Goal: Answer question/provide support

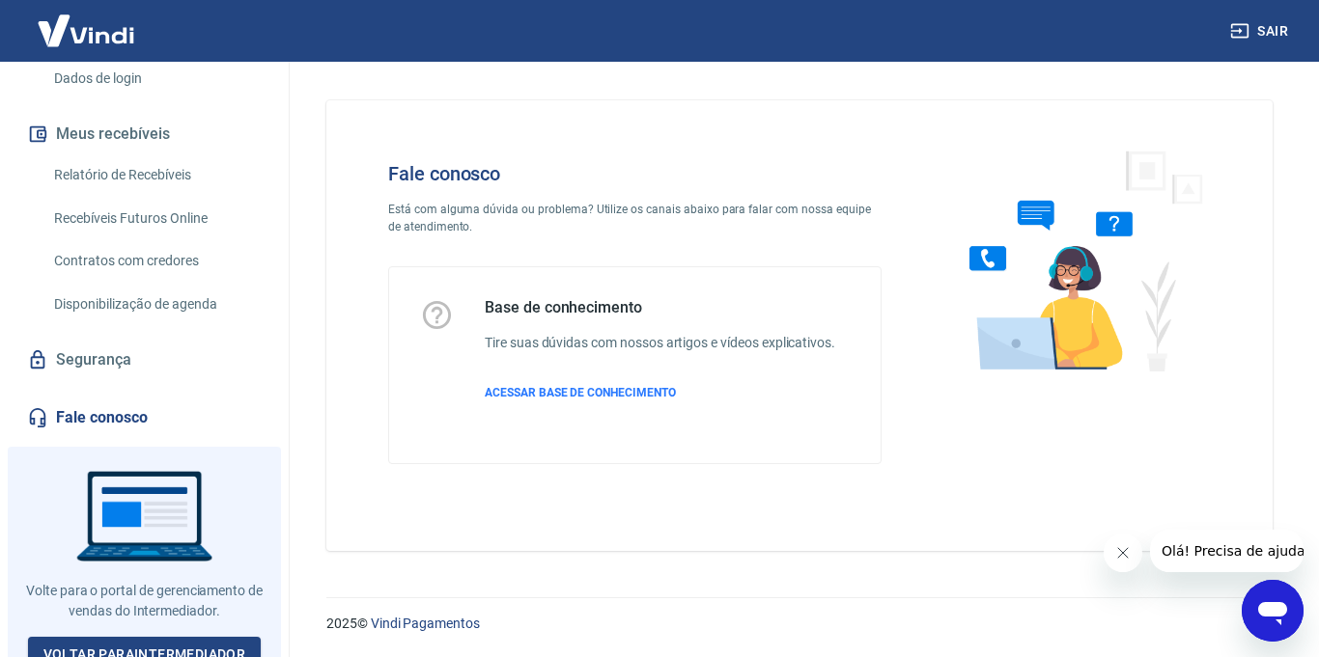
scroll to position [343, 0]
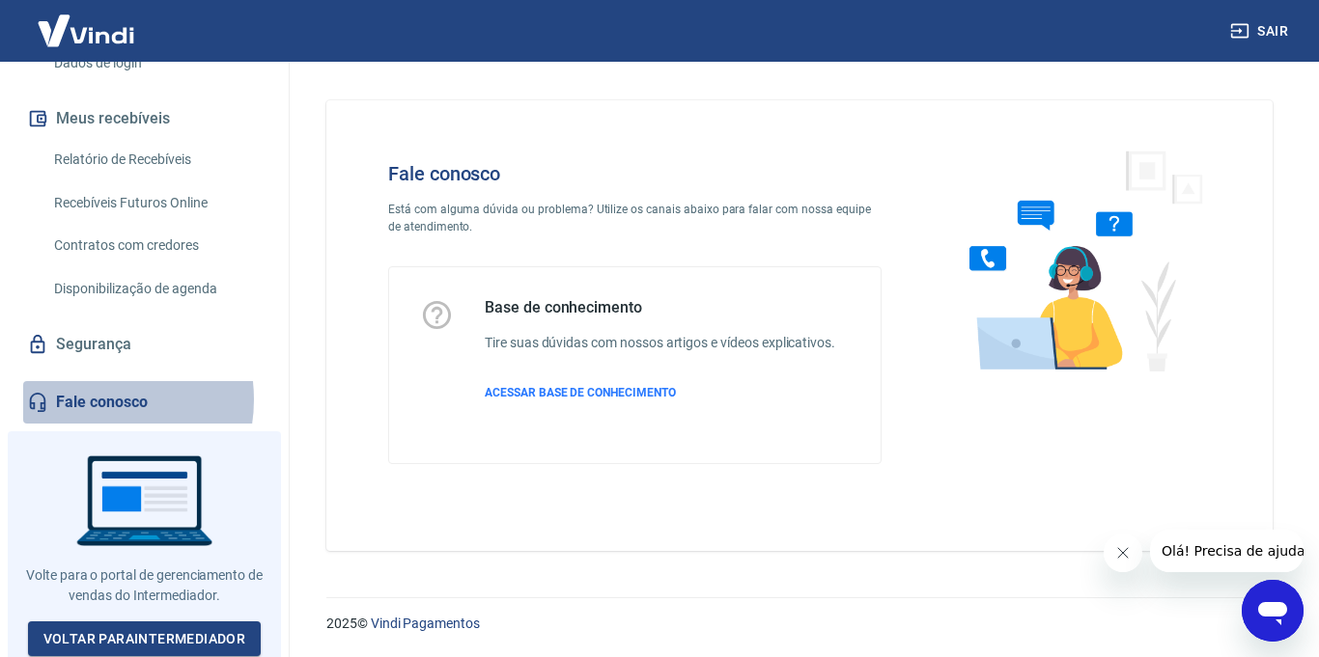
click at [88, 400] on link "Fale conosco" at bounding box center [144, 402] width 242 height 42
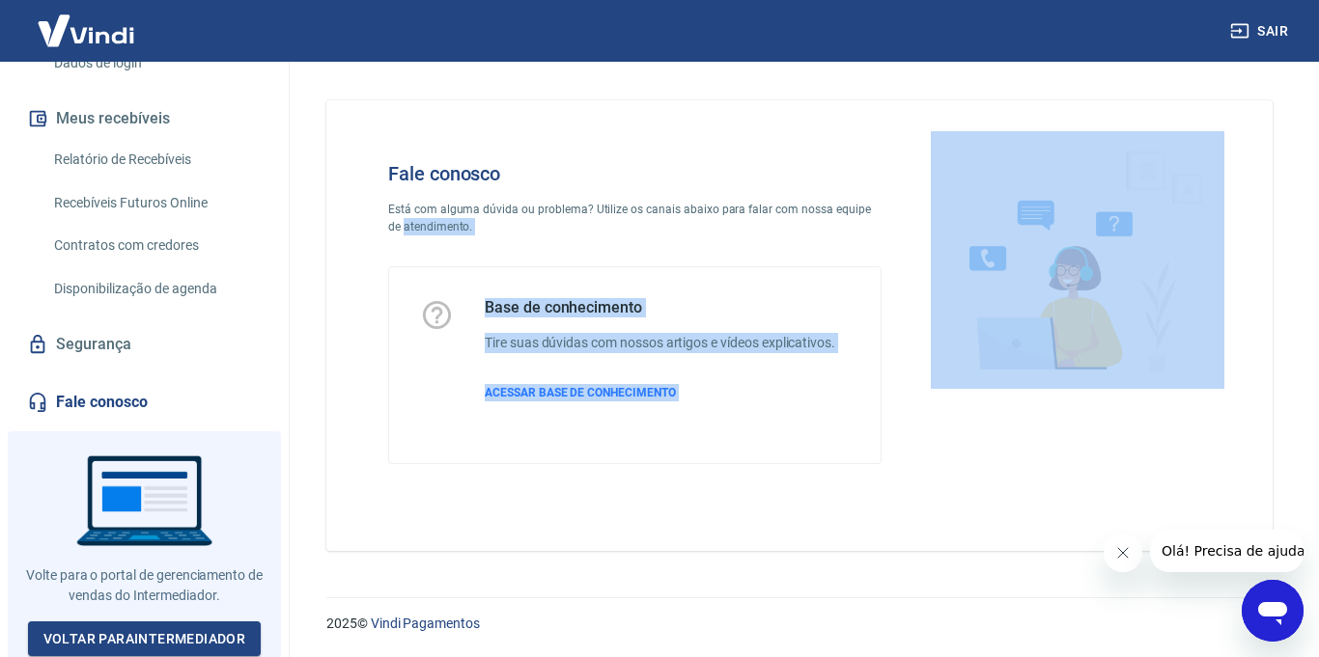
drag, startPoint x: 564, startPoint y: 239, endPoint x: 1152, endPoint y: 502, distance: 643.9
click at [1083, 439] on div "Fale conosco Está com alguma dúvida ou problema? Utilize os canais abaixo para …" at bounding box center [799, 313] width 884 height 364
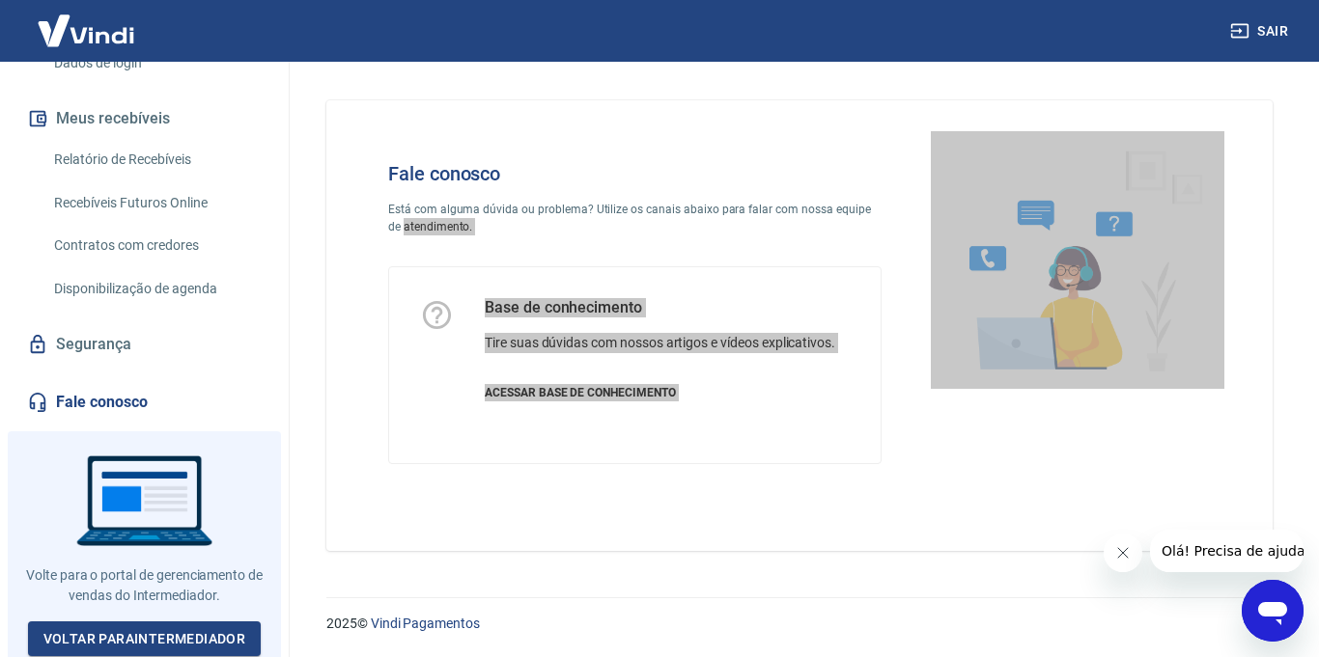
click at [1275, 606] on icon "Abrir janela de mensagens" at bounding box center [1272, 613] width 29 height 23
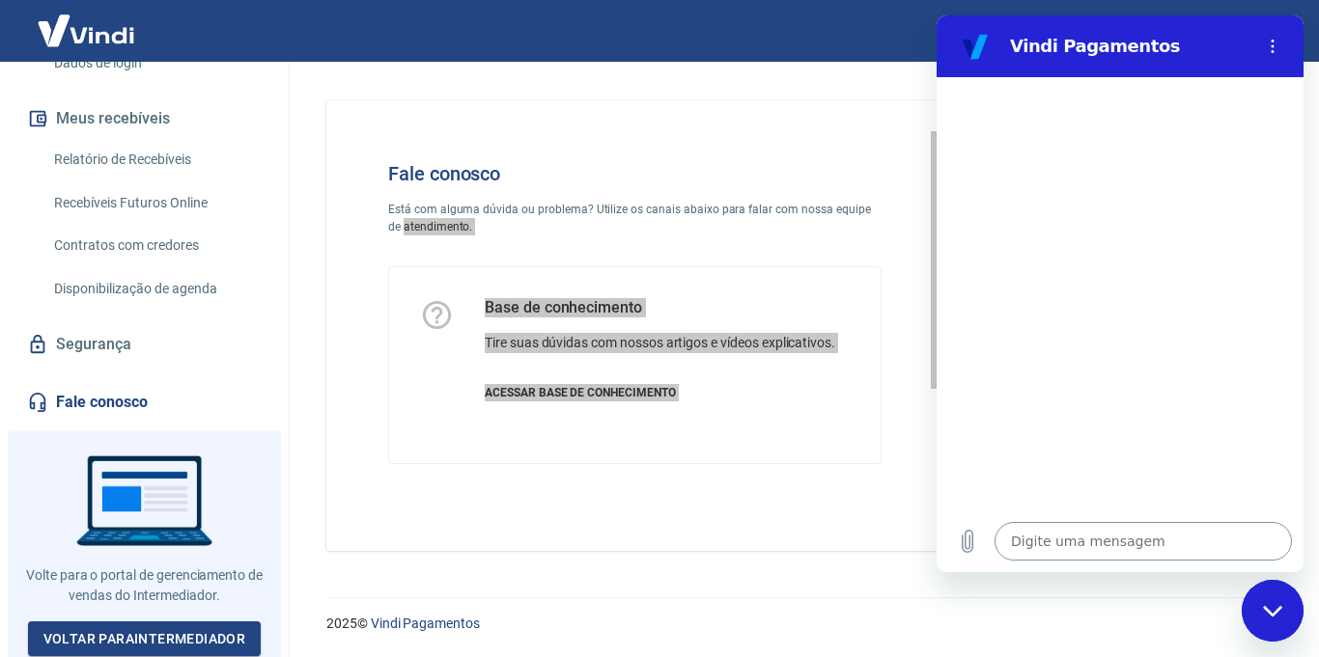
click at [1158, 534] on textarea at bounding box center [1142, 541] width 297 height 39
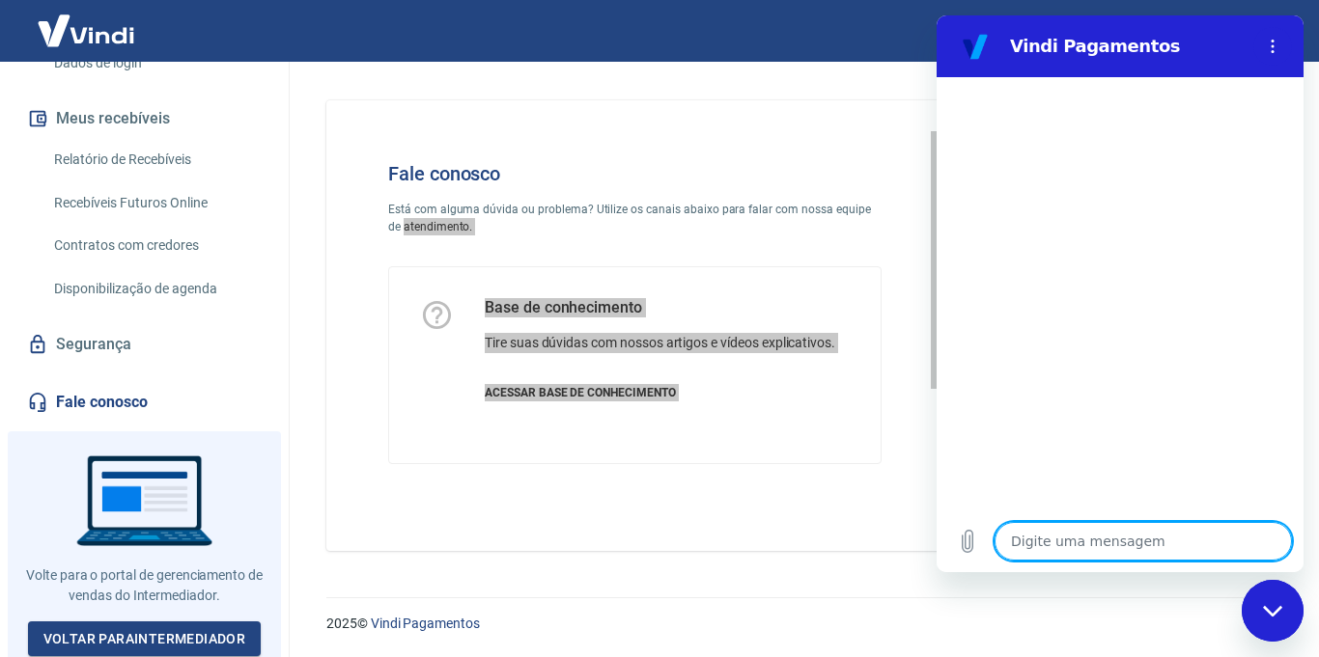
type textarea "o"
type textarea "x"
type textarea "ol"
type textarea "x"
type textarea "oll"
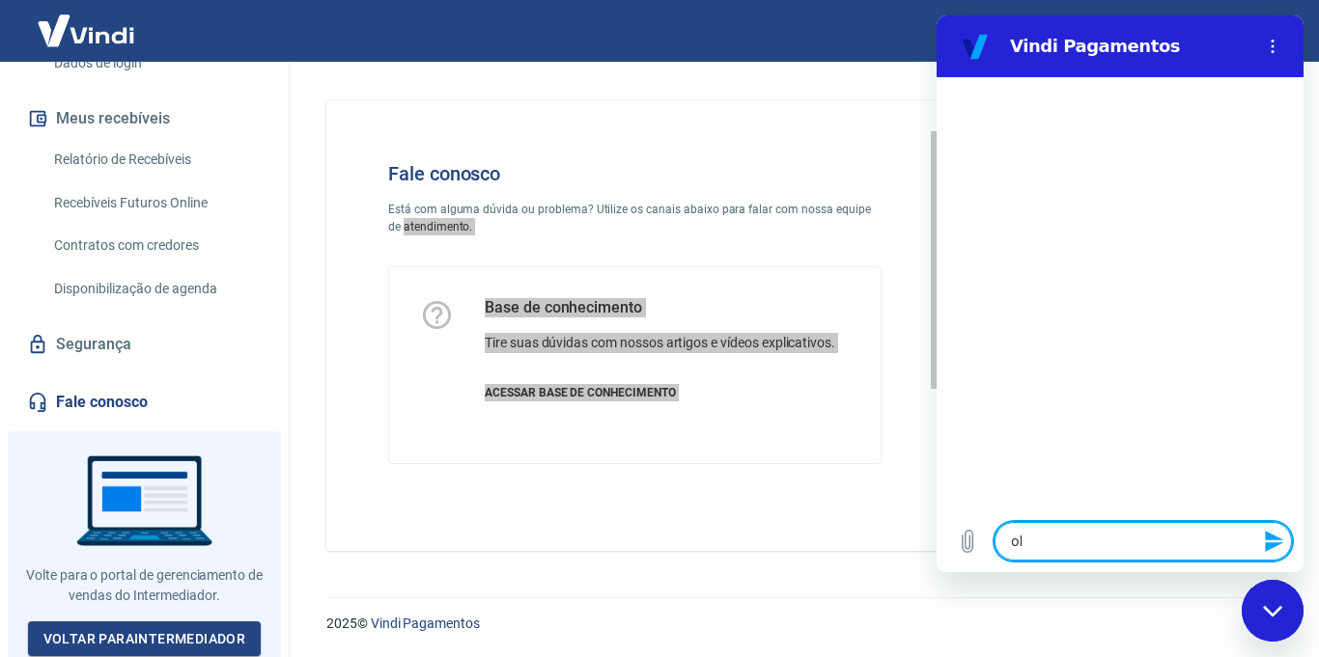
type textarea "x"
type textarea "ollá"
type textarea "x"
type textarea "ollá,"
type textarea "x"
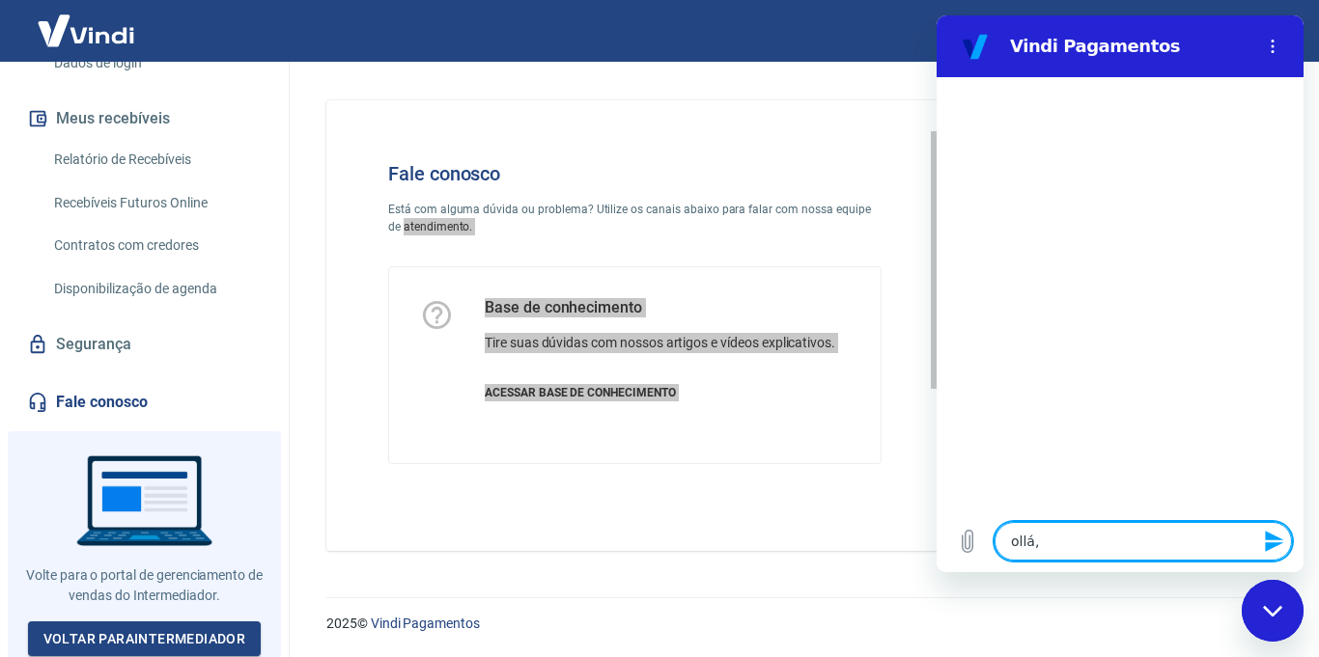
type textarea "o"
type textarea "x"
type textarea "ol"
type textarea "x"
type textarea "ol´p"
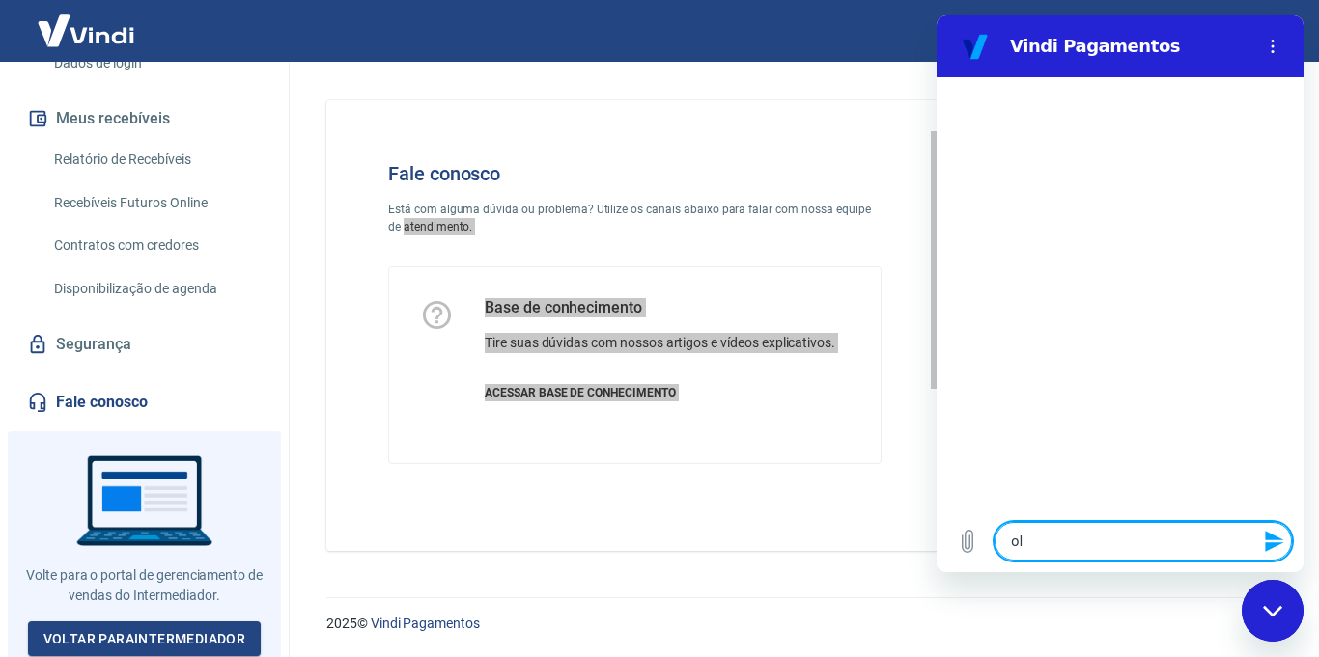
type textarea "x"
type textarea "ol´pa"
type textarea "x"
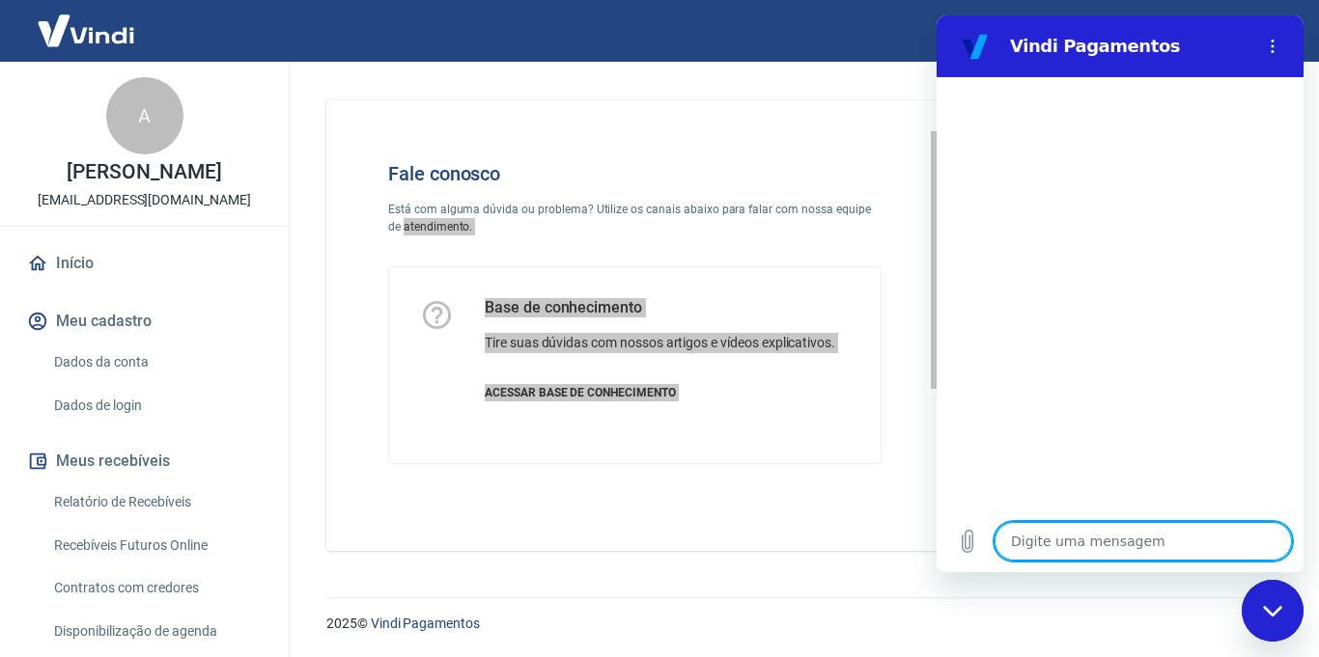
click at [1100, 551] on textarea at bounding box center [1142, 541] width 297 height 39
type textarea "O"
type textarea "x"
type textarea "Ol"
type textarea "x"
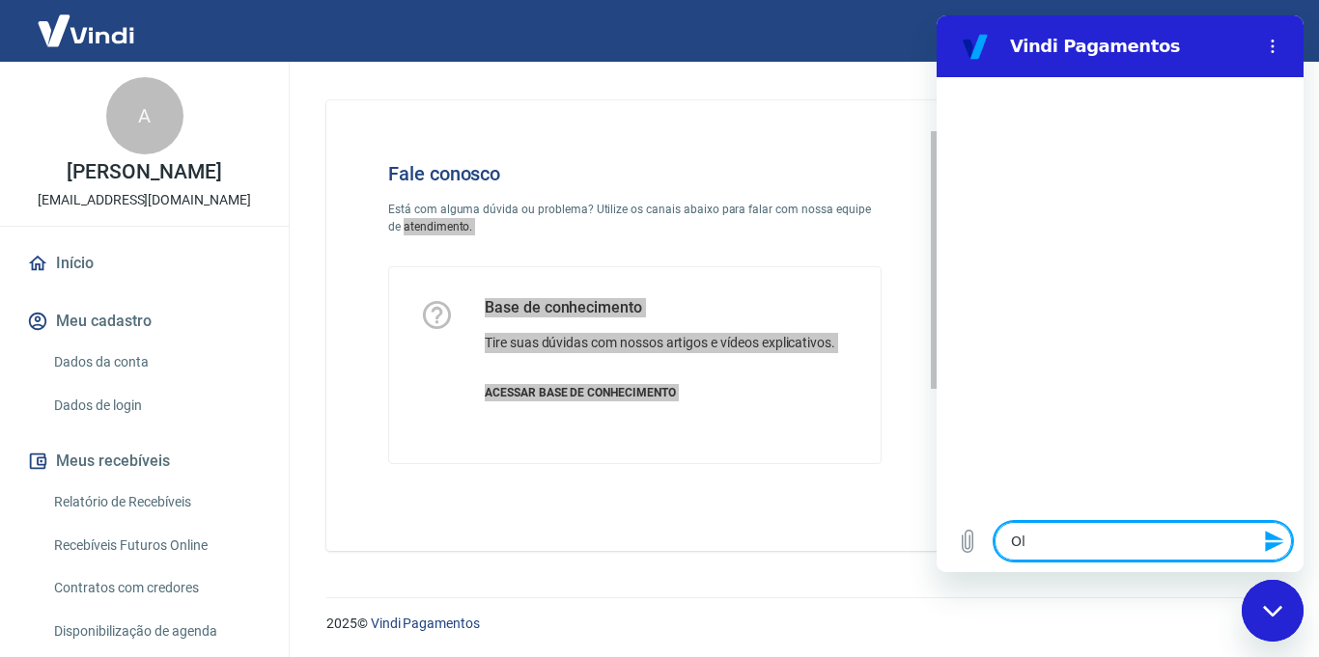
type textarea "Olá"
type textarea "x"
type textarea "Olá,"
type textarea "x"
type textarea "Olá,"
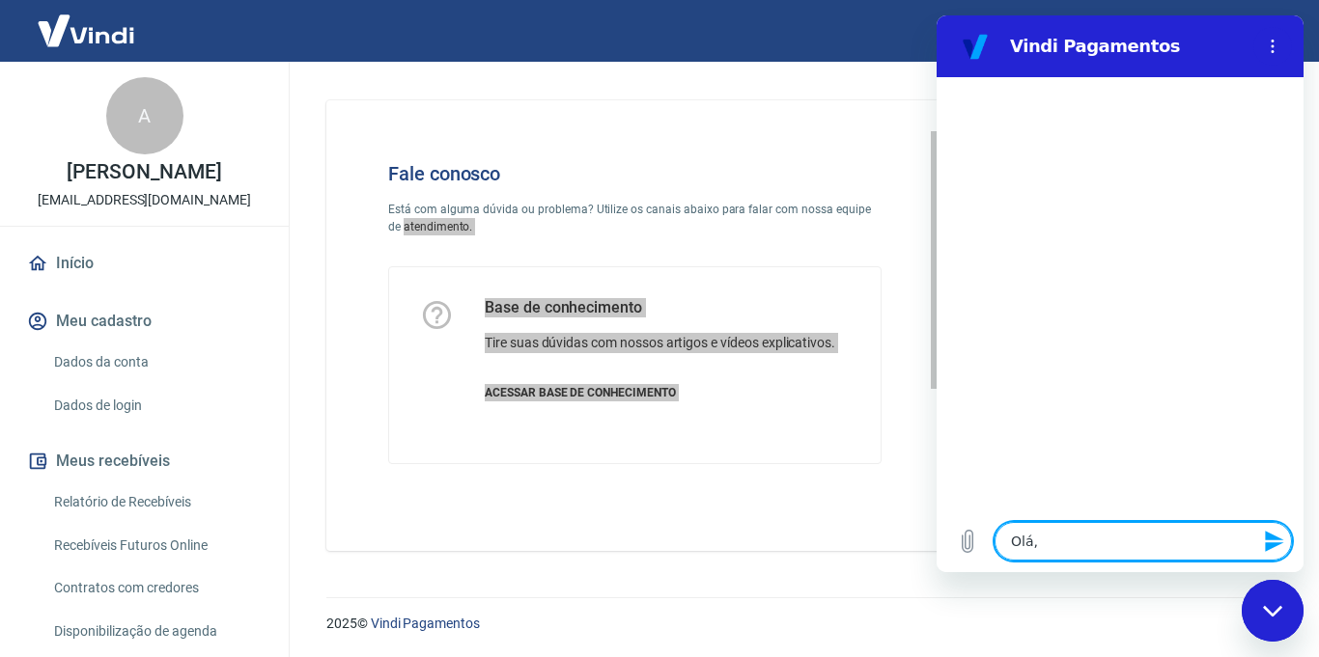
type textarea "x"
type textarea "Olá, ´r"
type textarea "x"
type textarea "Olá, ´re"
type textarea "x"
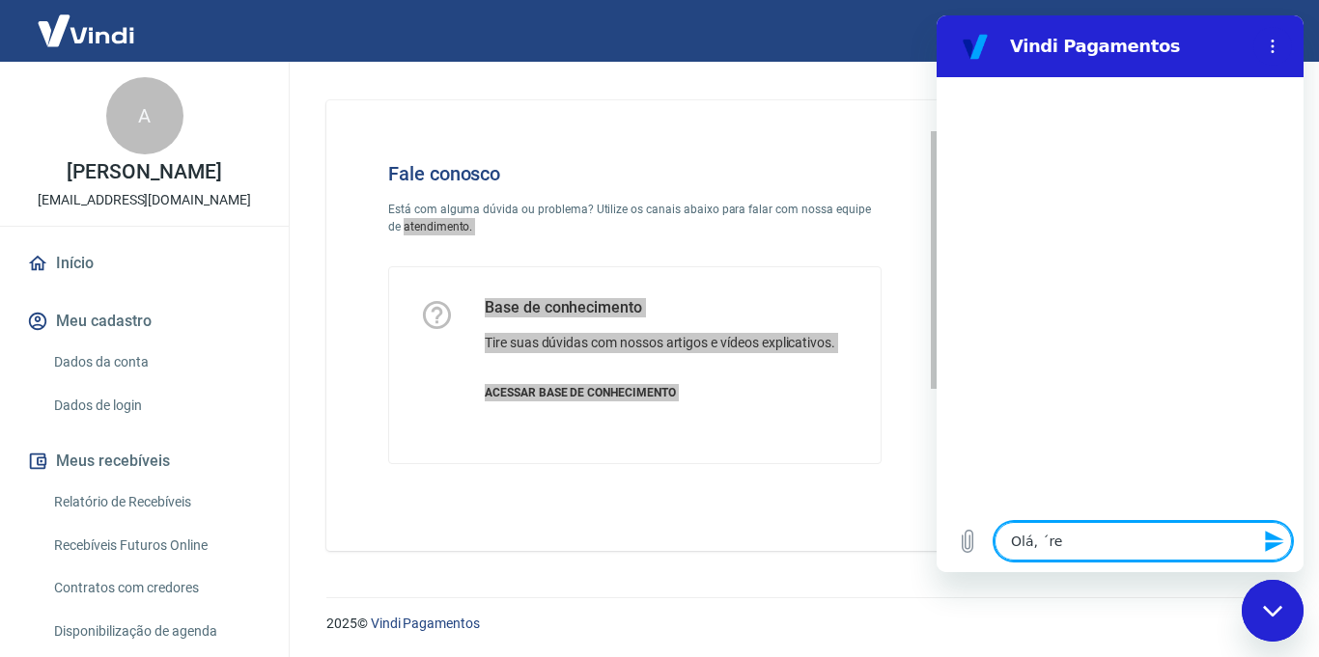
type textarea "Olá, ´r"
type textarea "x"
type textarea "Olá, ´"
type textarea "x"
type textarea "Olá,"
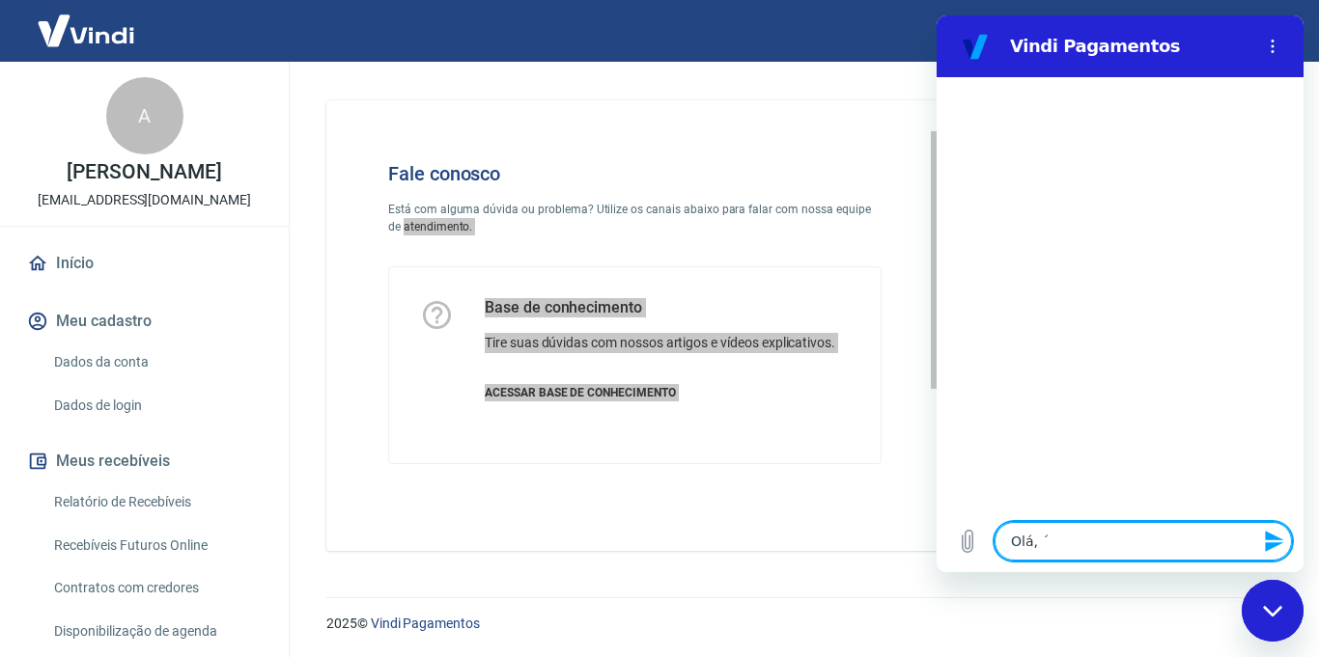
type textarea "x"
type textarea "Olá, r"
type textarea "x"
type textarea "Olá, re"
type textarea "x"
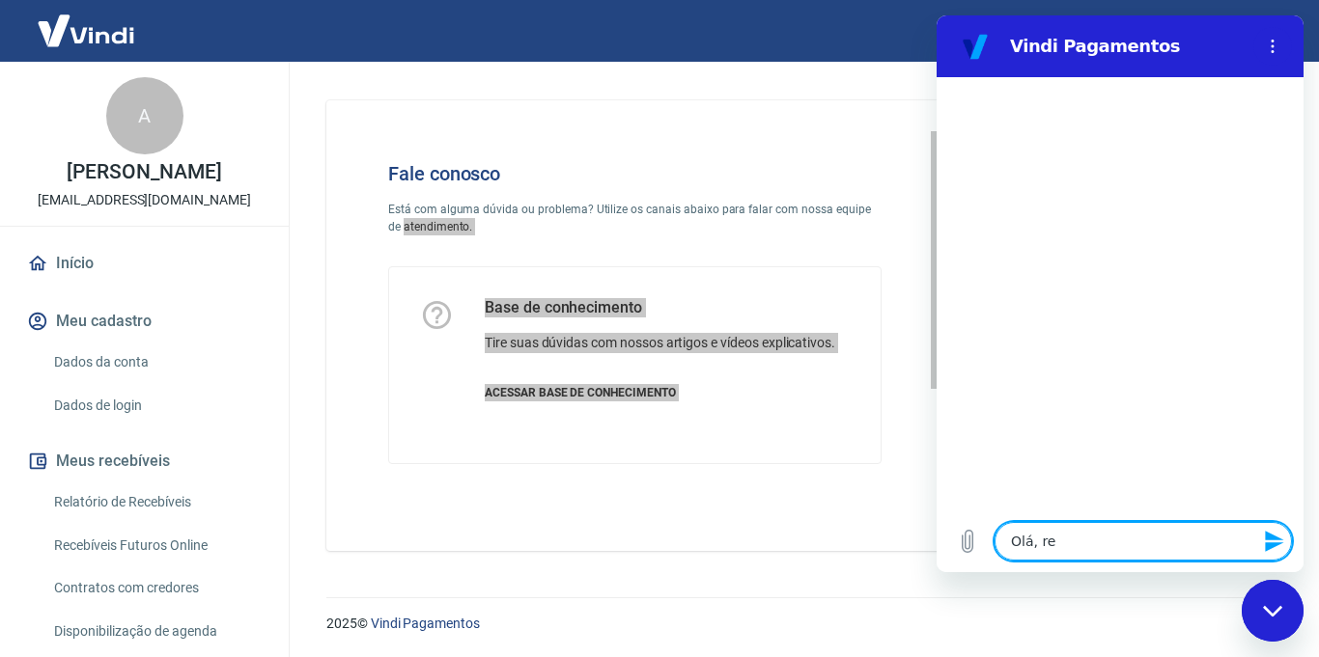
type textarea "Olá, ref"
type textarea "x"
type textarea "Olá, refe"
type textarea "x"
type textarea "Olá, refer"
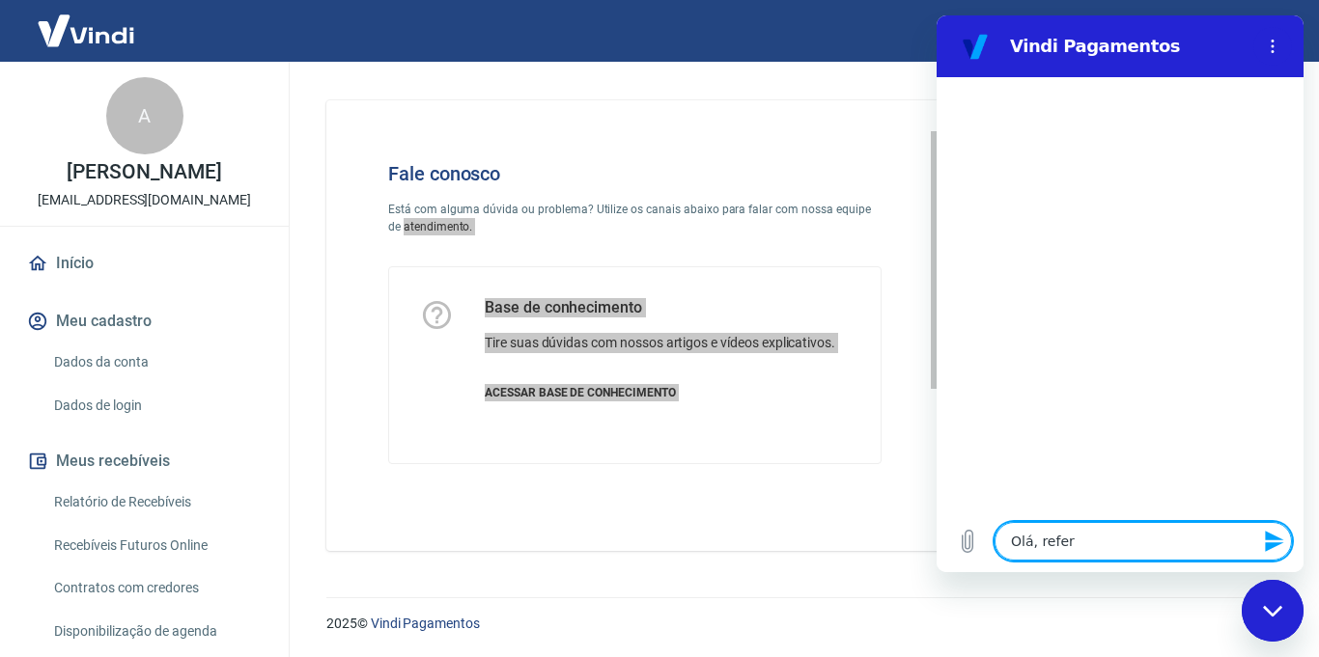
type textarea "x"
type textarea "Olá, refere"
type textarea "x"
type textarea "Olá, referen"
type textarea "x"
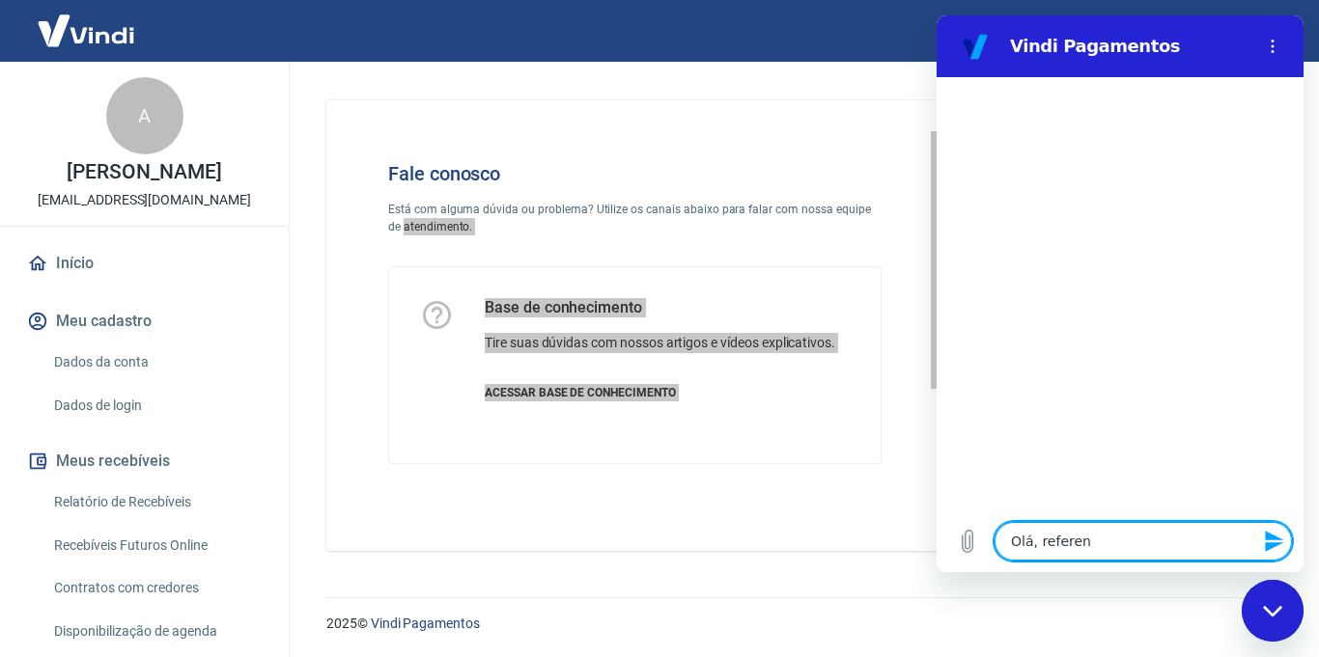
type textarea "Olá, referent"
type textarea "x"
type textarea "Olá, referente"
type textarea "x"
type textarea "Olá, referente"
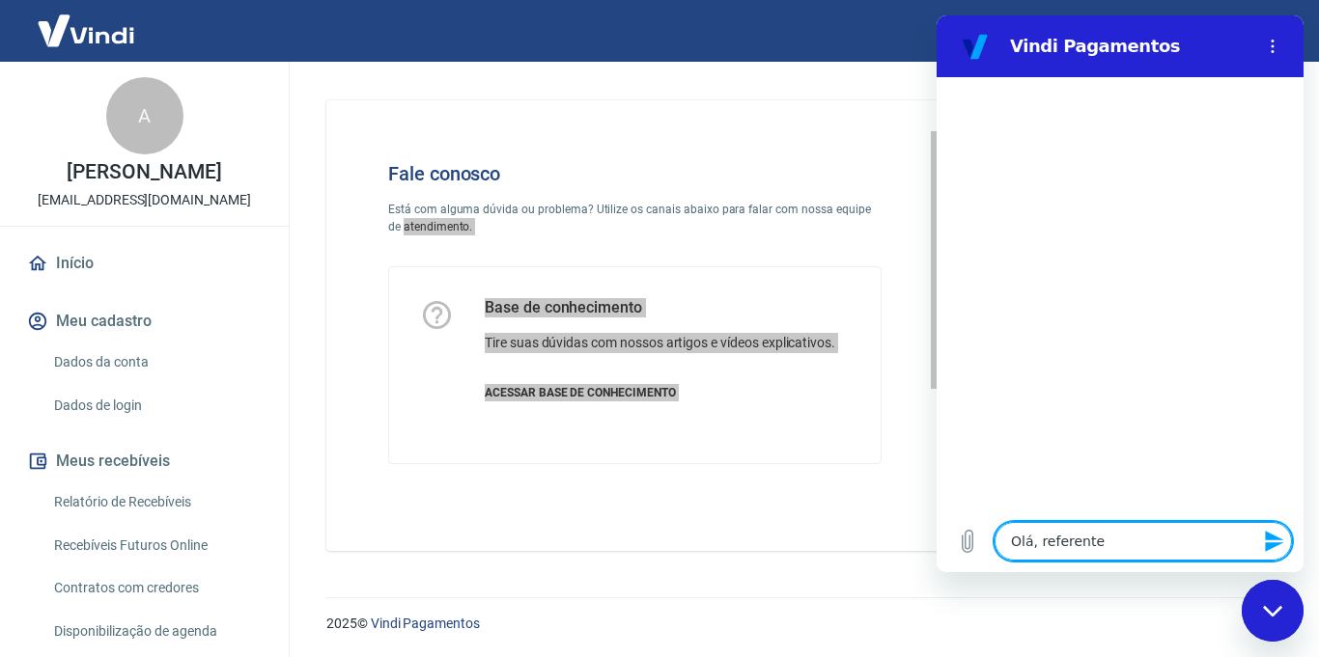
type textarea "x"
type textarea "Olá, referente a"
type textarea "x"
type textarea "Olá, referente a"
type textarea "x"
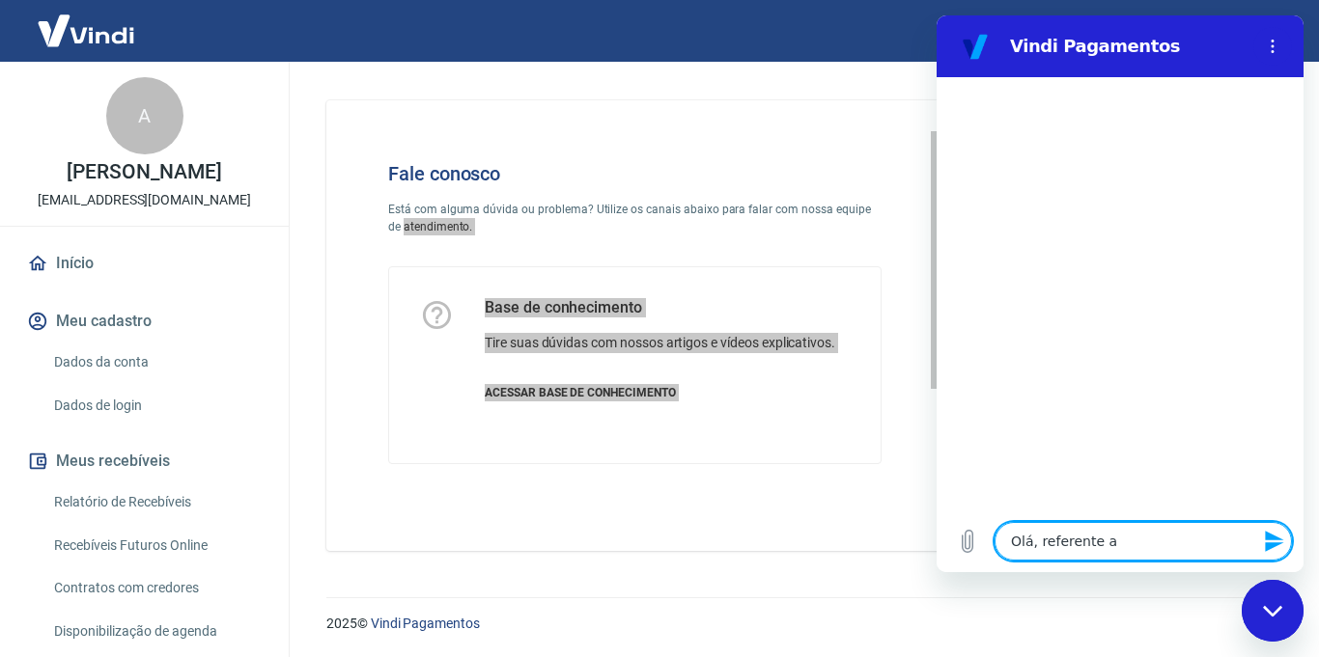
type textarea "Olá, referente a t"
type textarea "x"
type textarea "Olá, referente a tr"
type textarea "x"
type textarea "Olá, referente a tra"
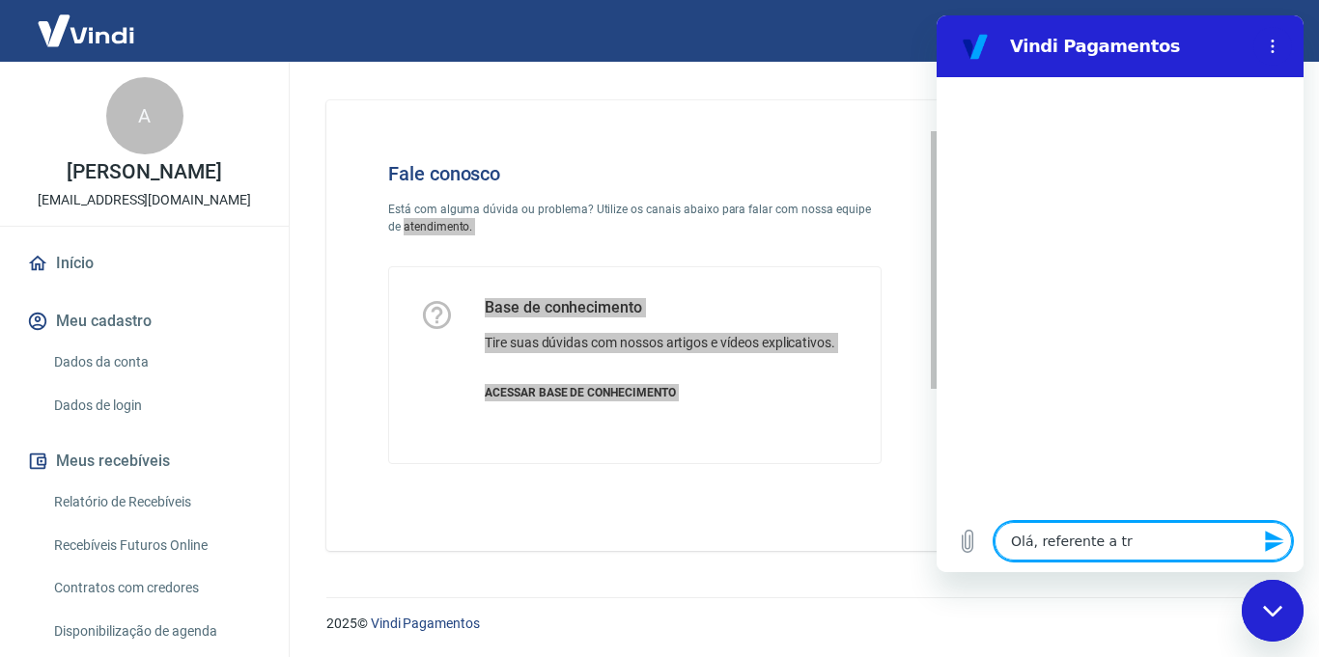
type textarea "x"
type textarea "Olá, referente a tran"
type textarea "x"
type textarea "Olá, referente a trans"
type textarea "x"
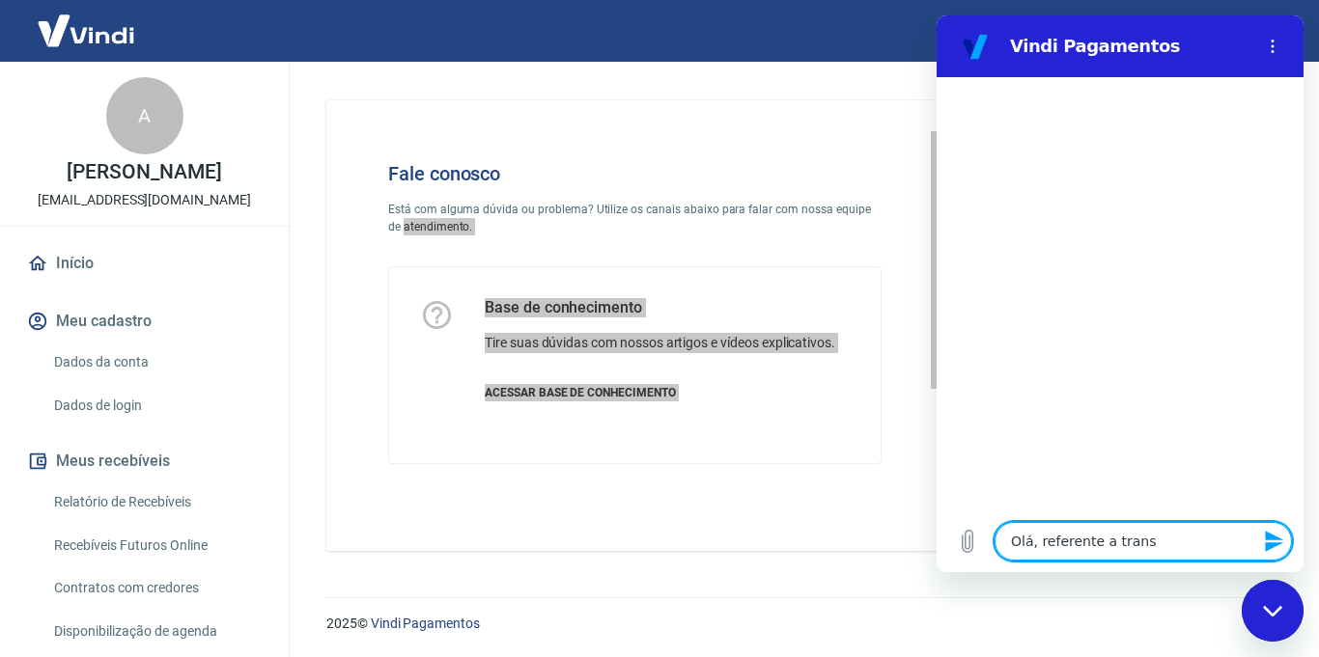
type textarea "Olá, referente a transa"
type textarea "x"
type textarea "Olá, referente a transaç"
type textarea "x"
type textarea "Olá, referente a transaçã"
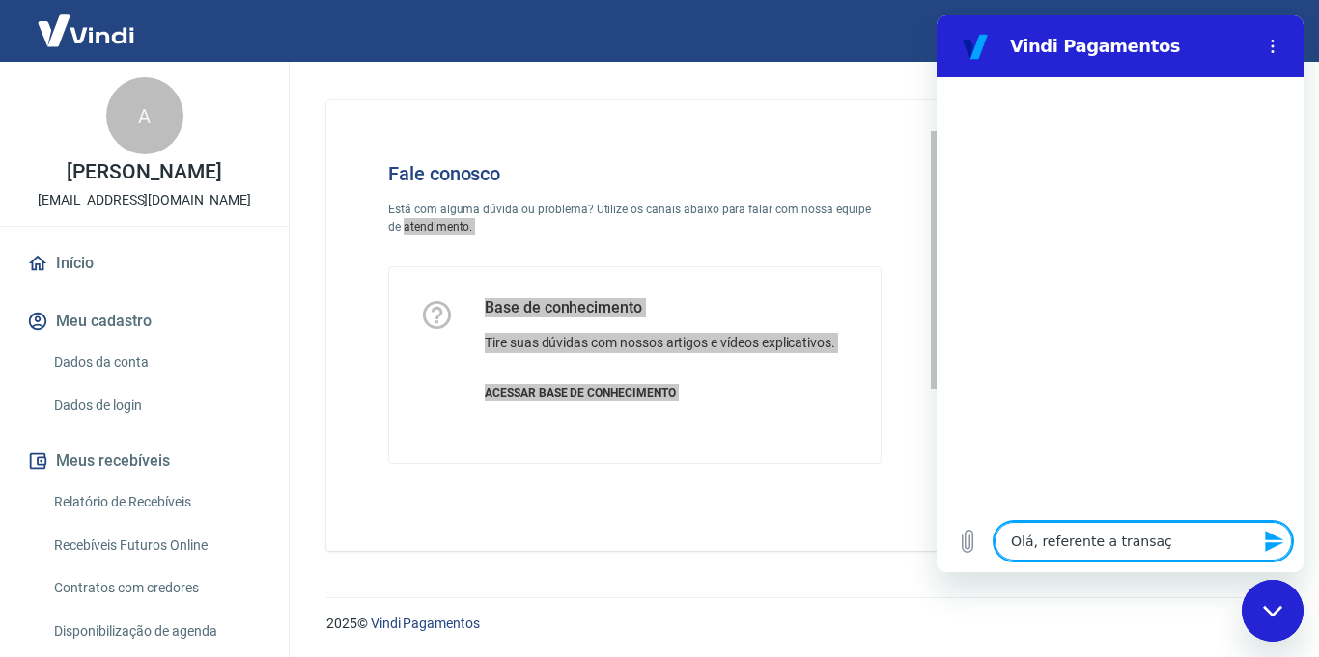
type textarea "x"
type textarea "Olá, referente a transação"
type textarea "x"
type textarea "Olá, referente a transação"
type textarea "x"
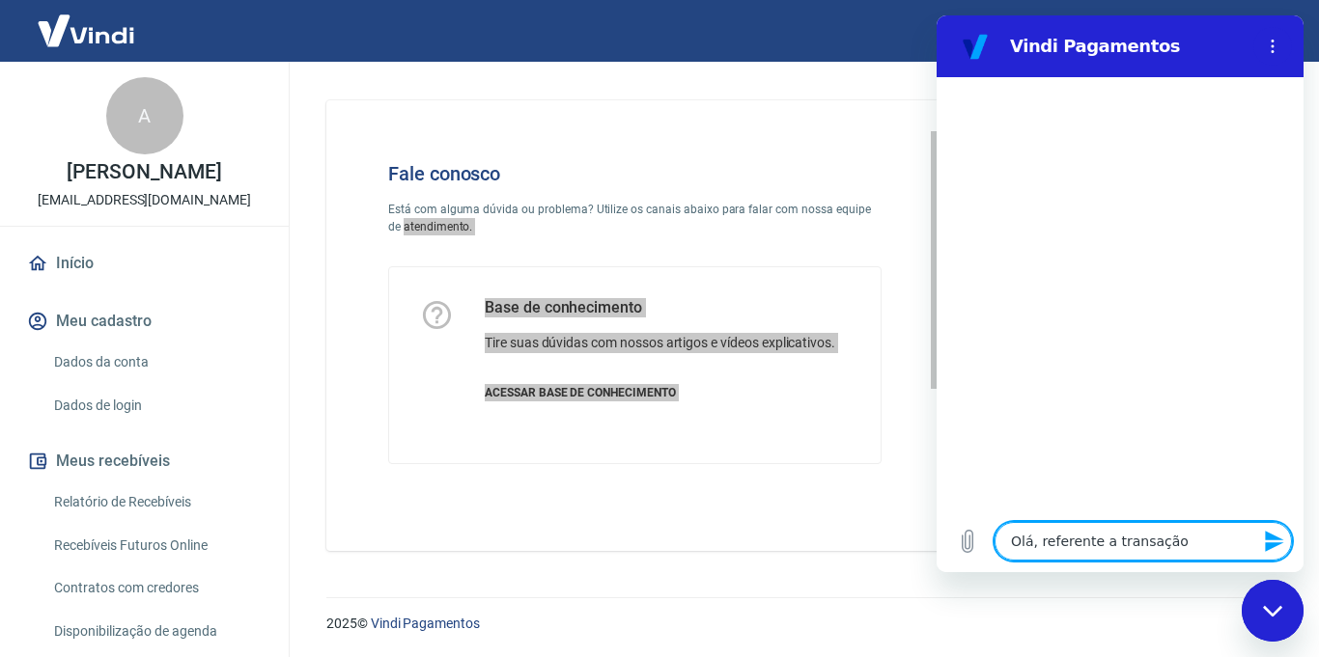
paste textarea "8066"
type textarea "Olá, referente a transação 8066"
type textarea "x"
type textarea "Olá, referente a transação 8066,"
type textarea "x"
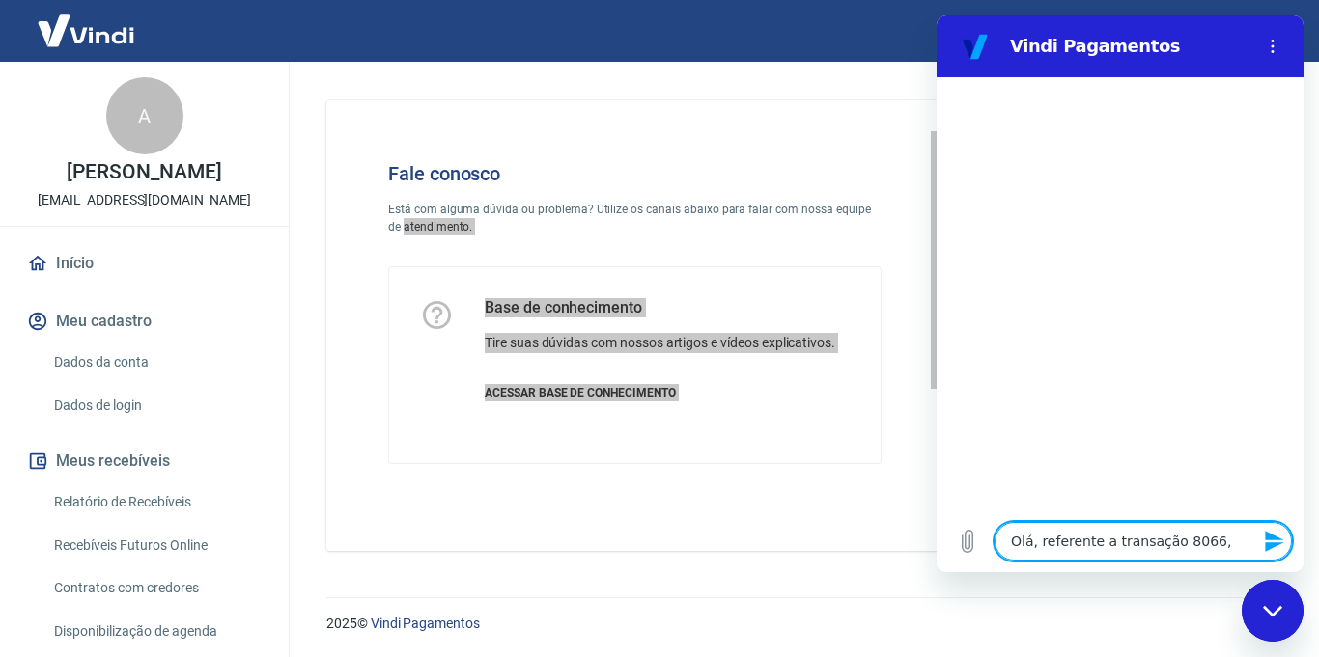
type textarea "Olá, referente a transação 8066,"
type textarea "x"
type textarea "Olá, referente a transação 8066, o"
type textarea "x"
type textarea "Olá, referente a transação 8066, o"
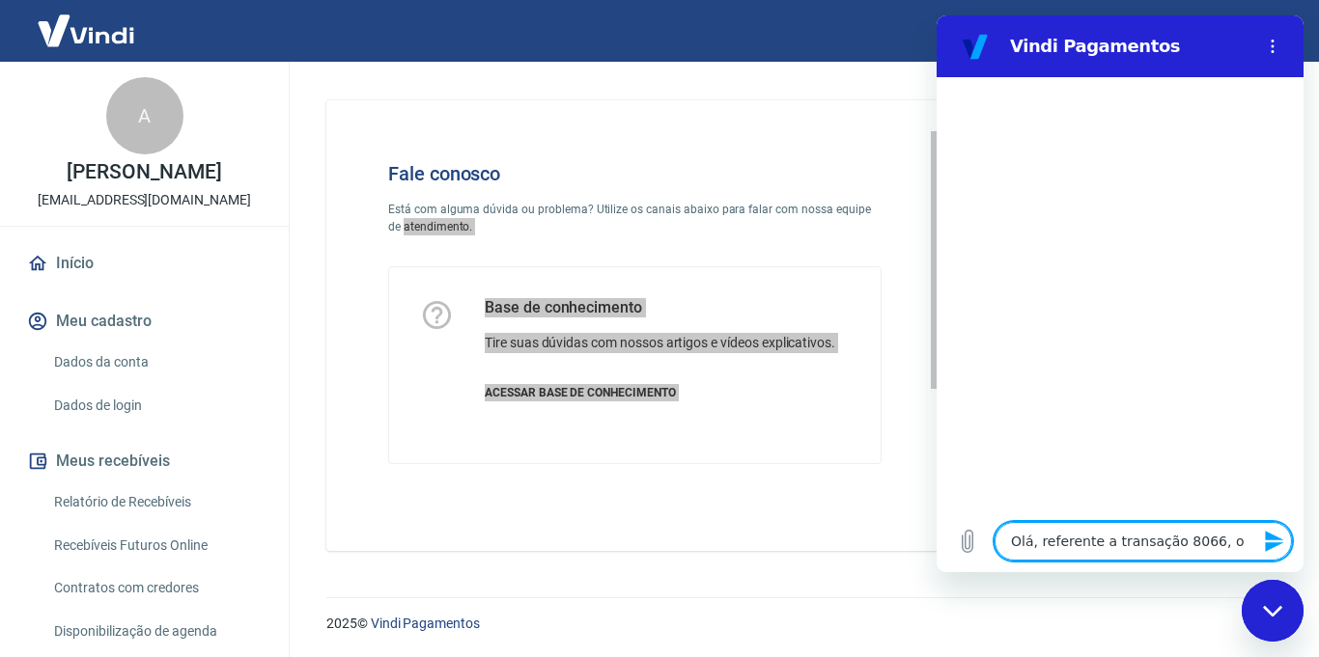
type textarea "x"
type textarea "Olá, referente a transação 8066, o c"
type textarea "x"
type textarea "Olá, referente a transação 8066, o cl"
type textarea "x"
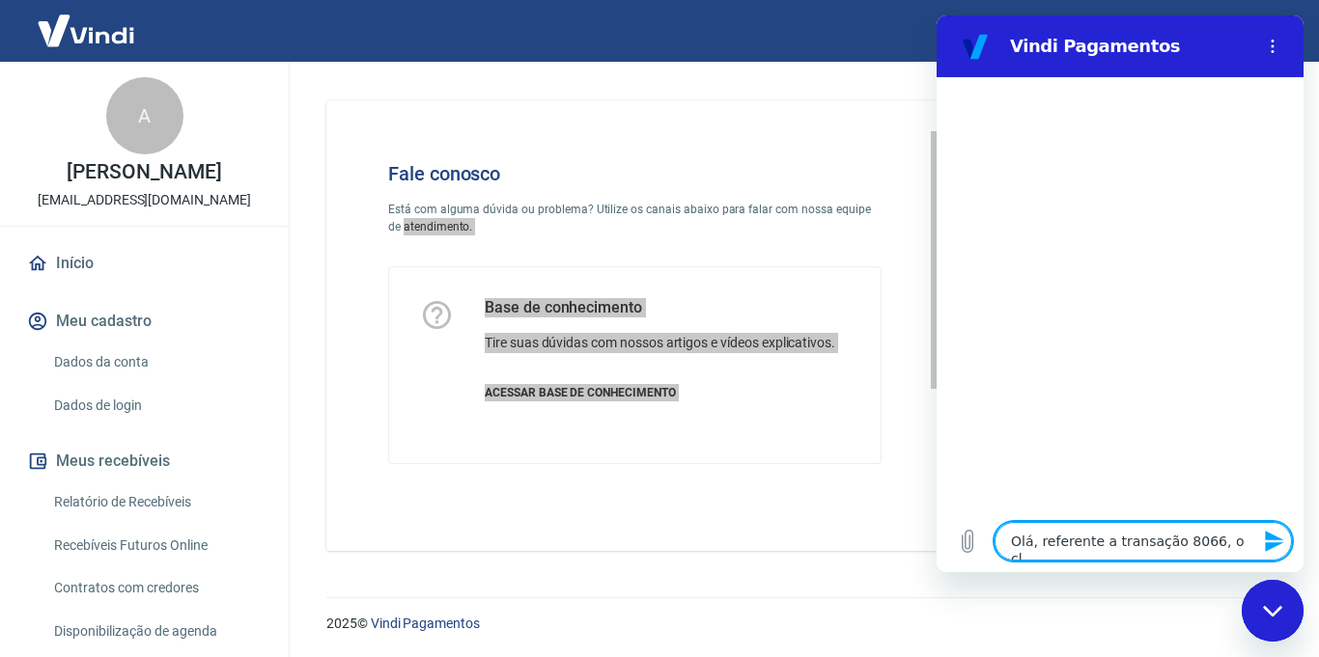
type textarea "Olá, referente a transação 8066, o cli"
type textarea "x"
type textarea "Olá, referente a transação 8066, o clie"
type textarea "x"
type textarea "Olá, referente a transação 8066, o clien"
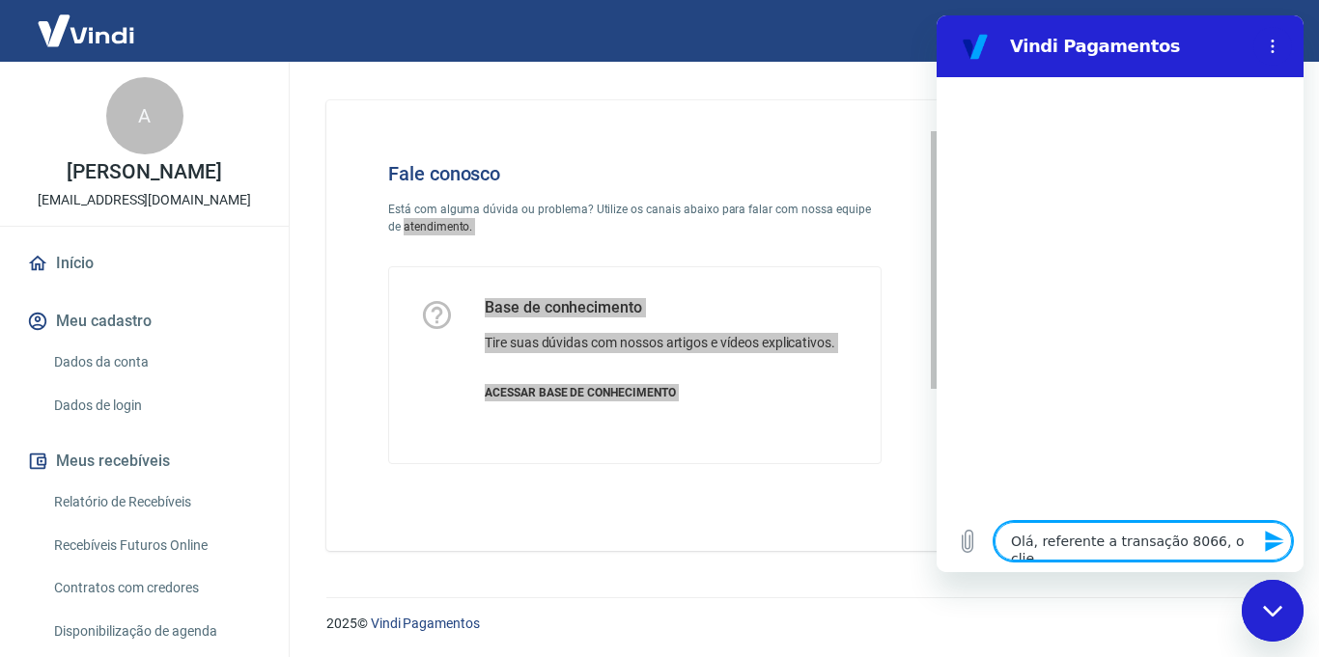
type textarea "x"
type textarea "Olá, referente a transação 8066, o client"
type textarea "x"
type textarea "Olá, referente a transação 8066, o cliente"
type textarea "x"
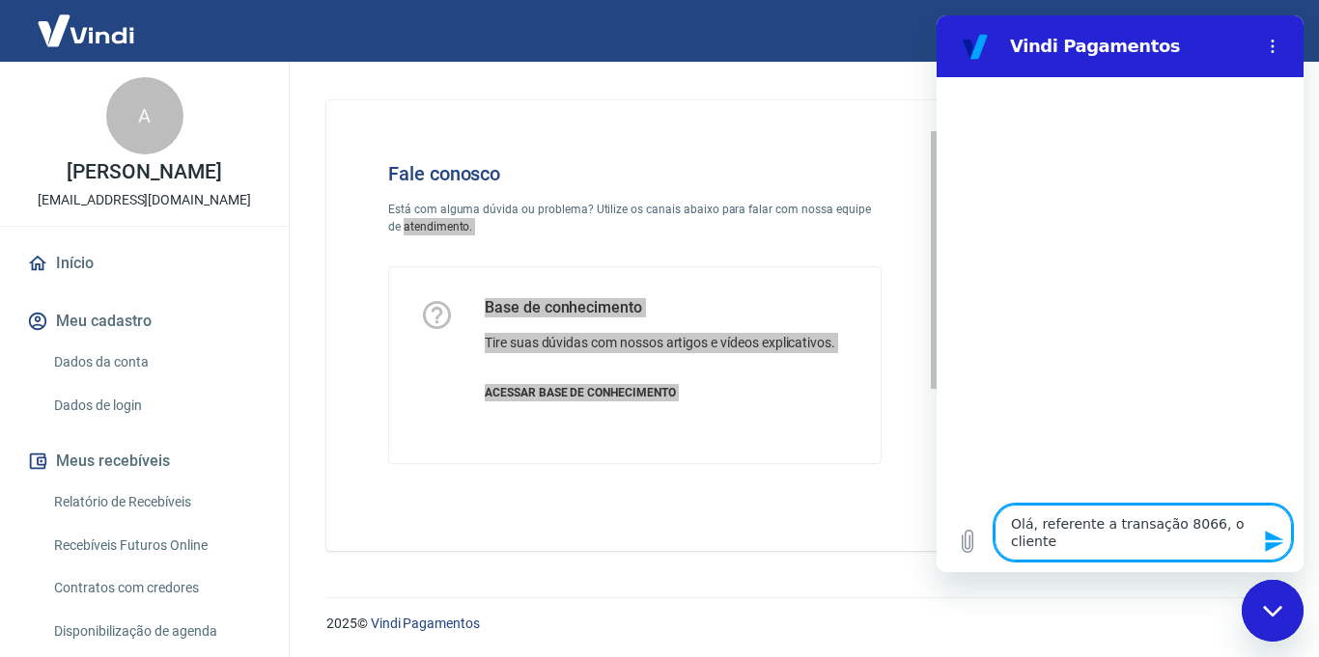
type textarea "Olá, referente a transação 8066, o cliente"
type textarea "x"
type textarea "Olá, referente a transação 8066, o cliente f"
type textarea "x"
type textarea "Olá, referente a transação 8066, o cliente fe"
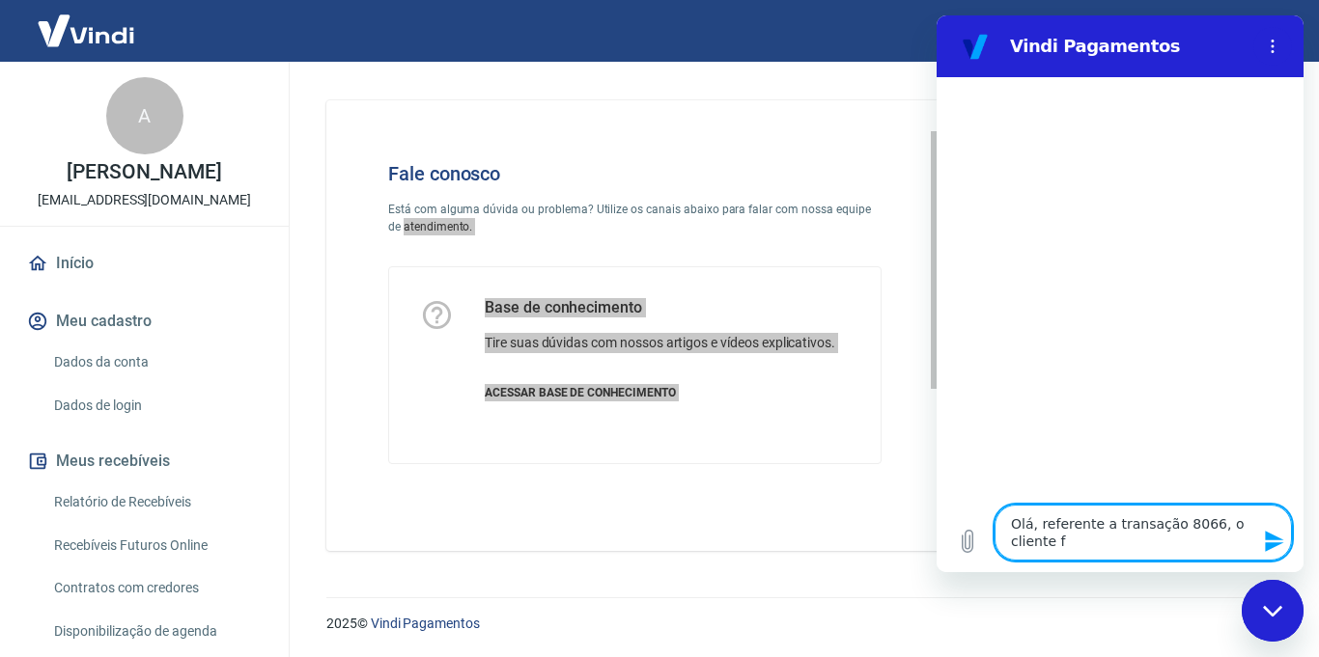
type textarea "x"
type textarea "Olá, referente a transação 8066, o cliente fez"
type textarea "x"
type textarea "Olá, referente a transação 8066, o cliente fez"
type textarea "x"
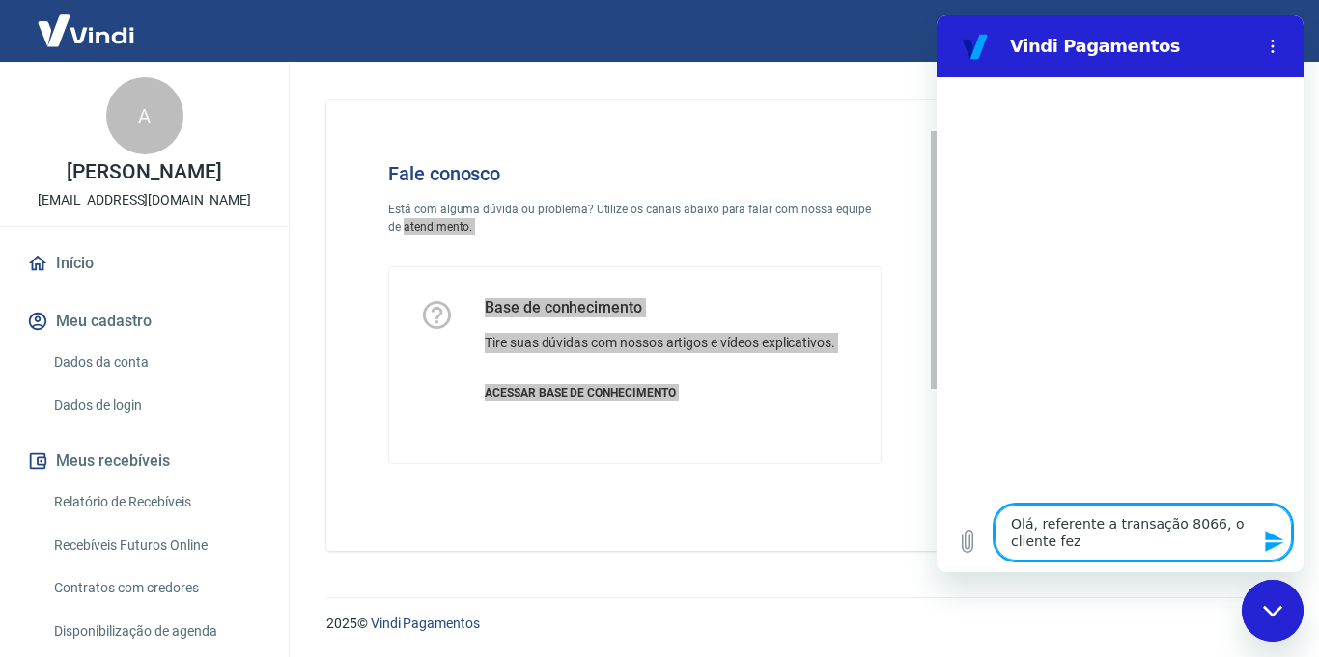
type textarea "Olá, referente a transação 8066, o cliente fez v"
type textarea "x"
type textarea "Olá, referente a transação 8066, o cliente fez vá"
type textarea "x"
type textarea "Olá, referente a transação 8066, o cliente fez vár"
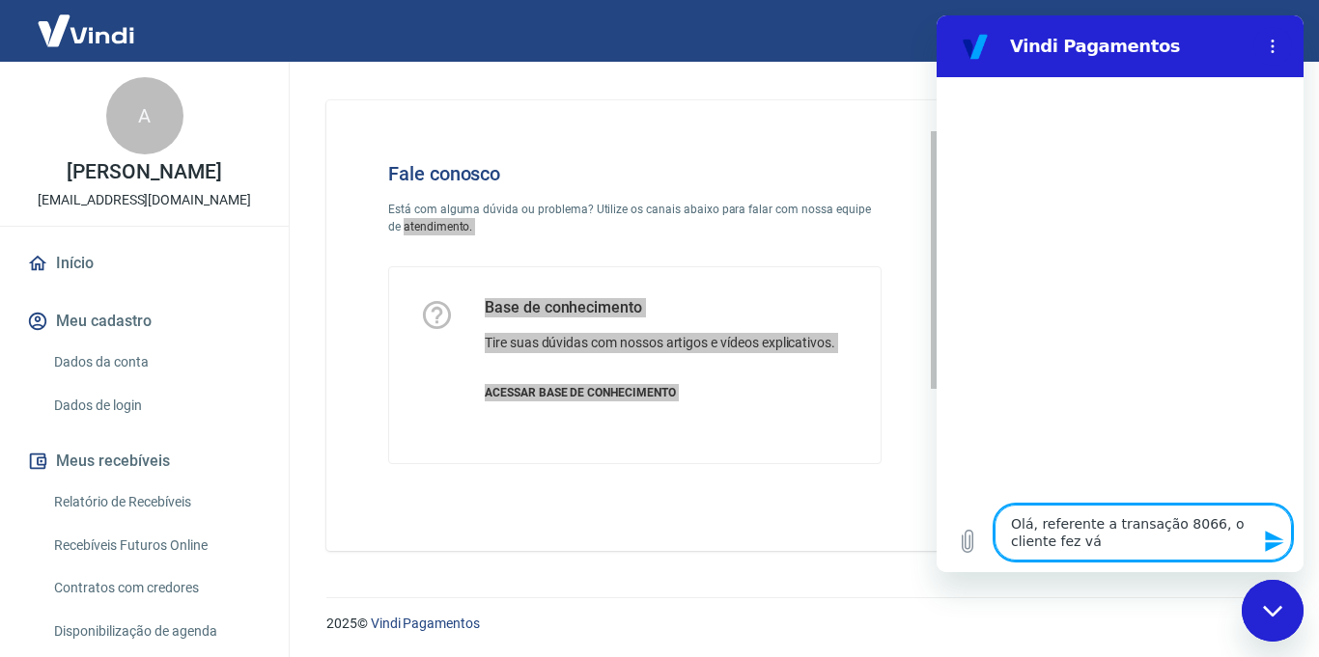
type textarea "x"
type textarea "Olá, referente a transação 8066, o cliente fez vári"
type textarea "x"
type textarea "Olá, referente a transação 8066, o cliente fez vário"
type textarea "x"
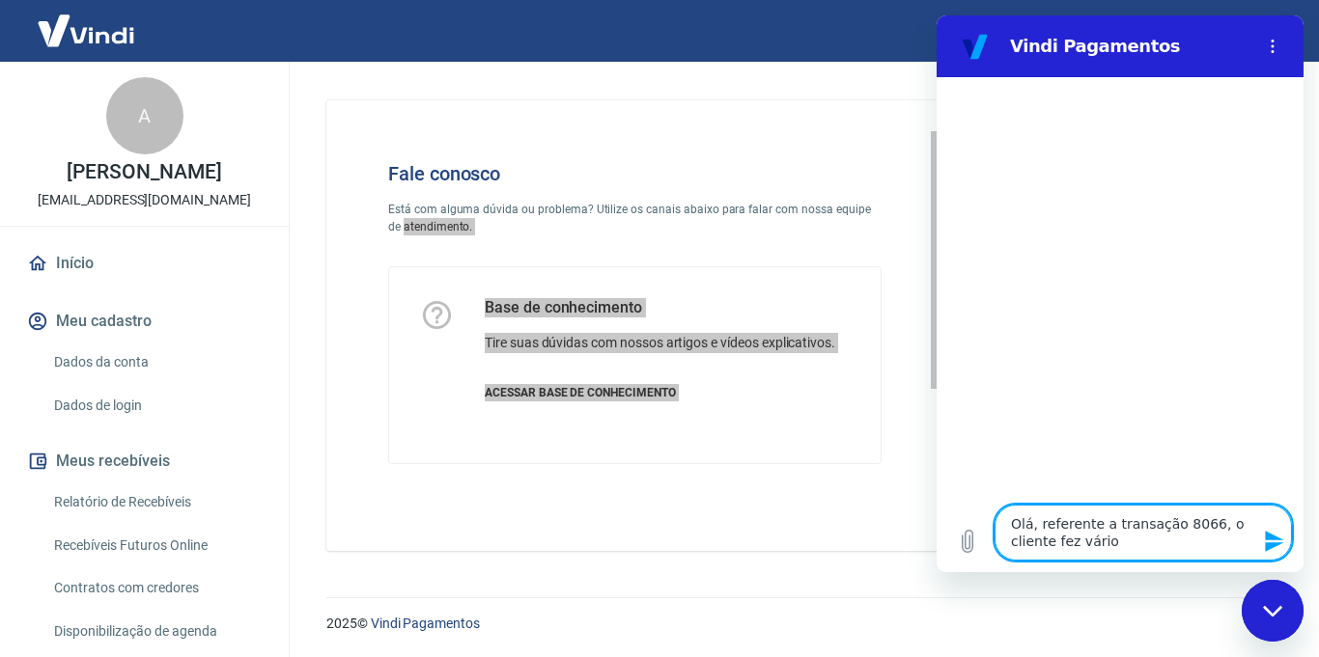
type textarea "Olá, referente a transação 8066, o cliente fez vários"
type textarea "x"
type textarea "Olá, referente a transação 8066, o cliente fez vários"
type textarea "x"
type textarea "Olá, referente a transação 8066, o cliente fez vários p"
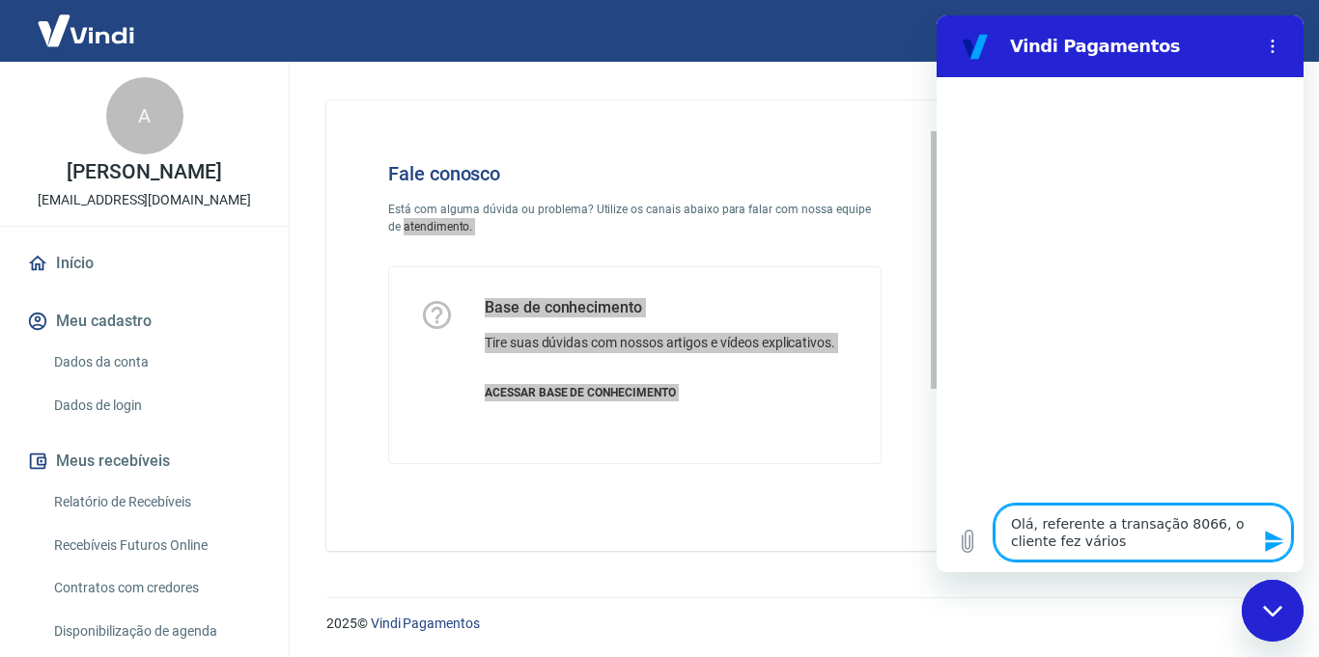
type textarea "x"
type textarea "Olá, referente a transação 8066, o cliente fez vários pe"
type textarea "x"
type textarea "Olá, referente a transação 8066, o cliente fez vários ped"
type textarea "x"
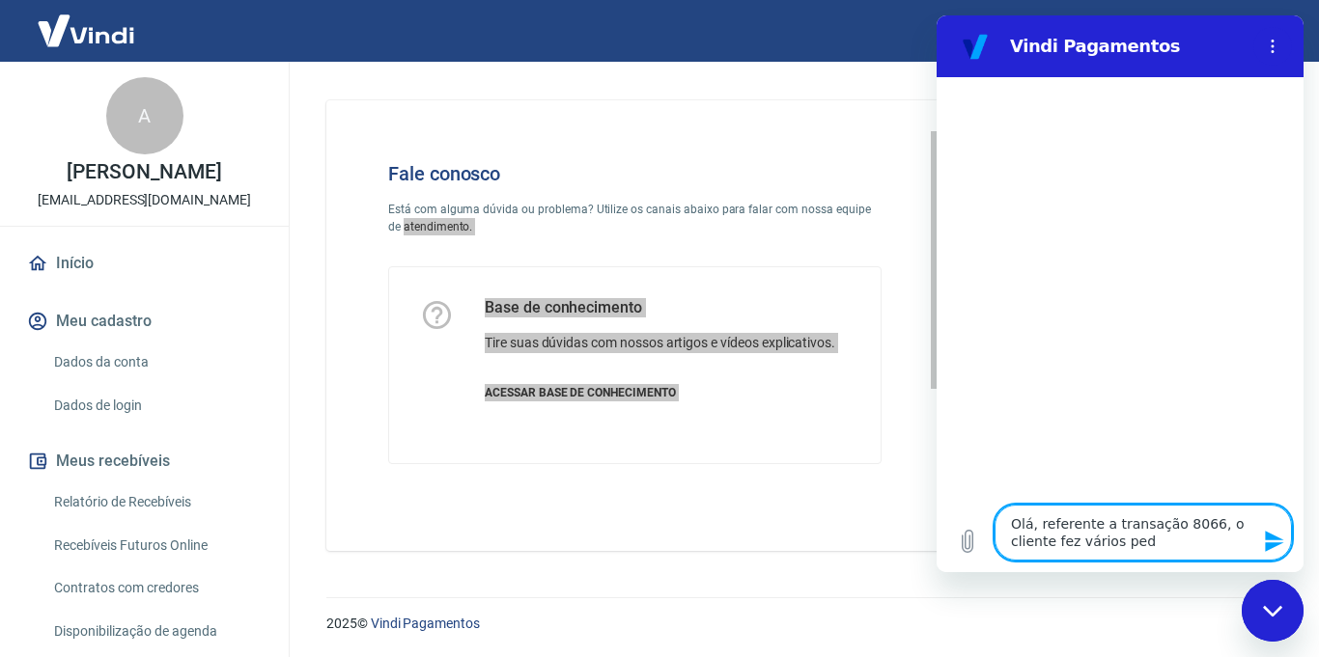
type textarea "Olá, referente a transação 8066, o cliente fez vários pedi"
type textarea "x"
type textarea "Olá, referente a transação 8066, o cliente fez vários pedid"
type textarea "x"
type textarea "Olá, referente a transação 8066, o cliente fez vários pedido"
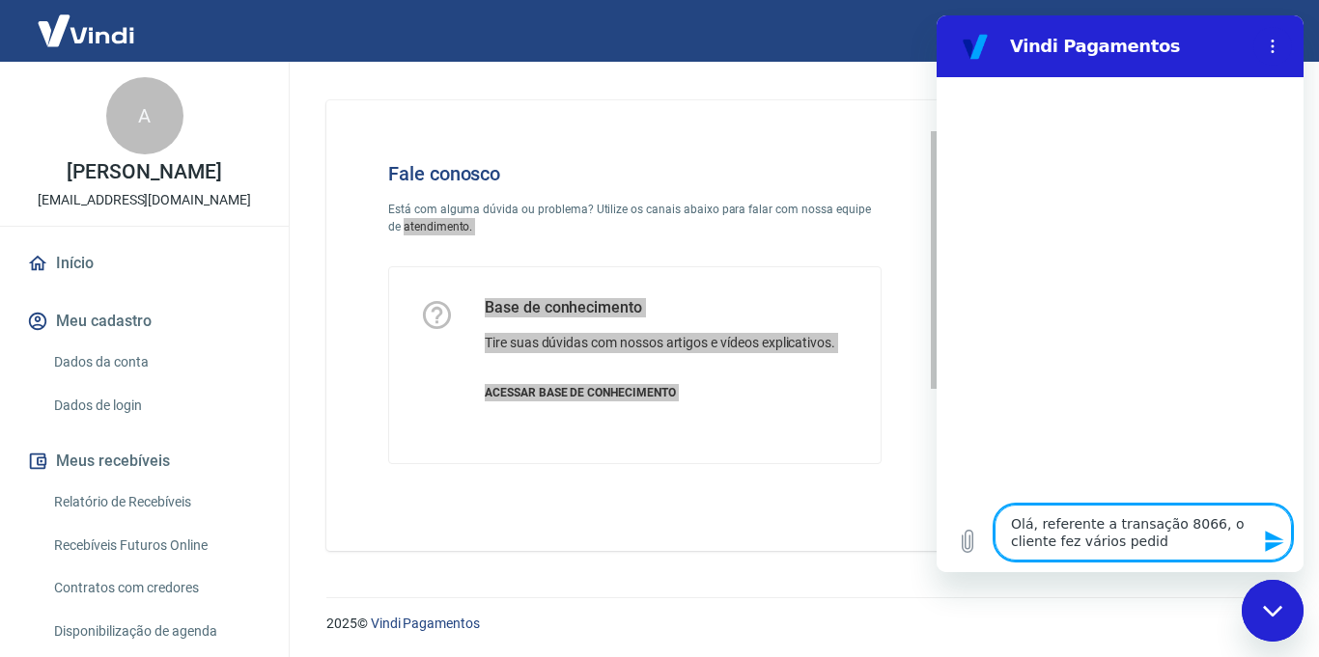
type textarea "x"
type textarea "Olá, referente a transação 8066, o cliente fez vários pedidos"
type textarea "x"
type textarea "Olá, referente a transação 8066, o cliente fez vários pedidos"
type textarea "x"
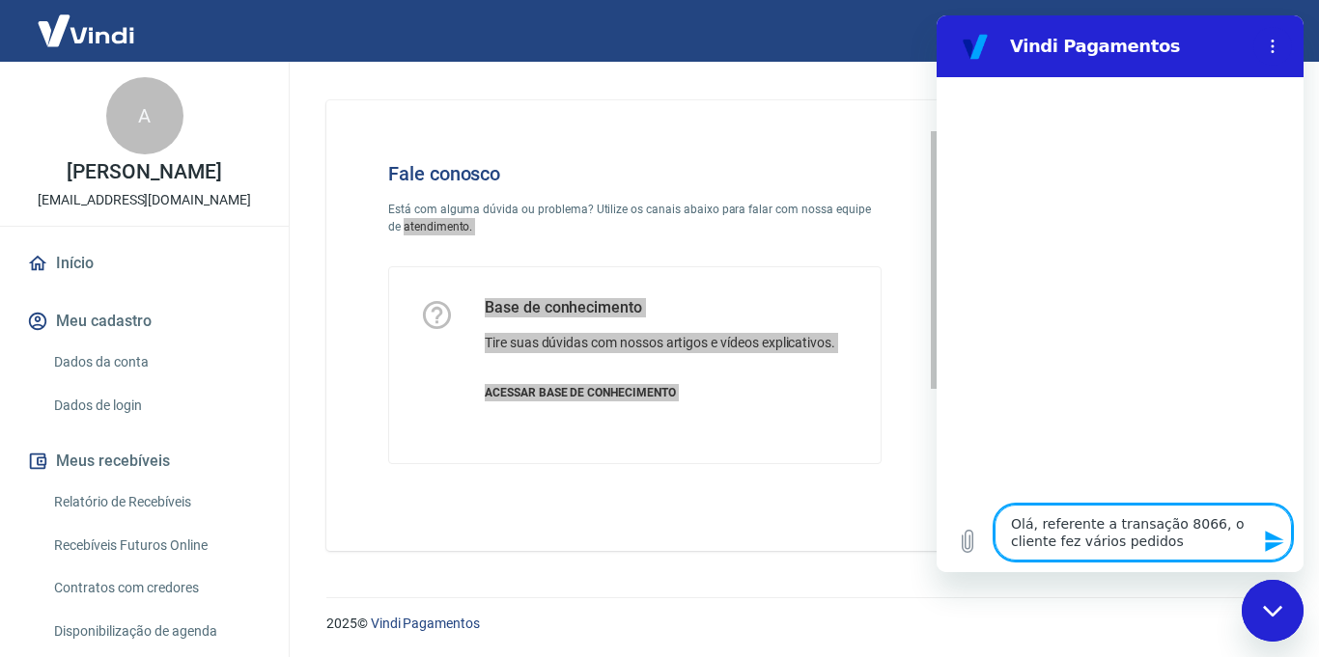
type textarea "Olá, referente a transação 8066, o cliente fez vários pedidos e"
type textarea "x"
type textarea "Olá, referente a transação 8066, o cliente fez vários pedidos e"
type textarea "x"
type textarea "Olá, referente a transação 8066, o cliente fez vários pedidos e s"
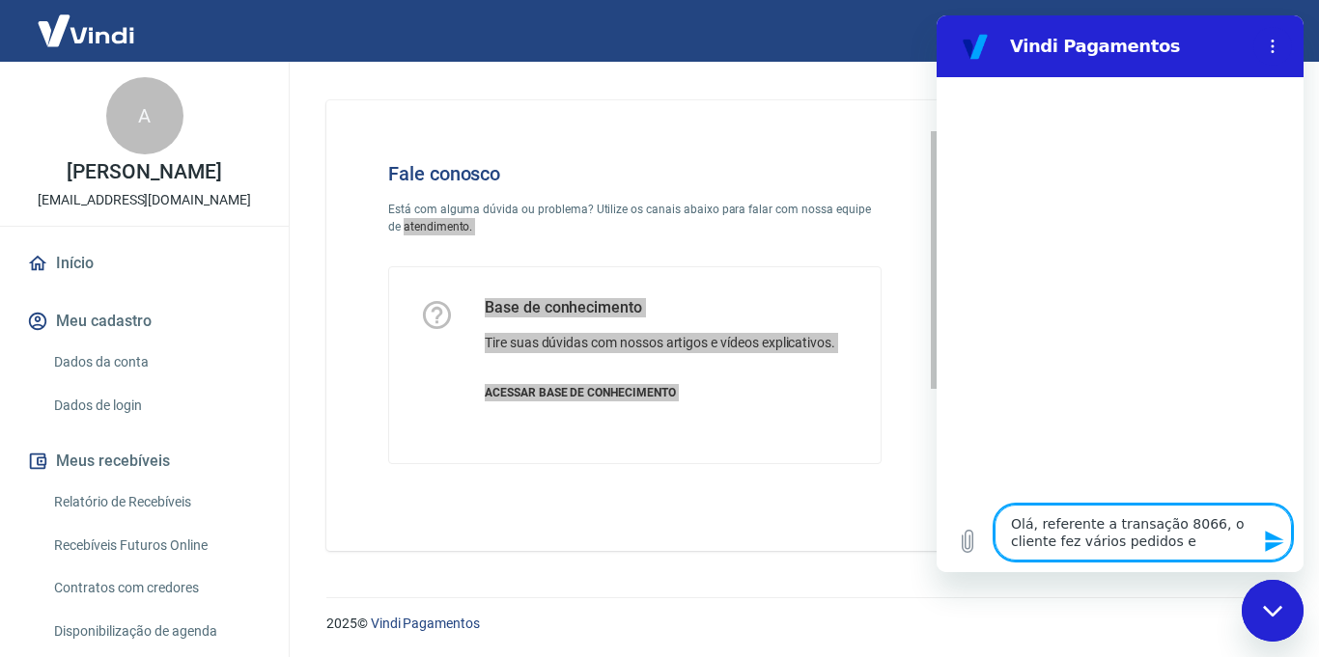
type textarea "x"
type textarea "Olá, referente a transação 8066, o cliente fez vários pedidos e só"
type textarea "x"
type textarea "Olá, referente a transação 8066, o cliente fez vários pedidos e só"
type textarea "x"
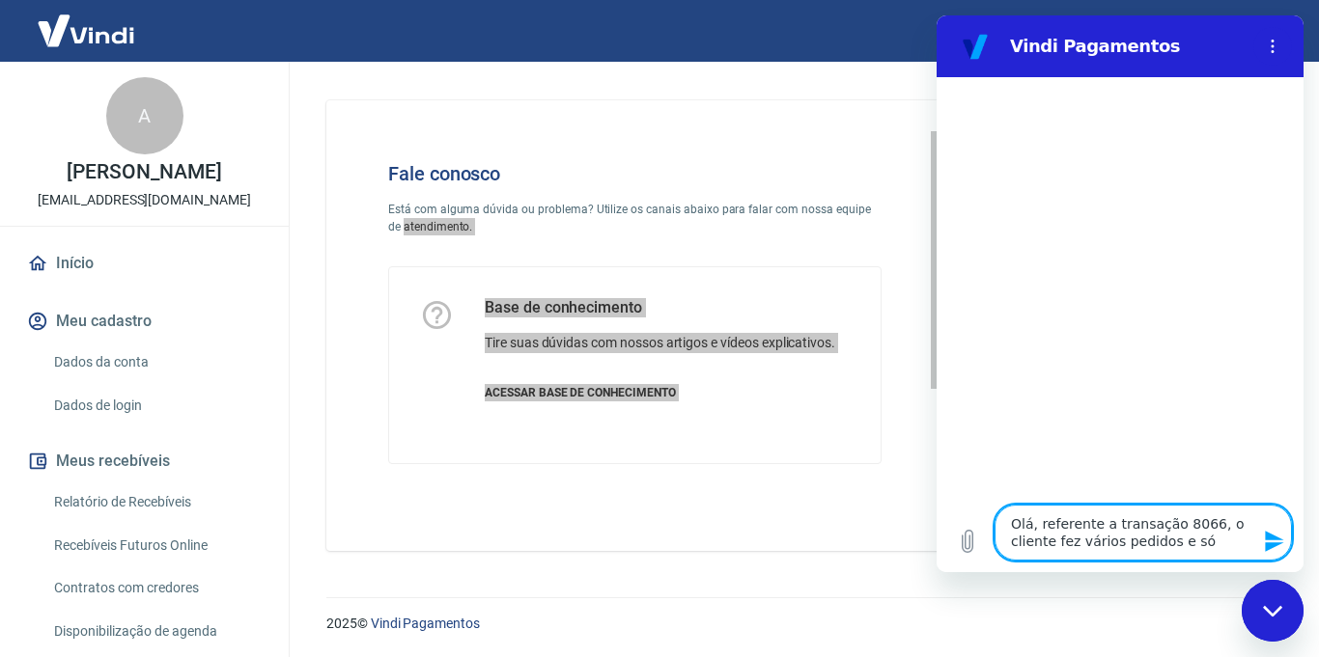
type textarea "Olá, referente a transação 8066, o cliente fez vários pedidos e só e"
type textarea "x"
type textarea "Olá, referente a transação 8066, o cliente fez vários pedidos e só es"
type textarea "x"
type textarea "Olá, referente a transação 8066, o cliente fez vários pedidos e só ess"
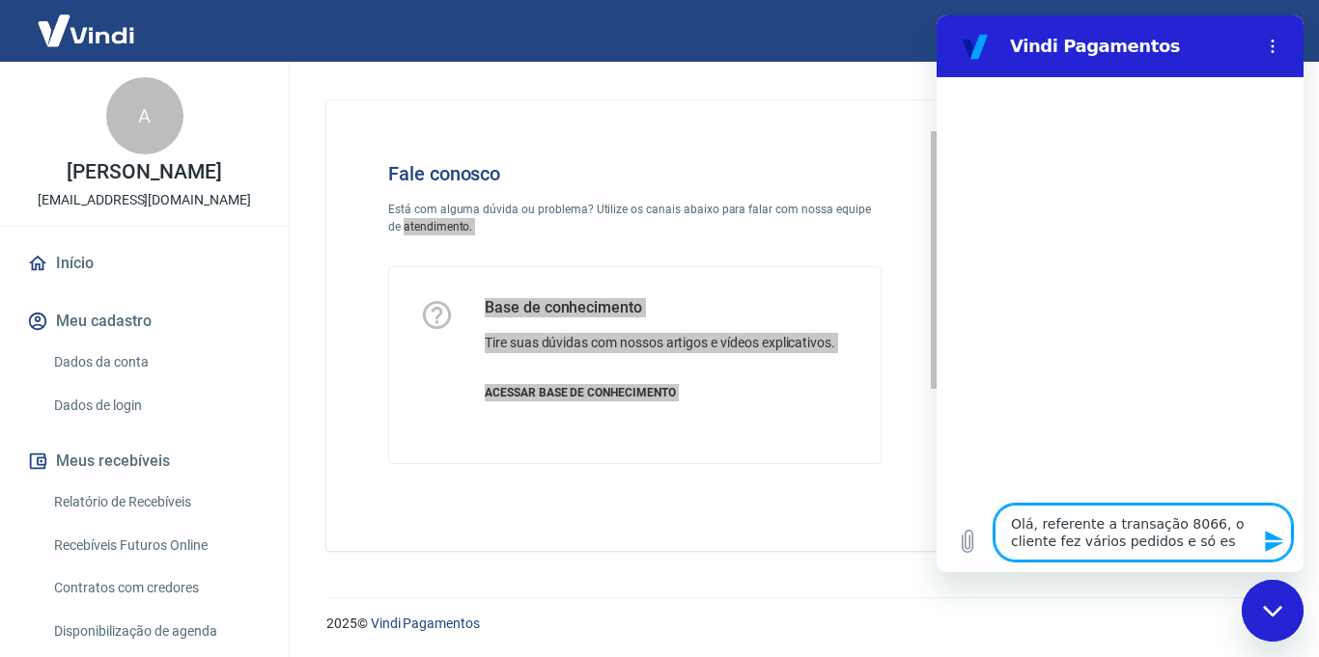
type textarea "x"
type textarea "Olá, referente a transação 8066, o cliente fez vários pedidos e só esse"
type textarea "x"
type textarea "Olá, referente a transação 8066, o cliente fez vários pedidos e só esse"
type textarea "x"
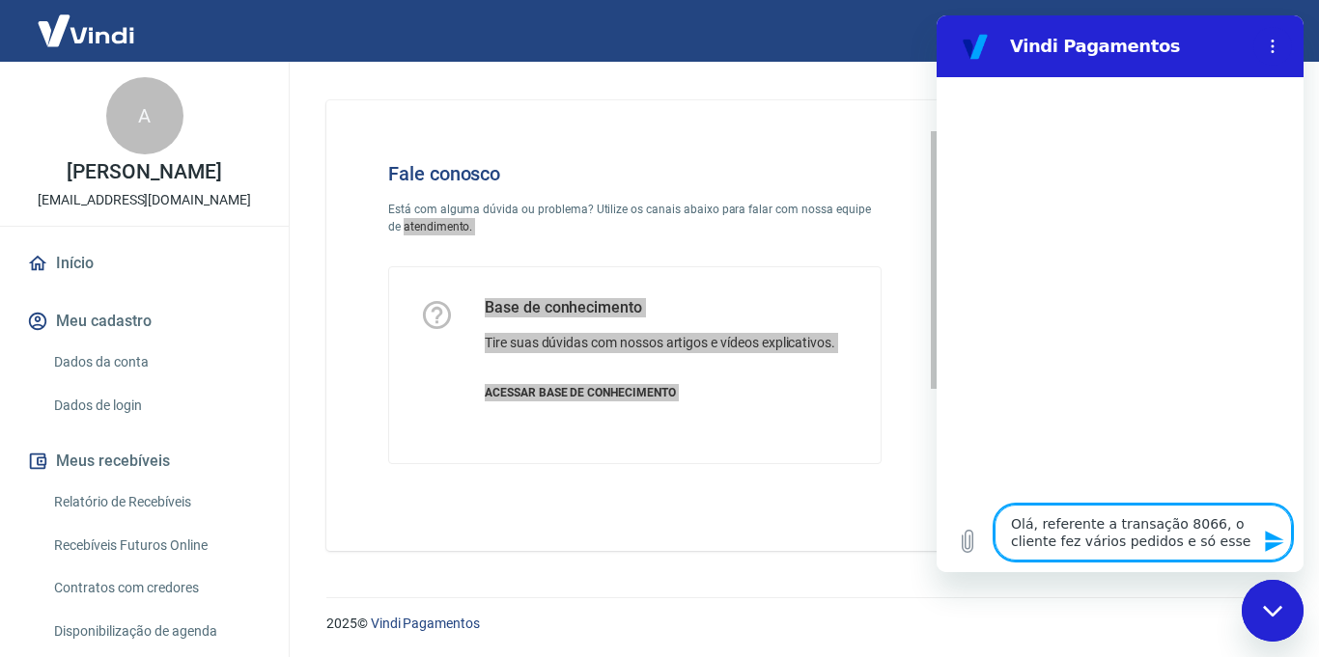
type textarea "Olá, referente a transação 8066, o cliente fez vários pedidos e só esse f"
type textarea "x"
type textarea "Olá, referente a transação 8066, o cliente fez vários pedidos e só esse fo"
type textarea "x"
type textarea "Olá, referente a transação 8066, o cliente fez vários pedidos e só esse foi"
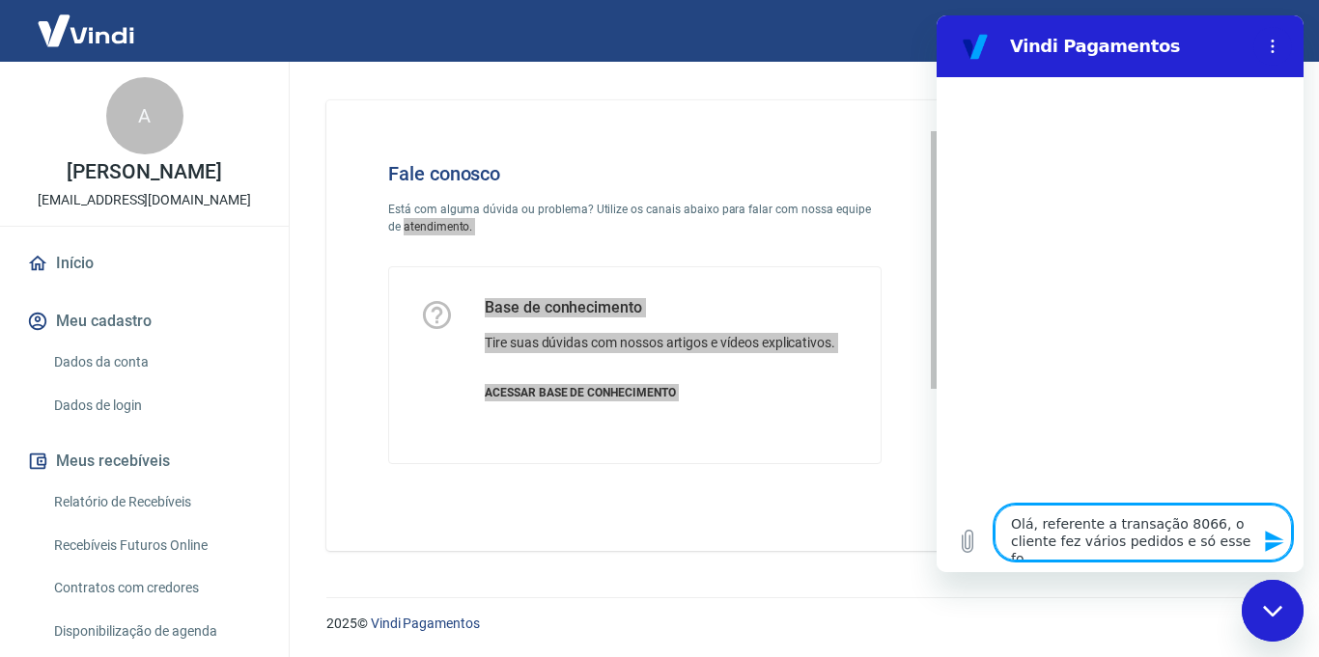
type textarea "x"
type textarea "Olá, referente a transação 8066, o cliente fez vários pedidos e só esse foi"
type textarea "x"
type textarea "Olá, referente a transação 8066, o cliente fez vários pedidos e só esse foi a"
type textarea "x"
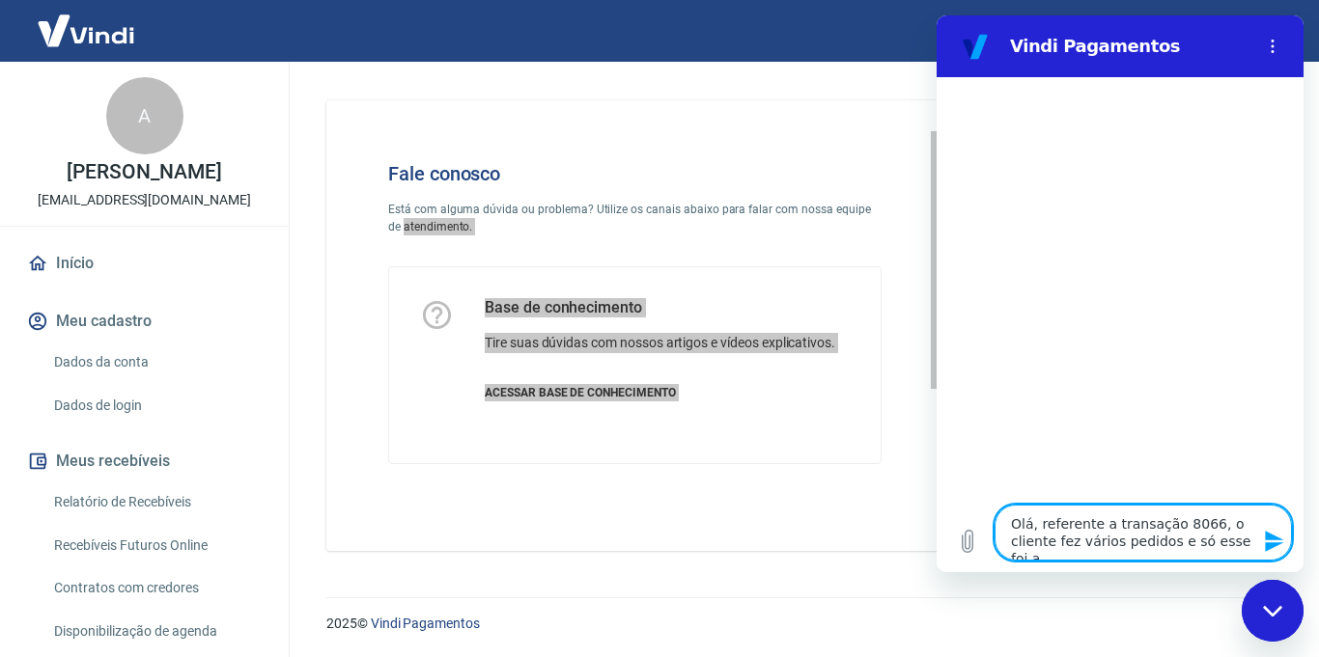
type textarea "Olá, referente a transação 8066, o cliente fez vários pedidos e só esse foi ap"
type textarea "x"
type textarea "Olá, referente a transação 8066, o cliente fez vários pedidos e só esse foi apr"
type textarea "x"
type textarea "Olá, referente a transação 8066, o cliente fez vários pedidos e só esse foi apro"
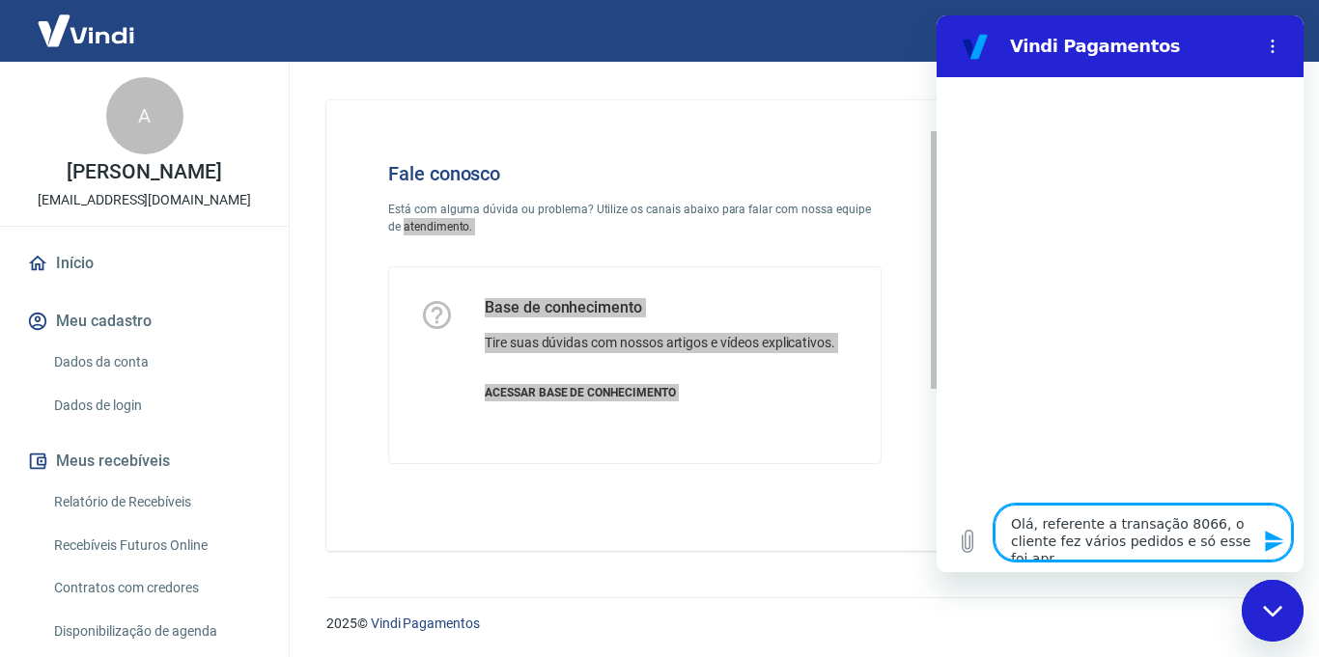
type textarea "x"
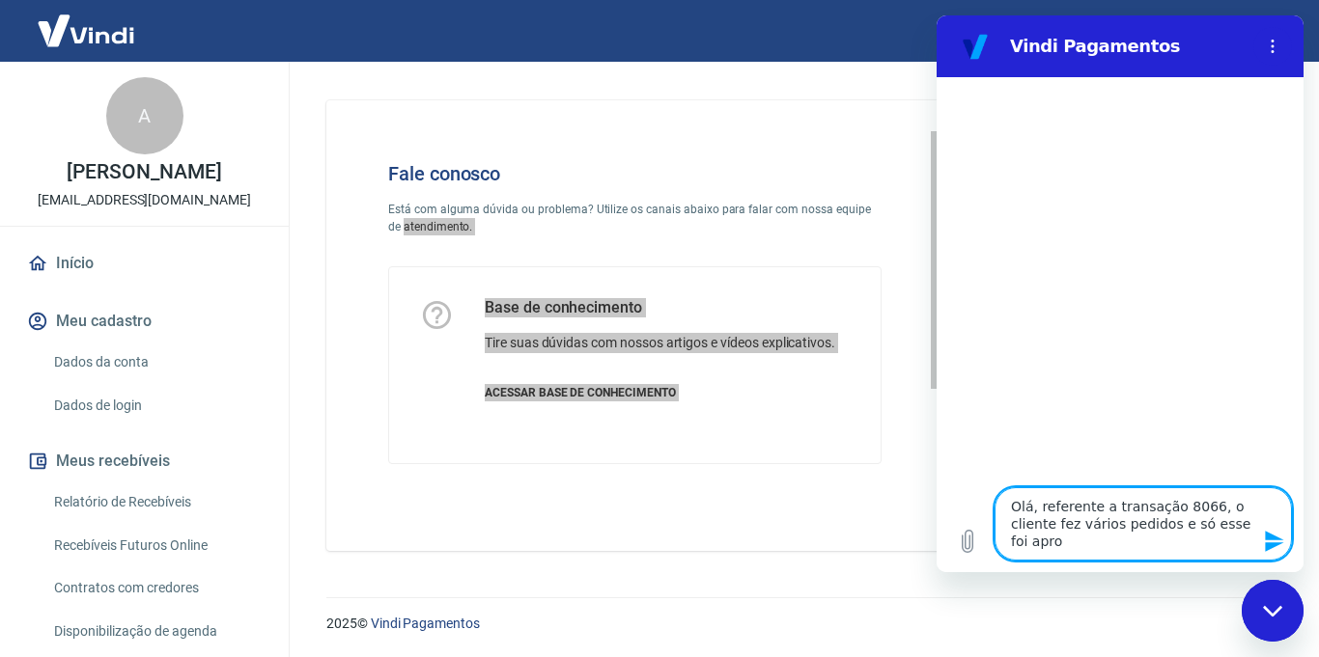
type textarea "Olá, referente a transação 8066, o cliente fez vários pedidos e só esse foi apr…"
type textarea "x"
type textarea "Olá, referente a transação 8066, o cliente fez vários pedidos e só esse foi apr…"
type textarea "x"
type textarea "Olá, referente a transação 8066, o cliente fez vários pedidos e só esse foi apr…"
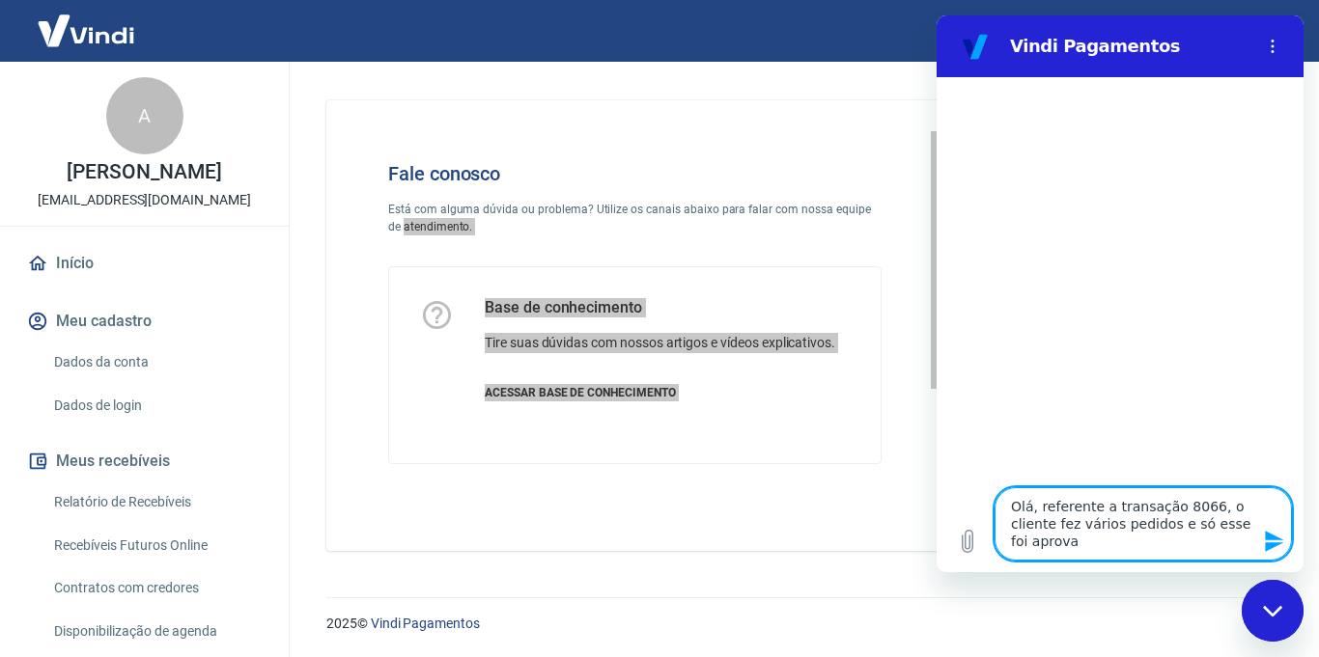
type textarea "x"
type textarea "Olá, referente a transação 8066, o cliente fez vários pedidos e só esse foi apr…"
type textarea "x"
type textarea "Olá, referente a transação 8066, o cliente fez vários pedidos e só esse foi apr…"
type textarea "x"
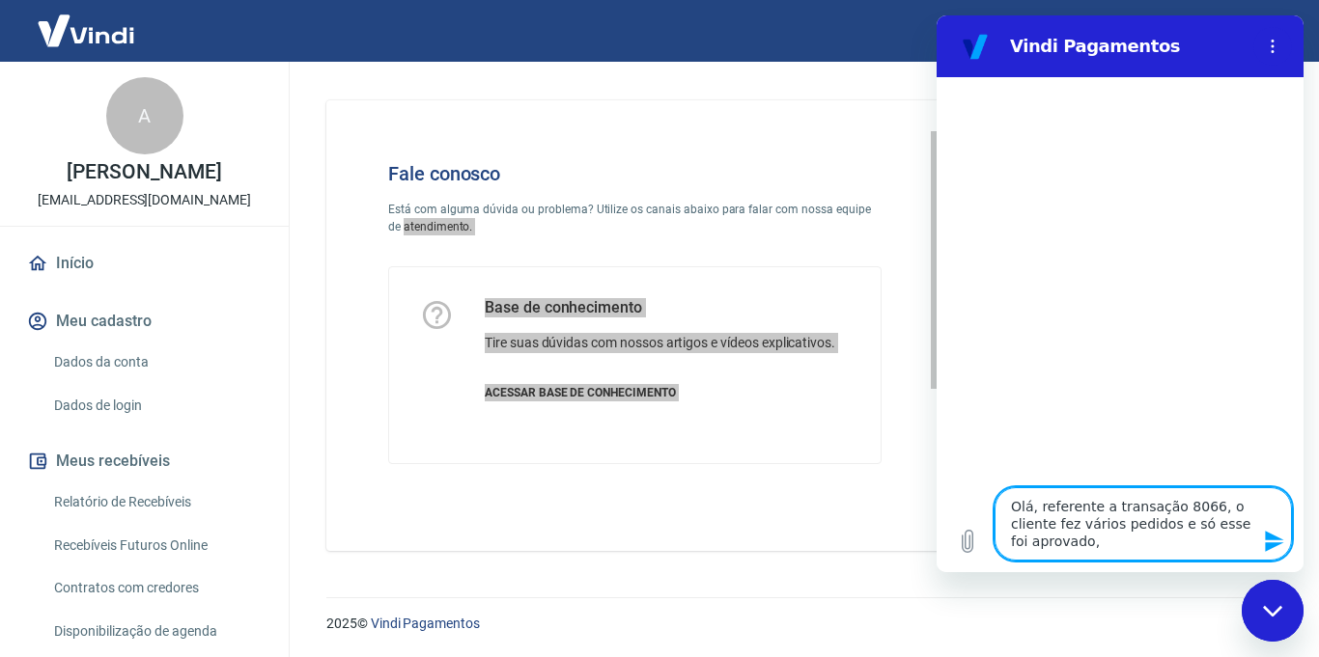
type textarea "Olá, referente a transação 8066, o cliente fez vários pedidos e só esse foi apr…"
type textarea "x"
type textarea "Olá, referente a transação 8066, o cliente fez vários pedidos e só esse foi apr…"
type textarea "x"
type textarea "Olá, referente a transação 8066, o cliente fez vários pedidos e só esse foi apr…"
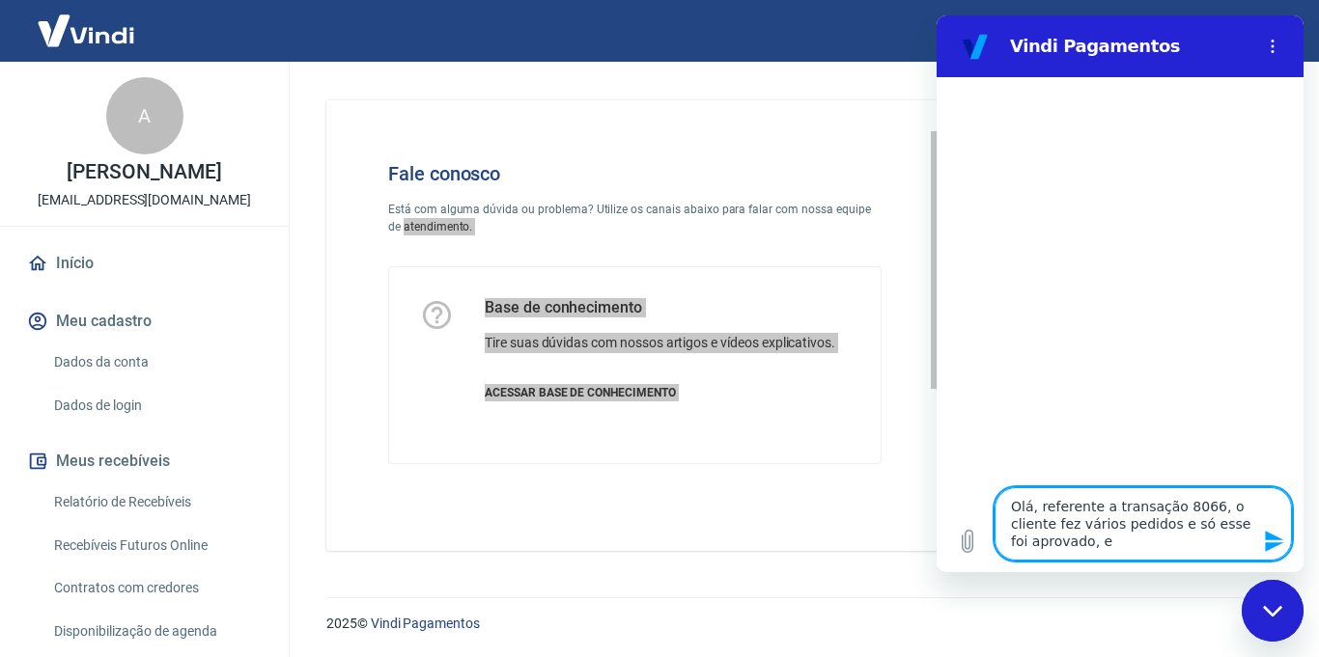
type textarea "x"
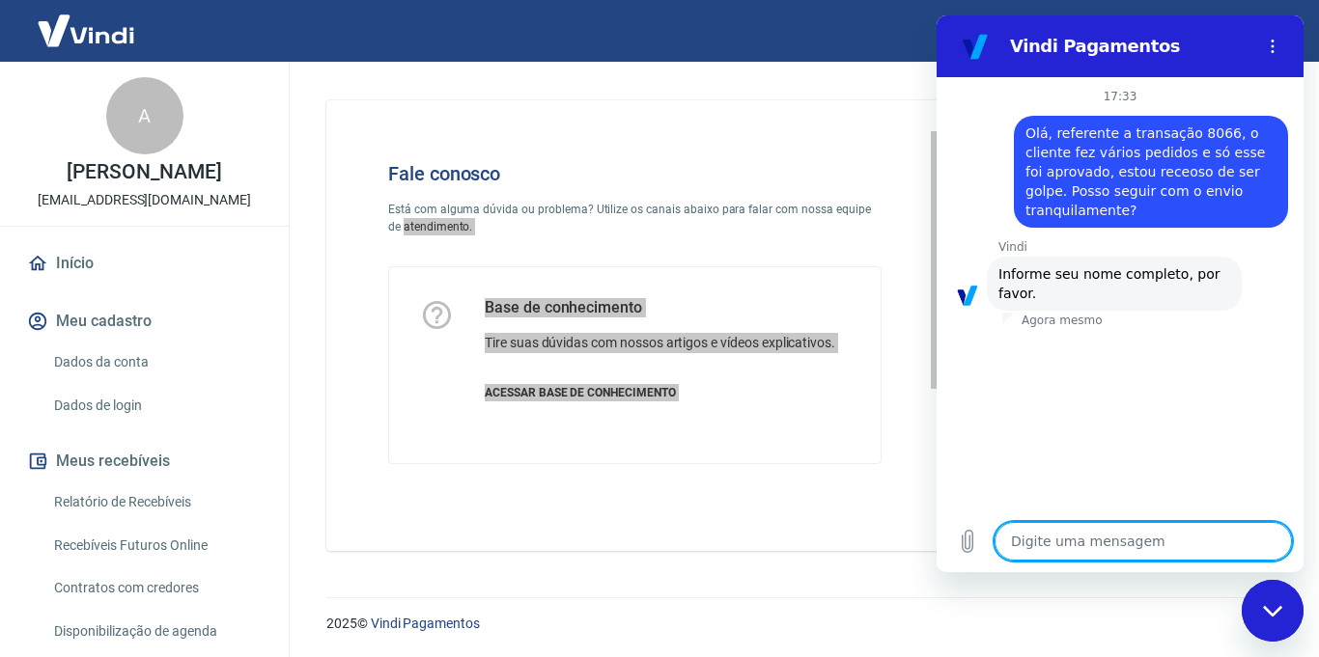
click at [1084, 543] on textarea at bounding box center [1142, 541] width 297 height 39
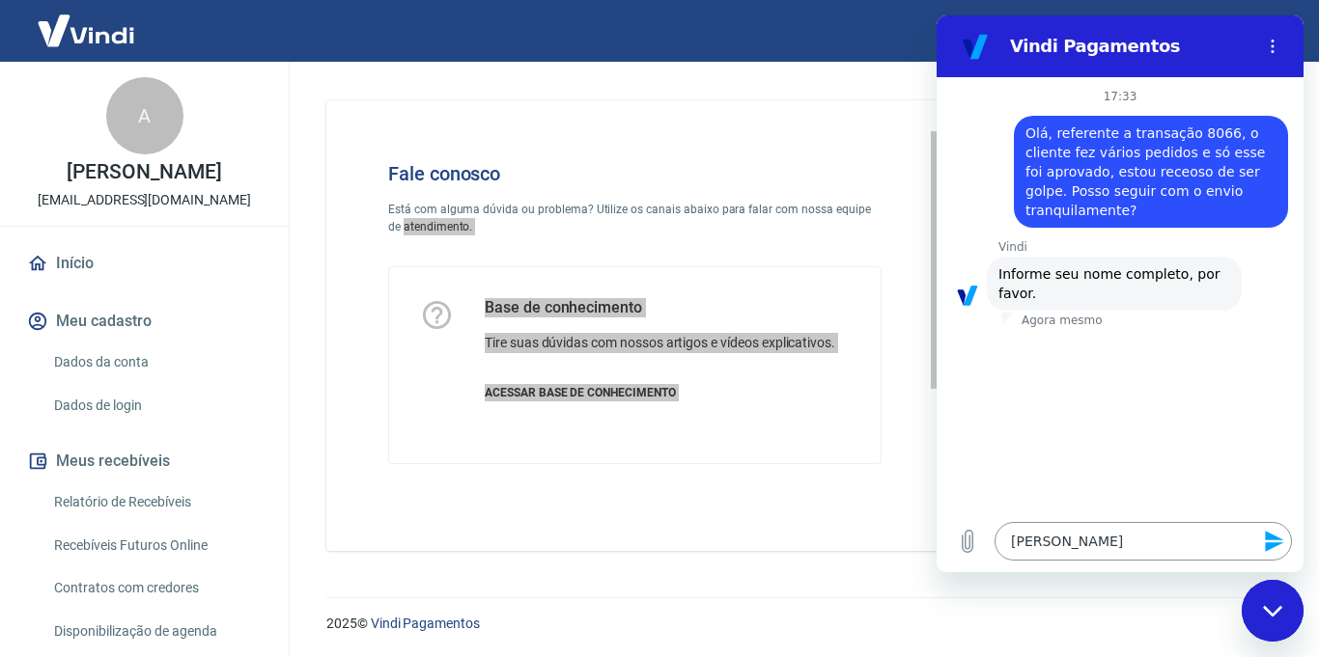
click at [1091, 549] on textarea "[PERSON_NAME]" at bounding box center [1142, 541] width 297 height 39
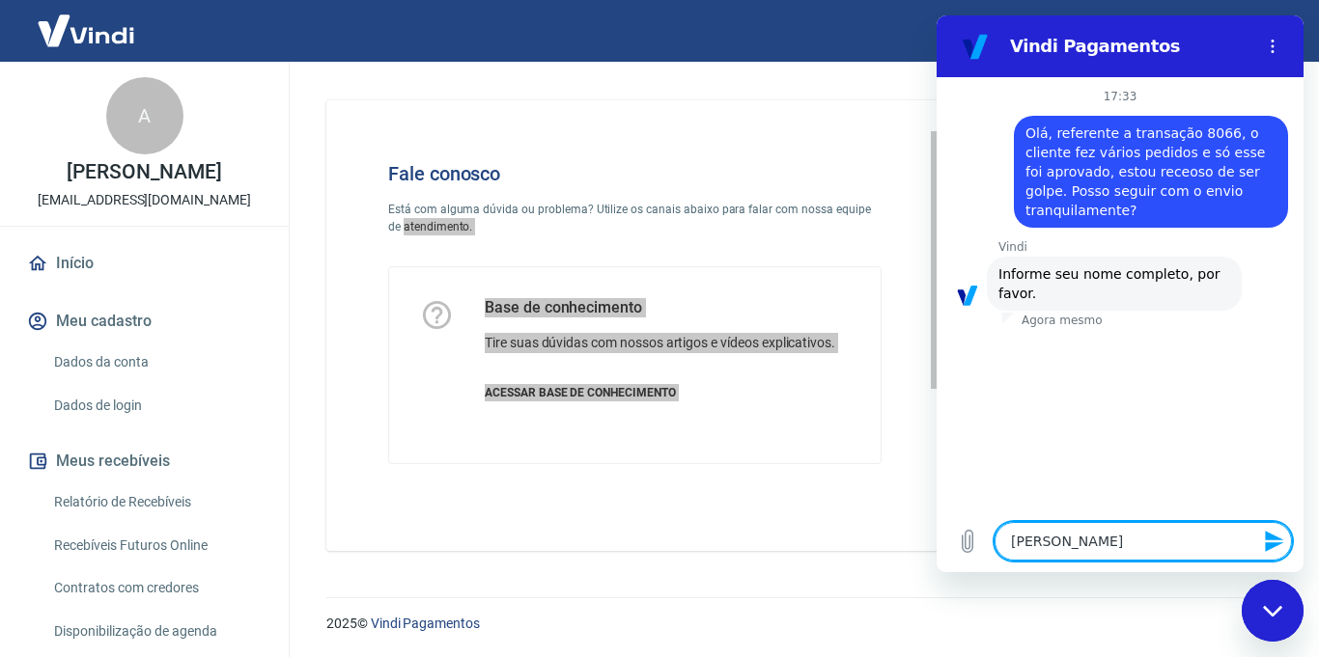
paste textarea "Makiak Menin"
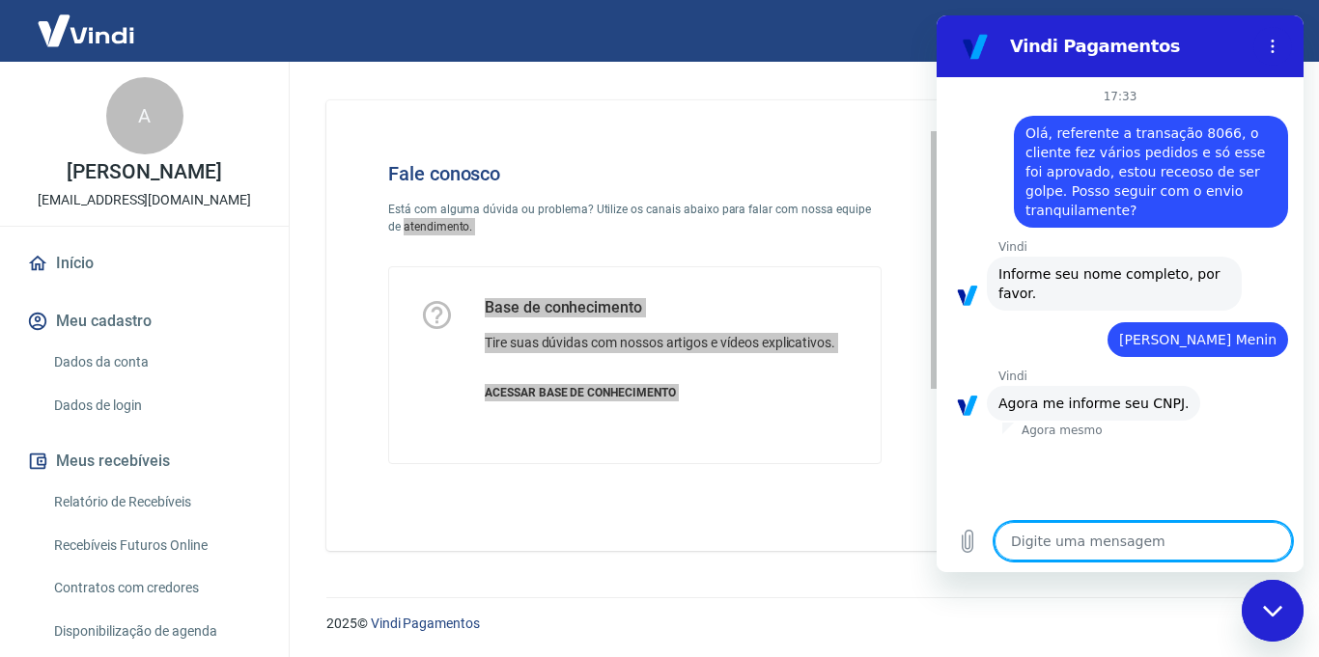
drag, startPoint x: 1111, startPoint y: 556, endPoint x: 1149, endPoint y: 550, distance: 38.1
click at [1111, 554] on textarea at bounding box center [1142, 541] width 297 height 39
paste textarea "27.995.651/0001-15"
click at [1281, 541] on icon "Enviar mensagem" at bounding box center [1274, 541] width 23 height 23
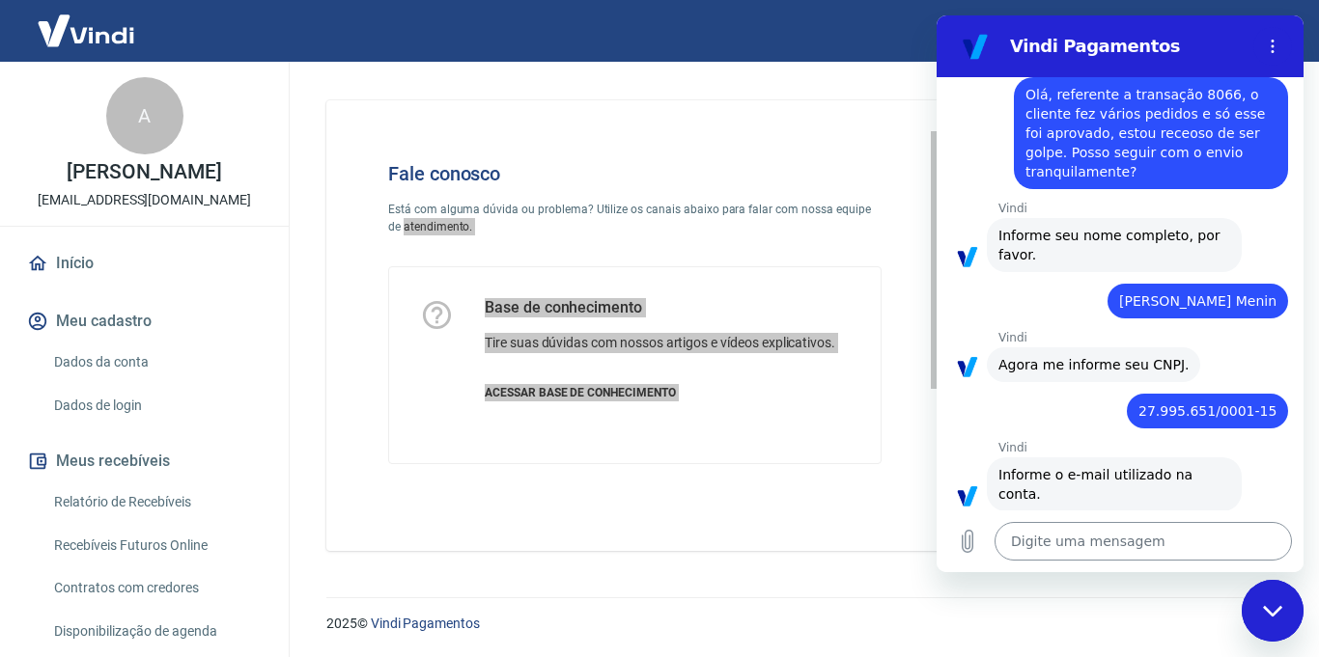
click at [1151, 533] on textarea at bounding box center [1142, 541] width 297 height 39
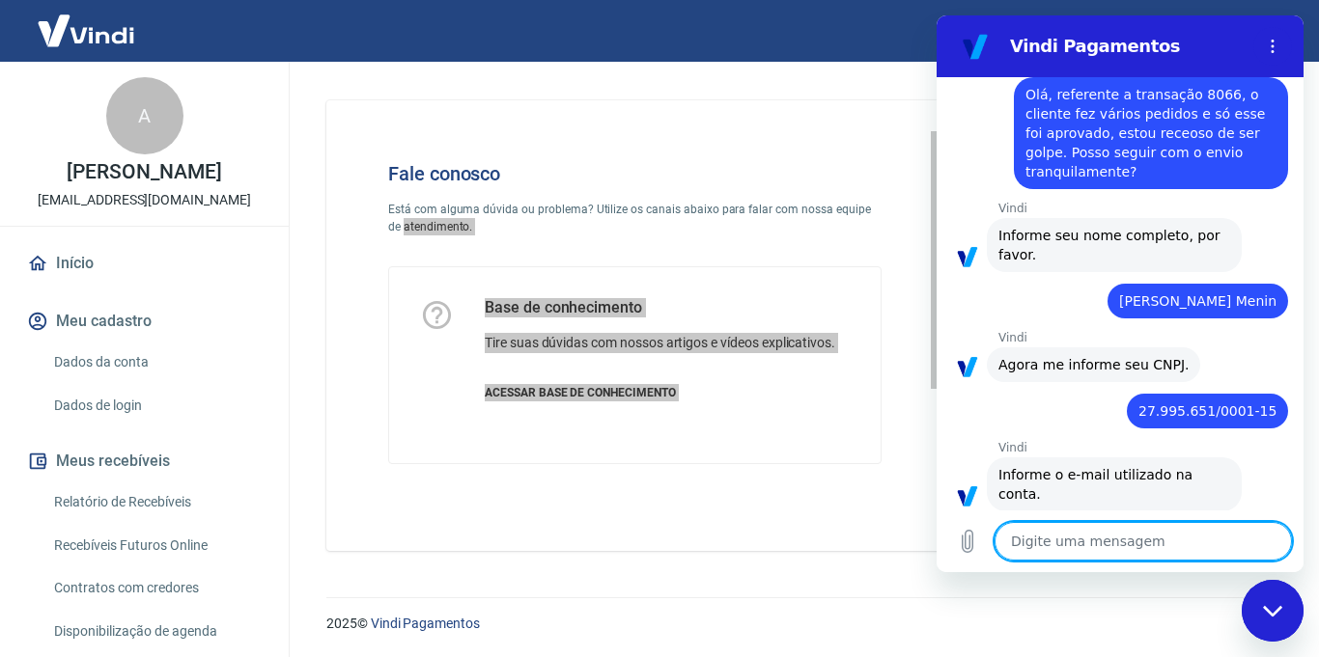
paste textarea "[EMAIL_ADDRESS][DOMAIN_NAME]"
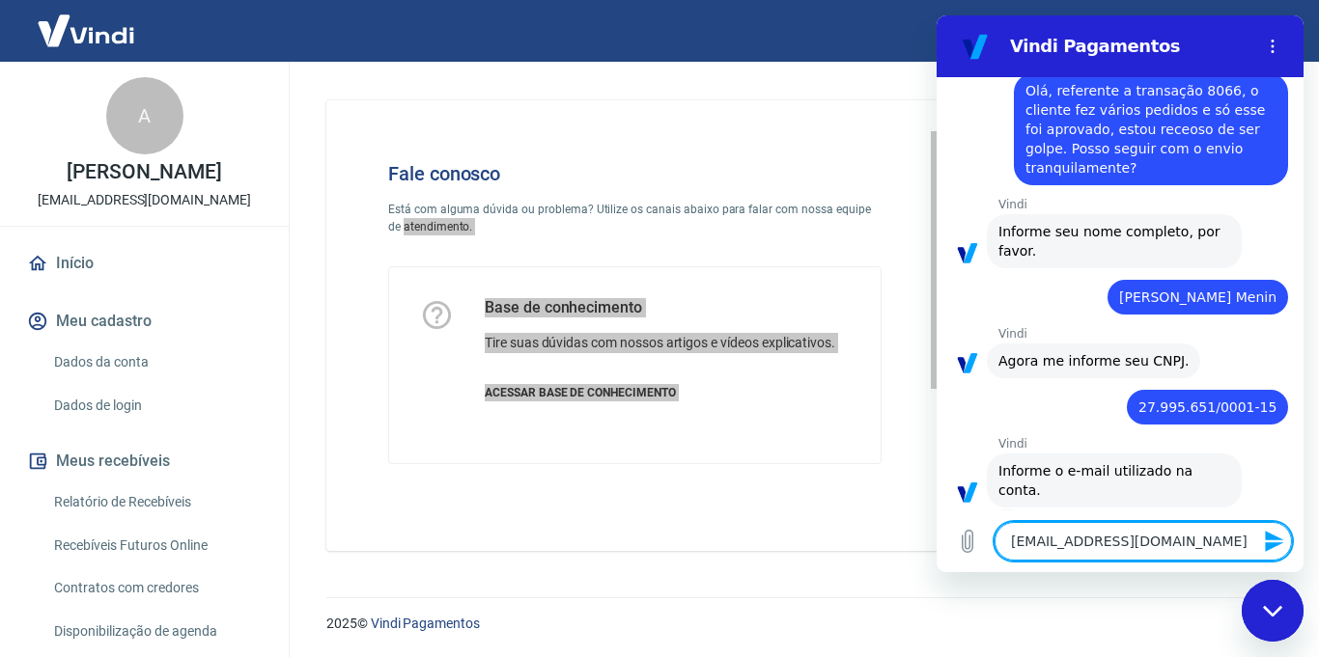
drag, startPoint x: 1273, startPoint y: 541, endPoint x: 2254, endPoint y: 538, distance: 980.8
click at [1273, 541] on icon "Enviar mensagem" at bounding box center [1274, 541] width 23 height 23
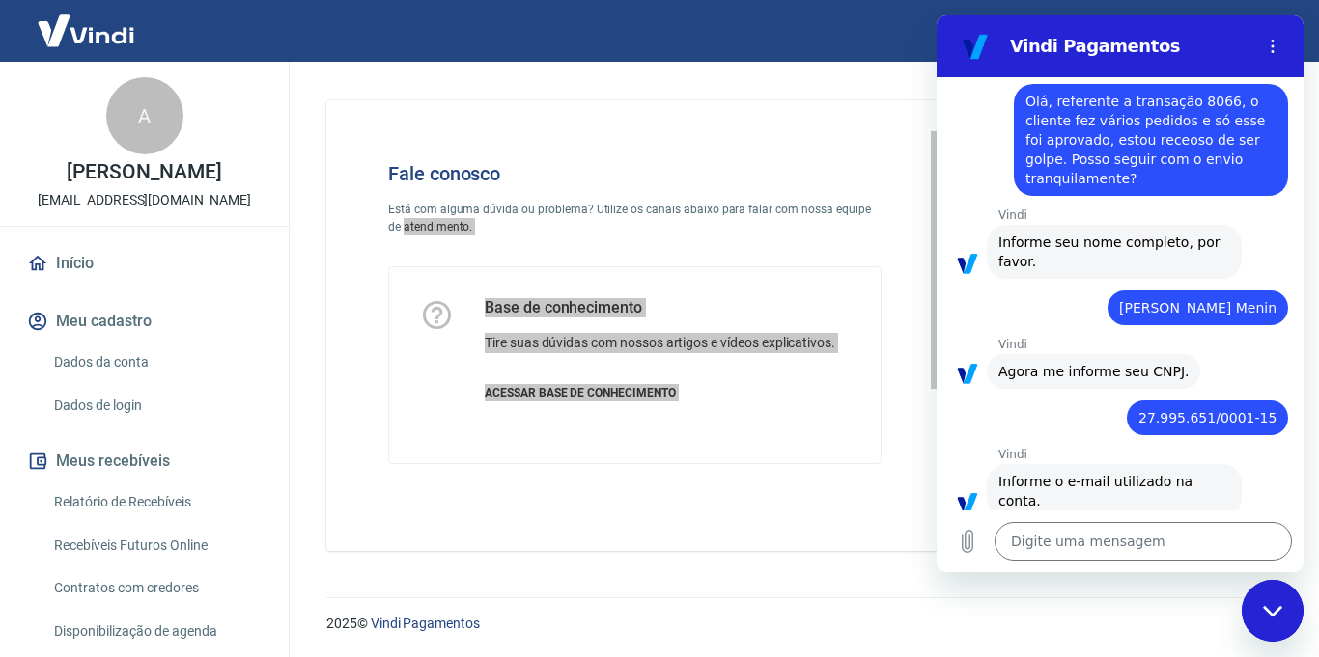
scroll to position [12, 0]
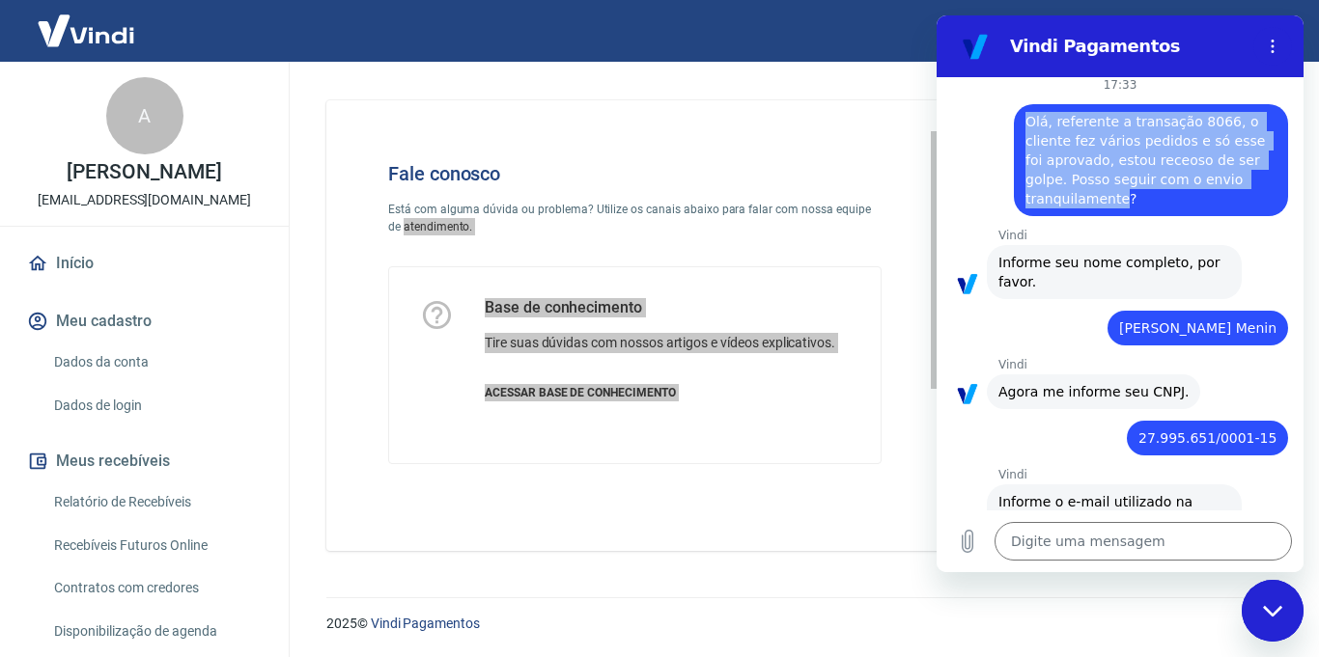
drag, startPoint x: 1118, startPoint y: 196, endPoint x: 989, endPoint y: 106, distance: 157.5
click at [989, 106] on div "diz: [PERSON_NAME], referente a transação 8066, o cliente fez vários pedidos e …" at bounding box center [1111, 155] width 351 height 124
copy span "Olá, referente a transação 8066, o cliente fez vários pedidos e só esse foi apr…"
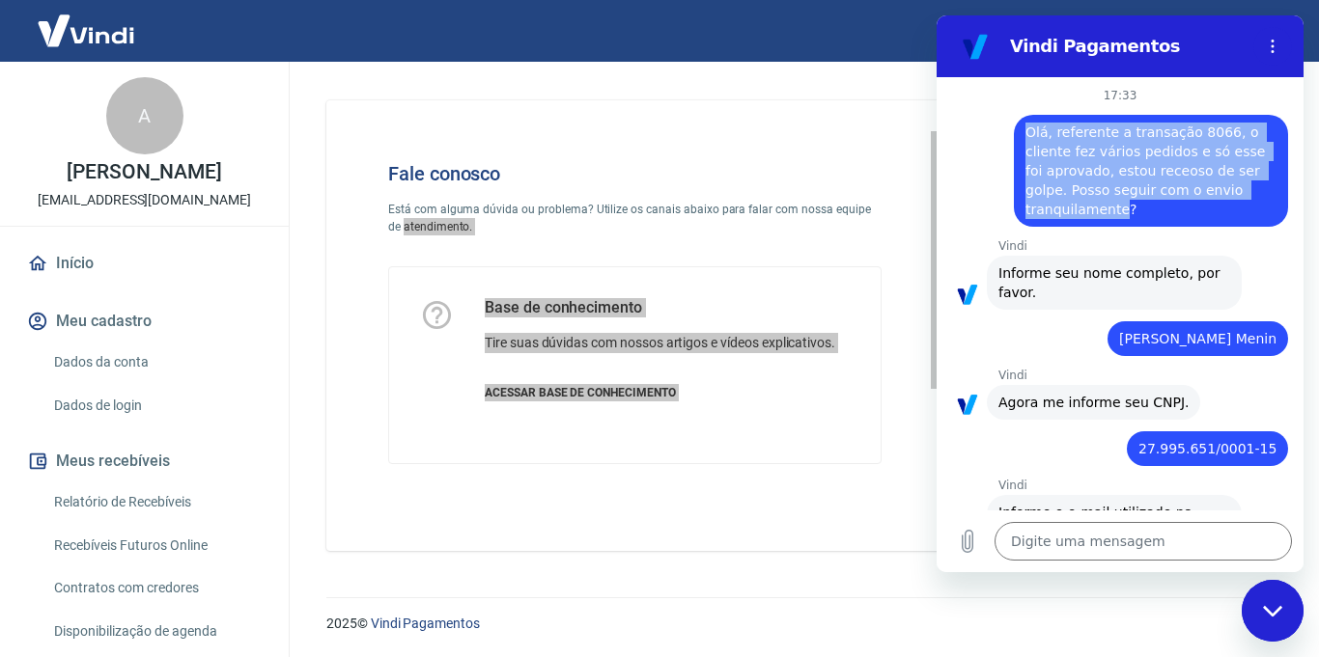
scroll to position [0, 0]
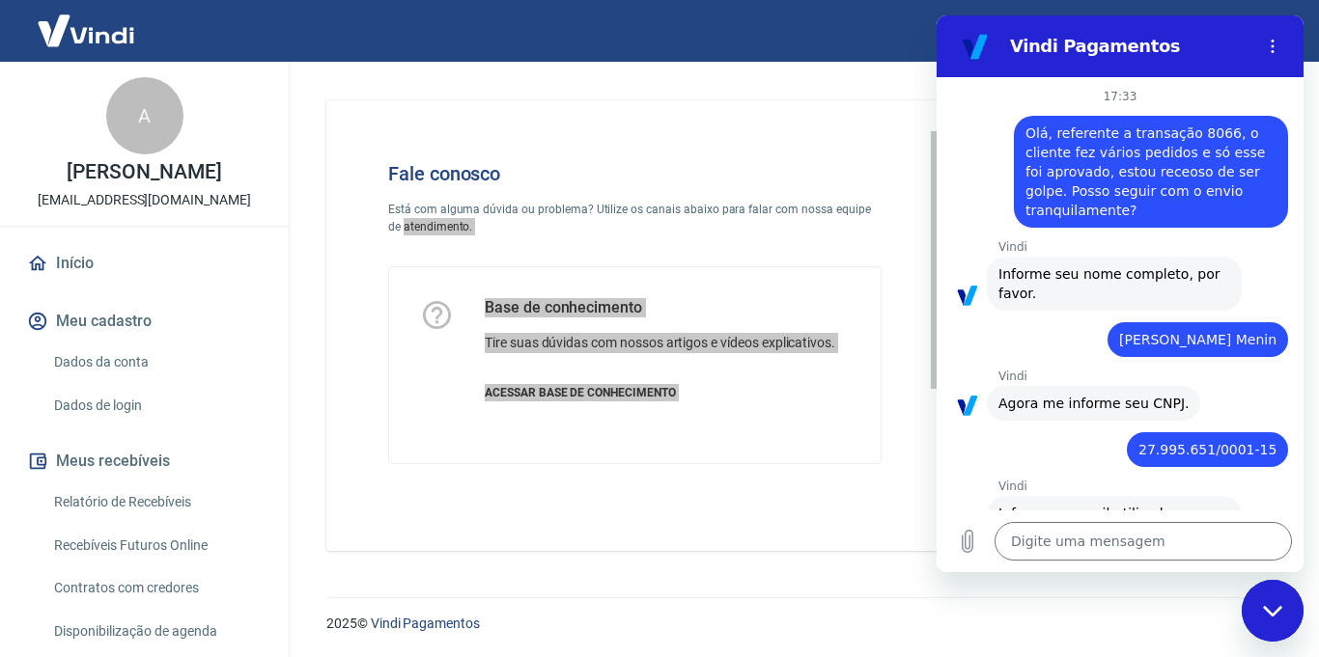
click at [1147, 230] on div "17:33 diz: Olá, referente a transação 8066, o cliente fez vários pedidos e só e…" at bounding box center [1119, 293] width 367 height 433
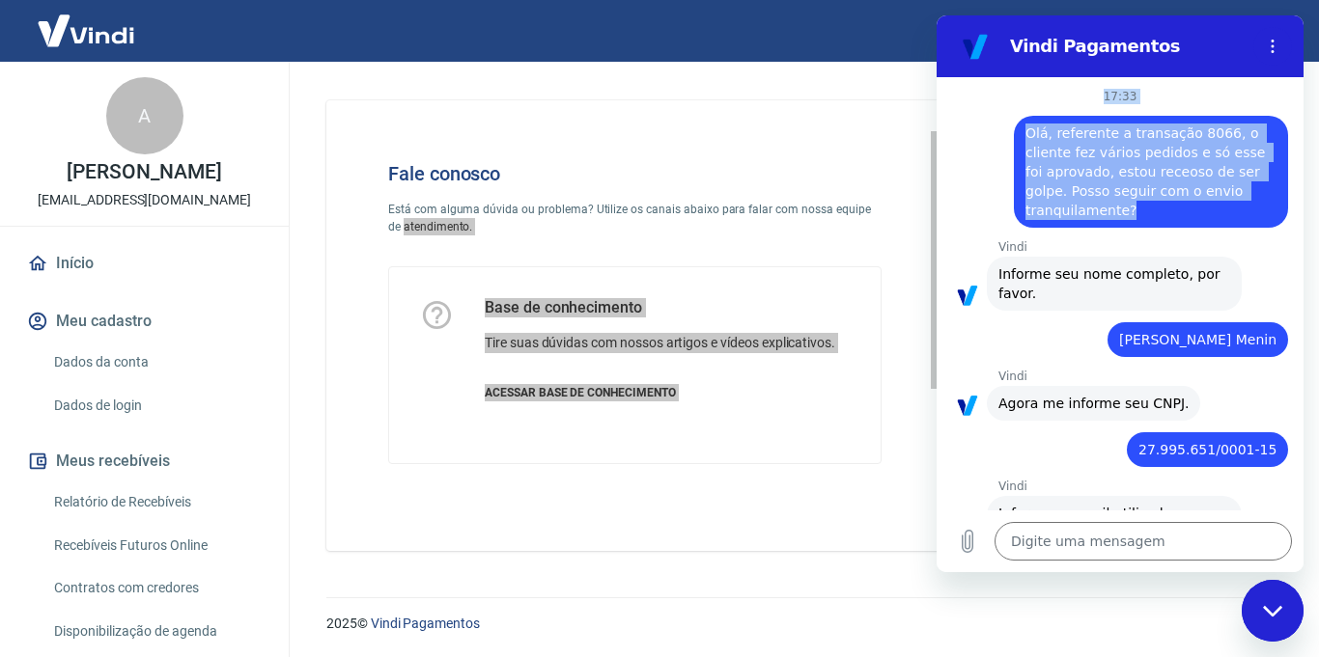
drag, startPoint x: 1169, startPoint y: 211, endPoint x: 966, endPoint y: 85, distance: 238.9
click at [966, 85] on div "17:33 diz: Olá, referente a transação 8066, o cliente fez vários pedidos e só e…" at bounding box center [1119, 293] width 367 height 433
click at [1146, 154] on span "Olá, referente a transação 8066, o cliente fez vários pedidos e só esse foi apr…" at bounding box center [1150, 172] width 251 height 97
drag, startPoint x: 1146, startPoint y: 200, endPoint x: 994, endPoint y: 114, distance: 174.2
click at [994, 114] on div "diz: [PERSON_NAME], referente a transação 8066, o cliente fez vários pedidos e …" at bounding box center [1111, 166] width 351 height 124
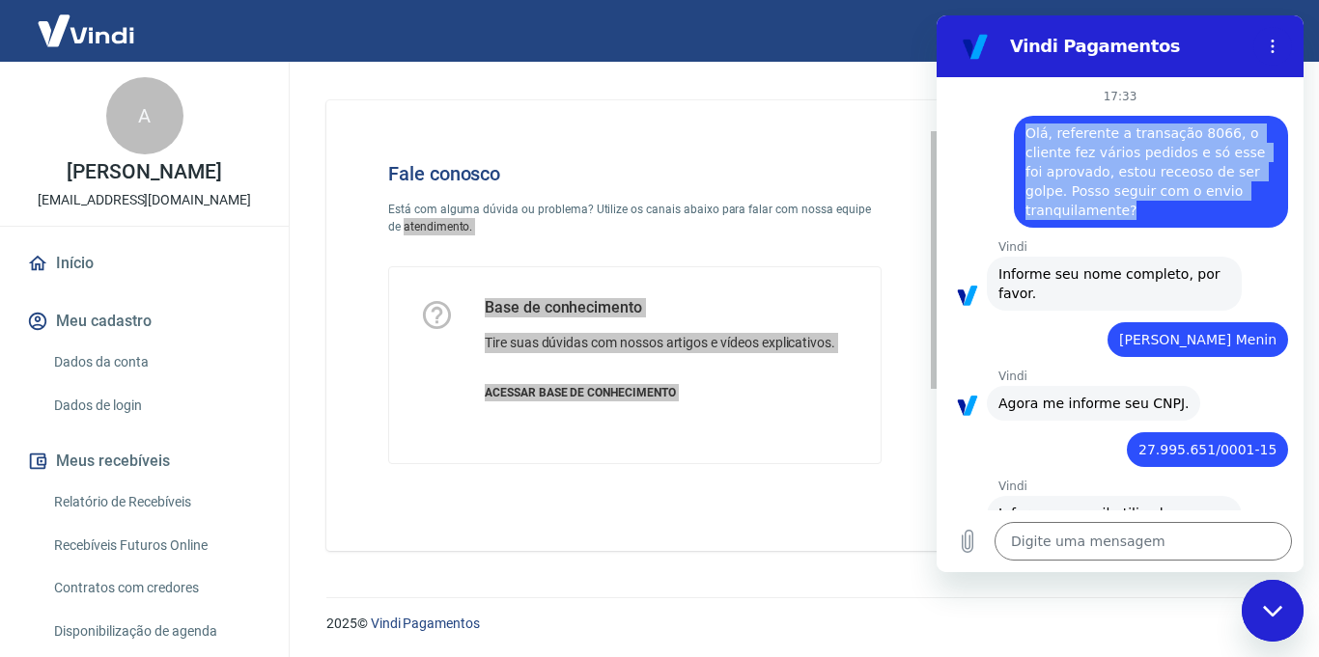
copy span "Olá, referente a transação 8066, o cliente fez vários pedidos e só esse foi apr…"
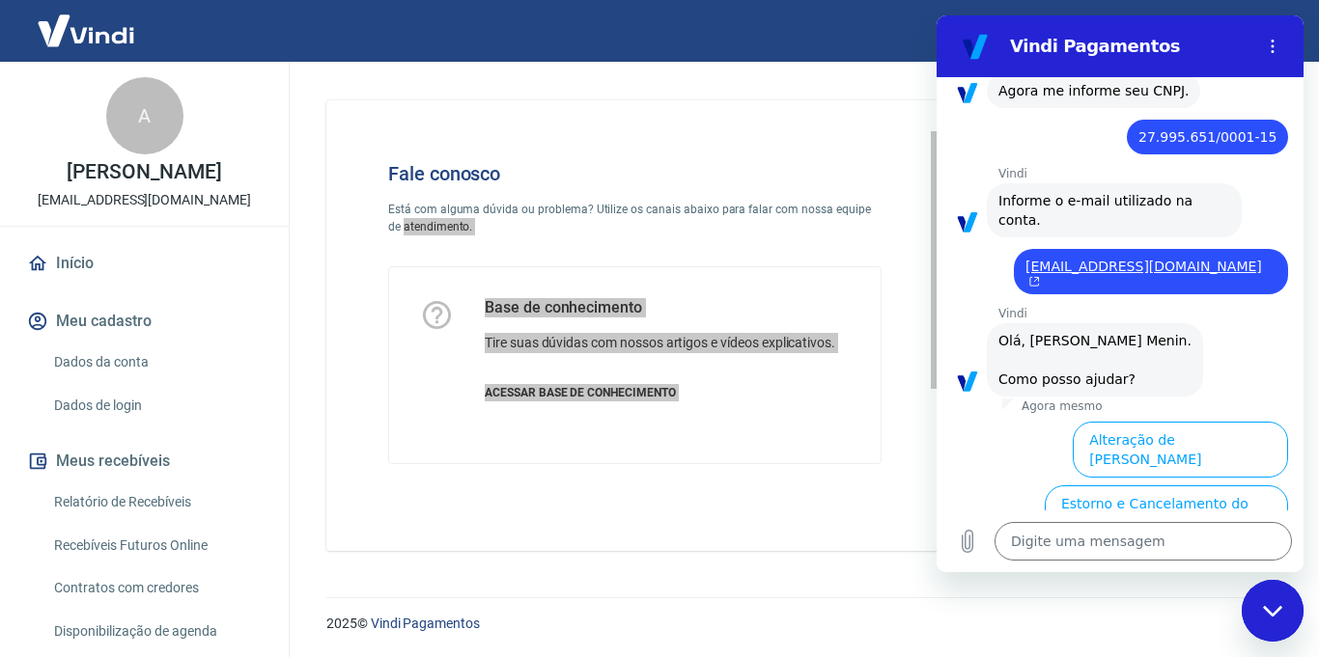
scroll to position [591, 0]
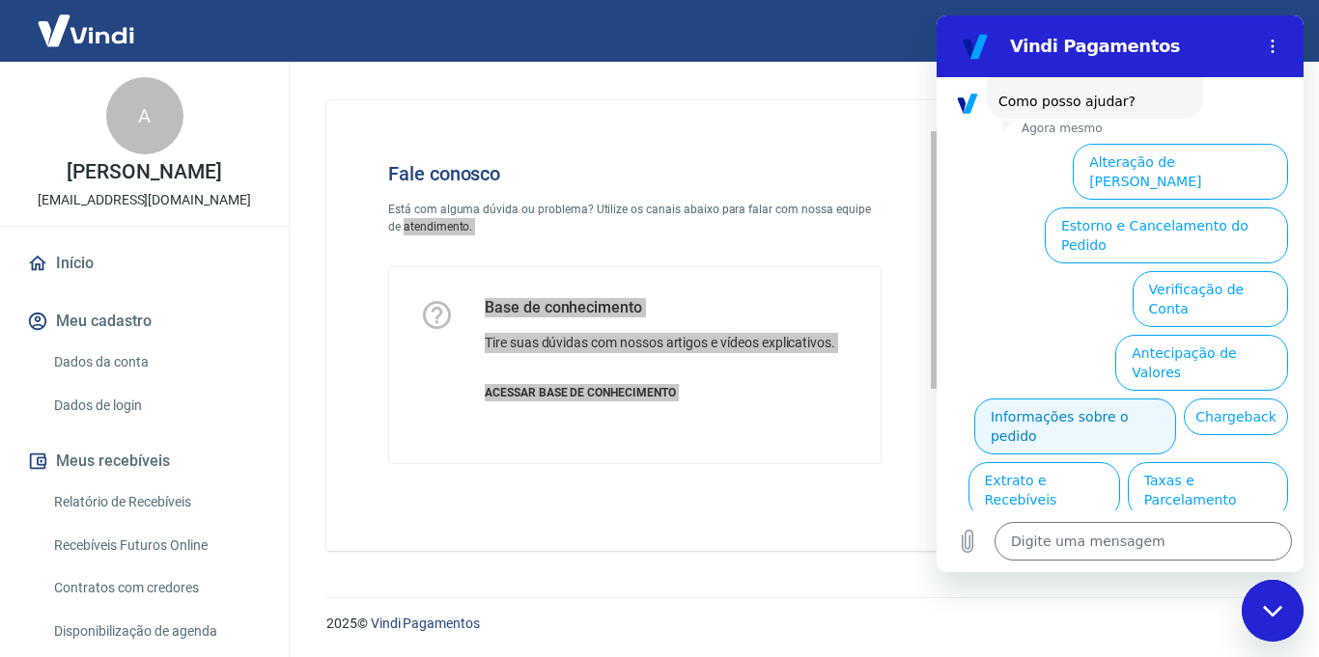
click at [1152, 399] on button "Informações sobre o pedido" at bounding box center [1075, 427] width 202 height 56
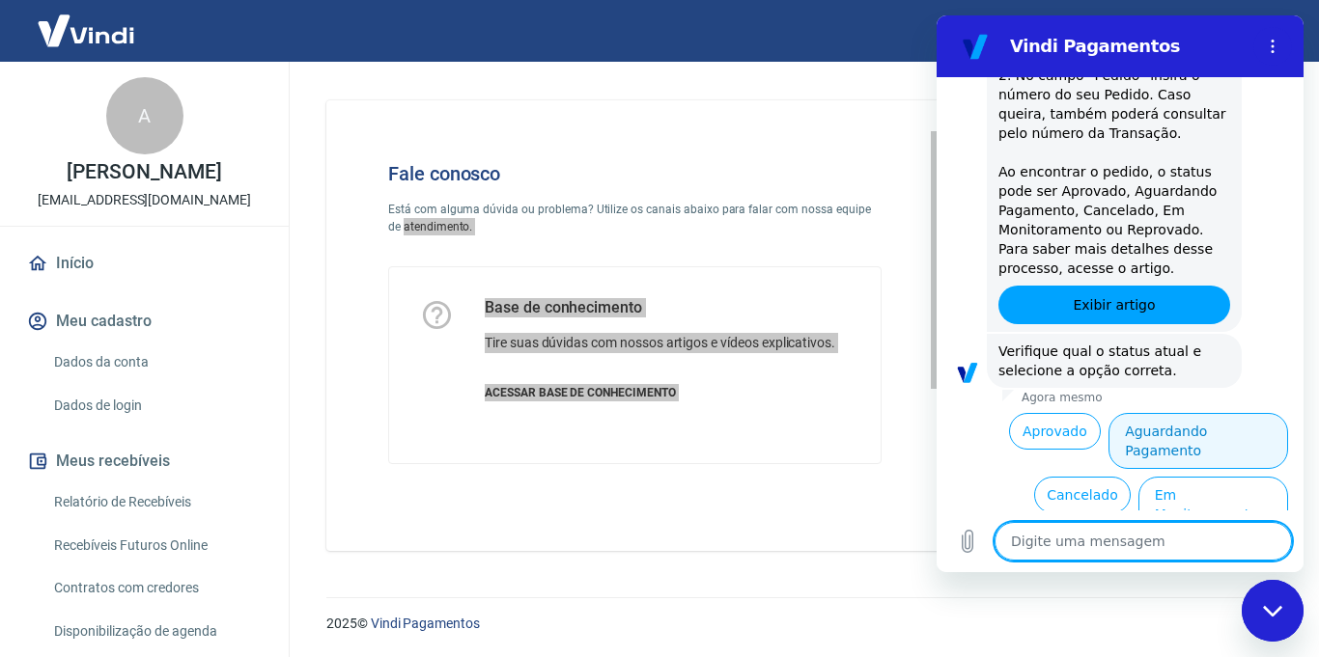
scroll to position [923, 0]
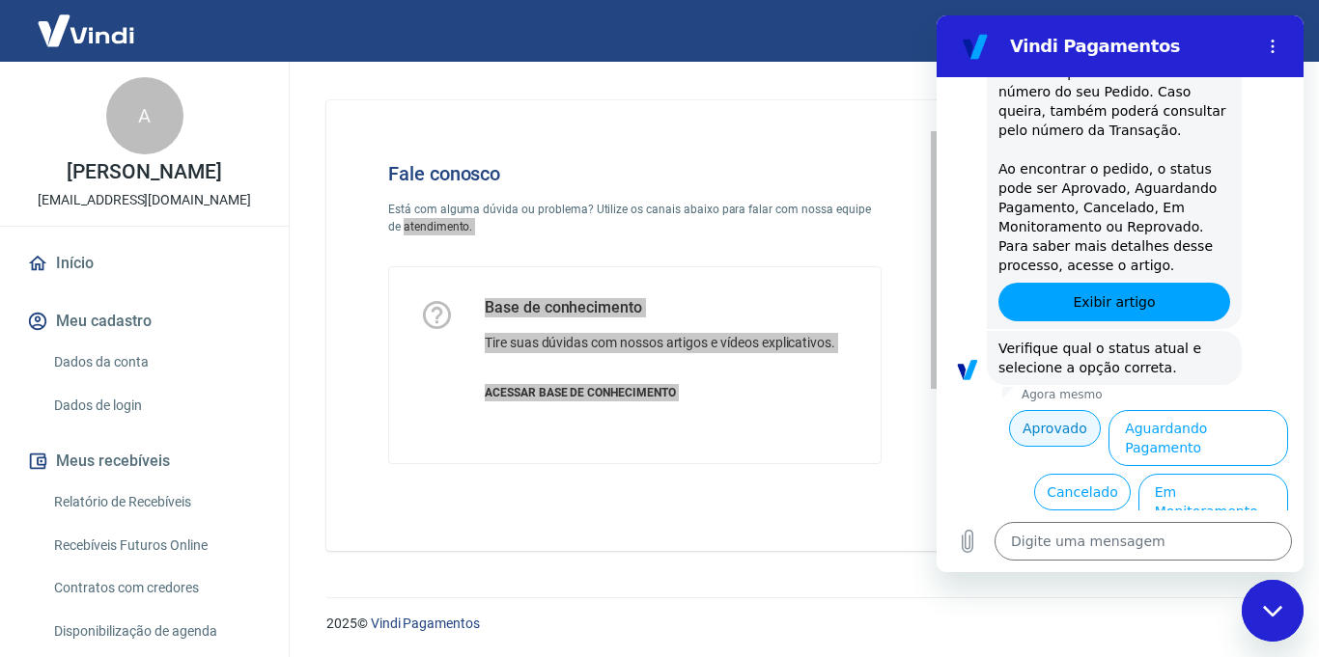
click at [1053, 410] on button "Aprovado" at bounding box center [1055, 428] width 93 height 37
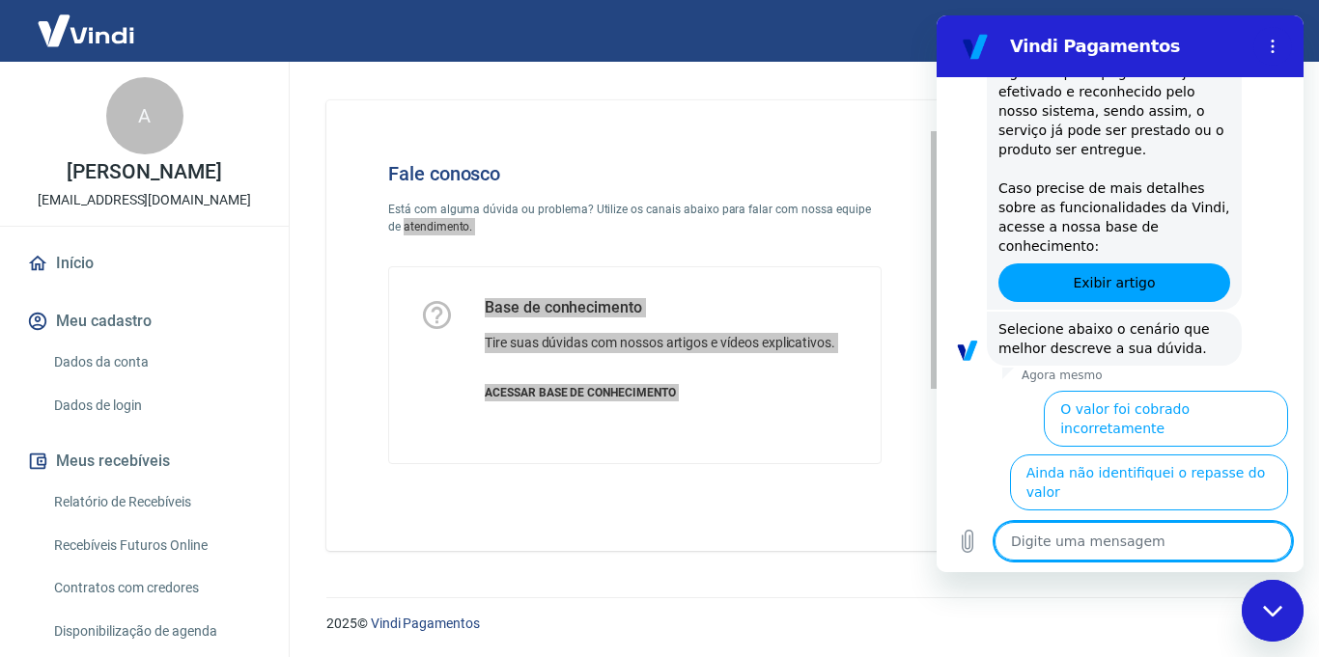
scroll to position [1508, 0]
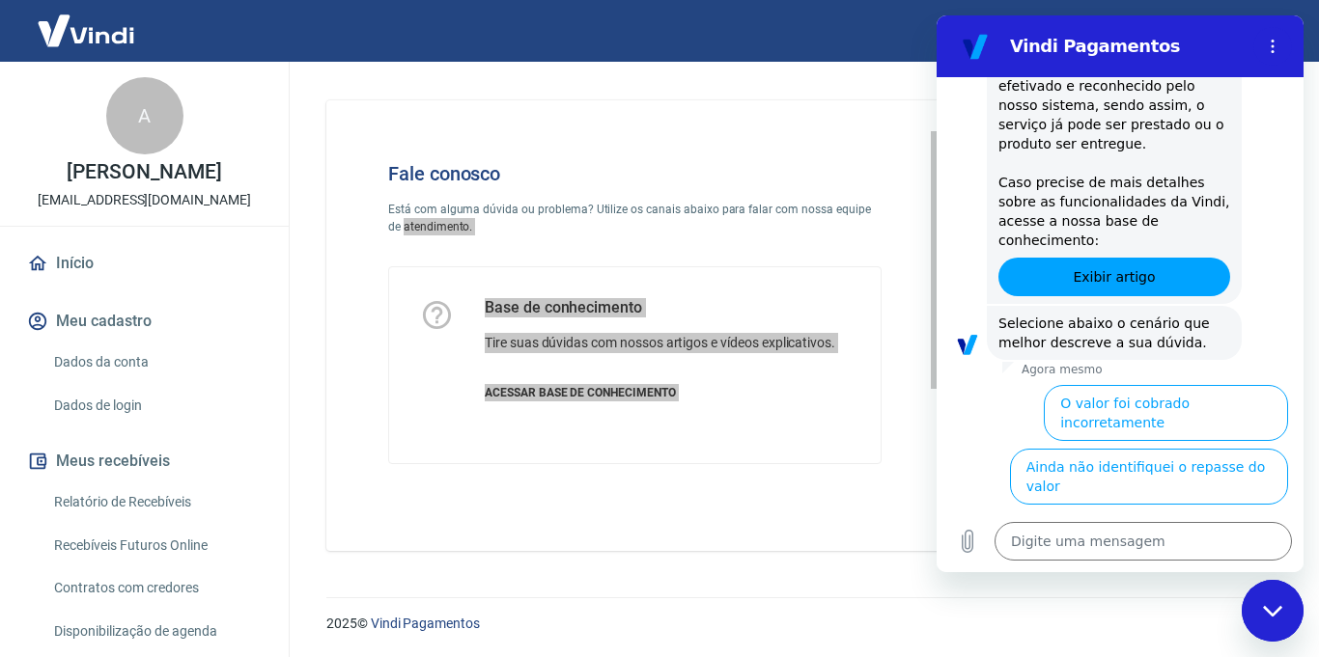
click at [1224, 576] on button "Estorno" at bounding box center [1248, 594] width 79 height 37
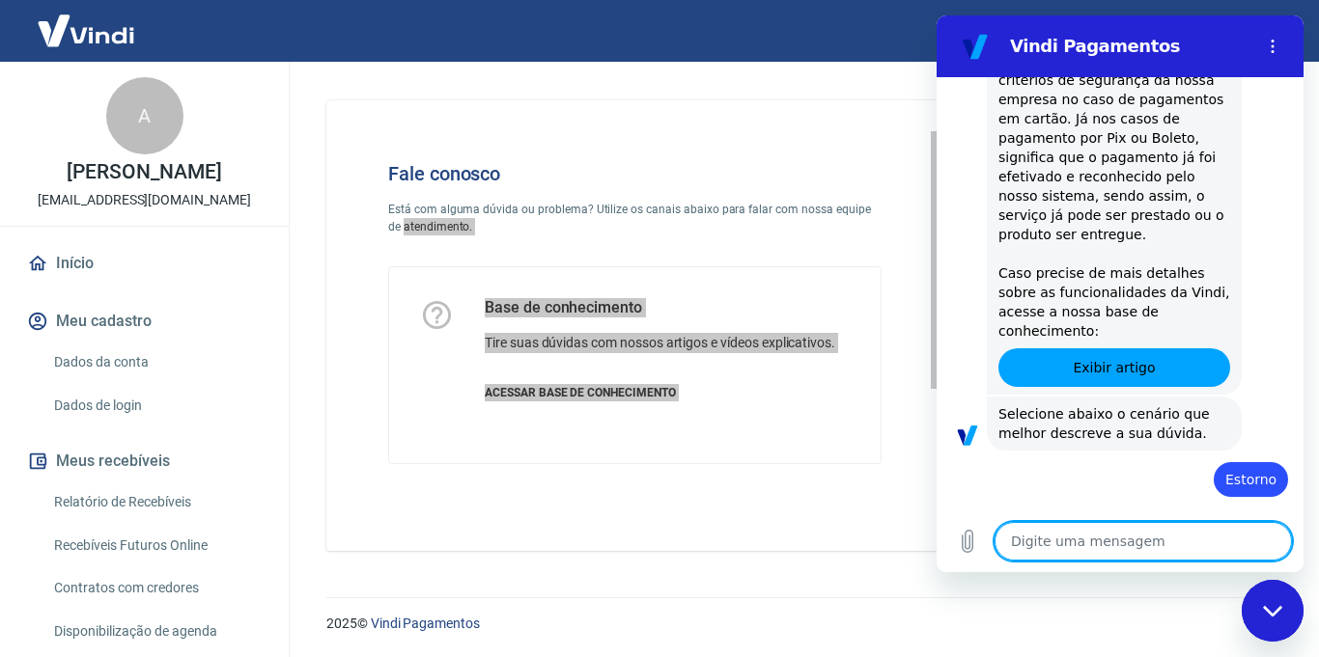
scroll to position [1510, 0]
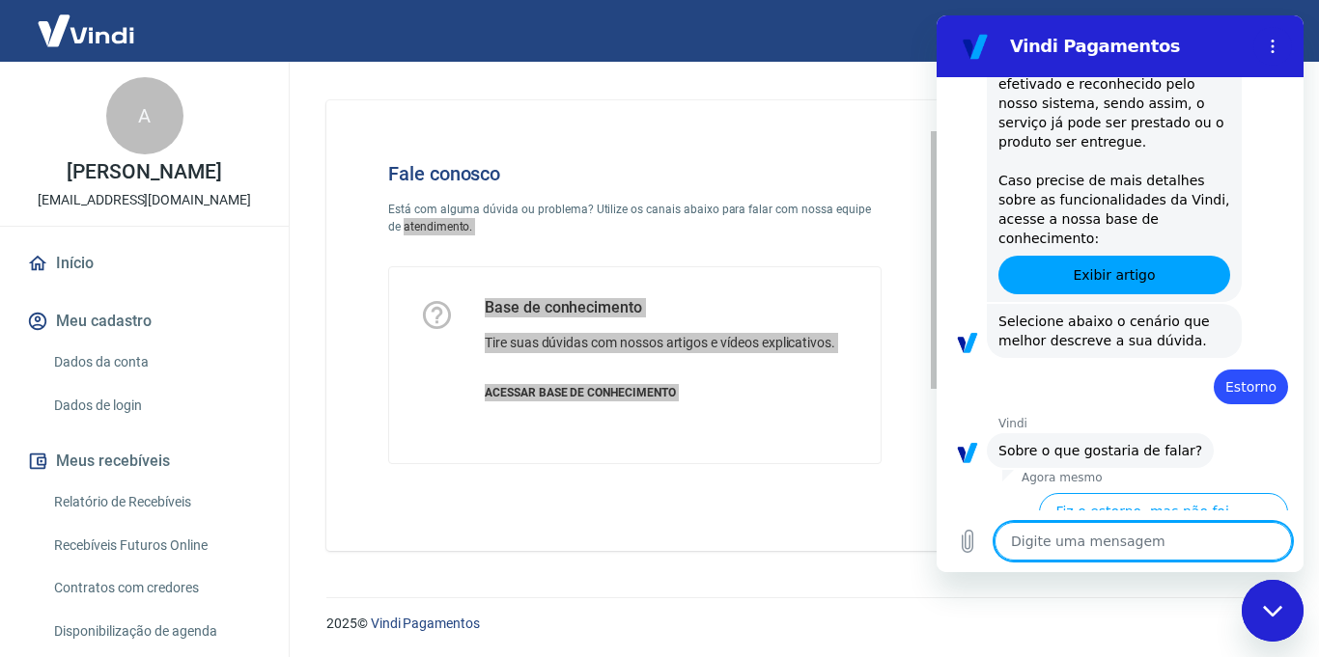
click at [1148, 530] on textarea at bounding box center [1142, 541] width 297 height 39
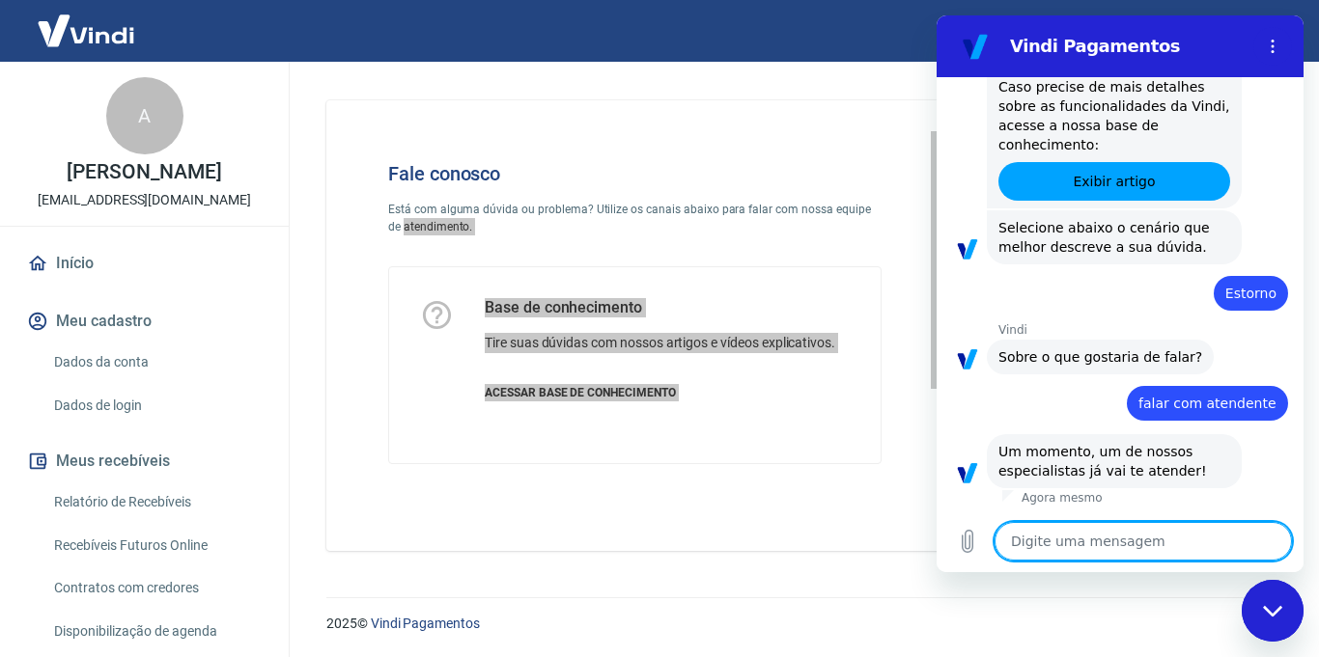
click at [1170, 544] on textarea at bounding box center [1142, 541] width 297 height 39
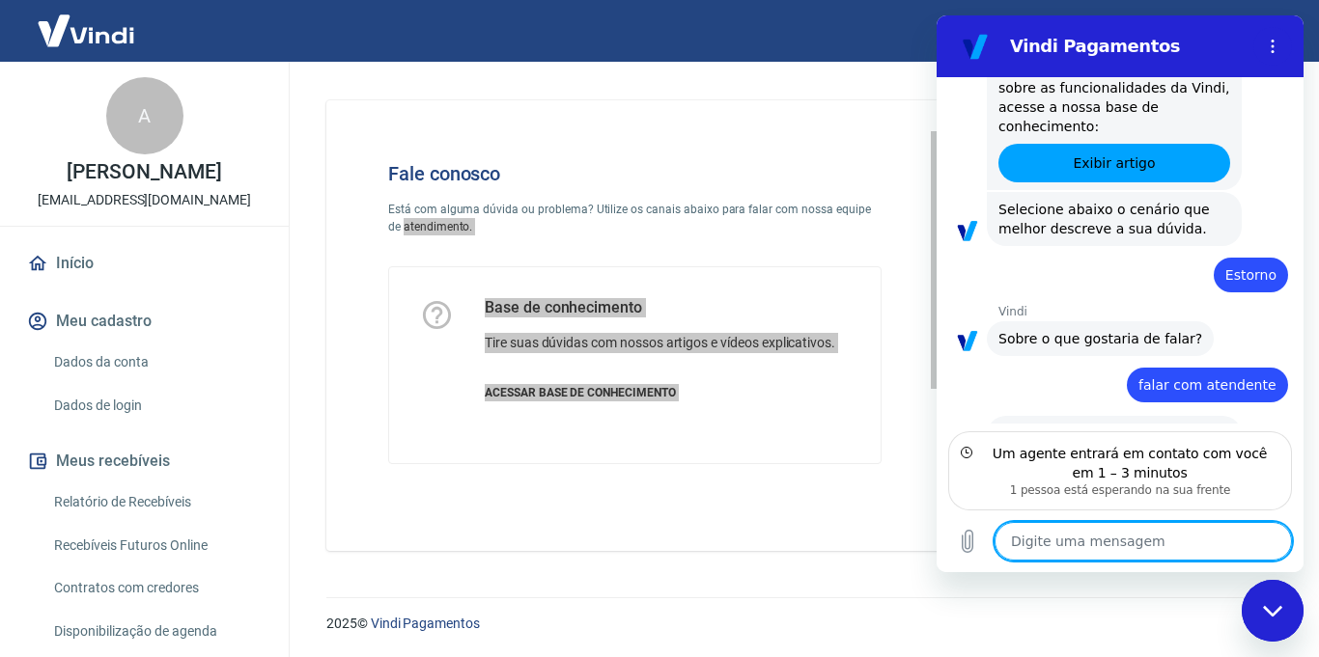
paste textarea "Olá, referente a transação 8066, o cliente fez vários pedidos e só esse foi apr…"
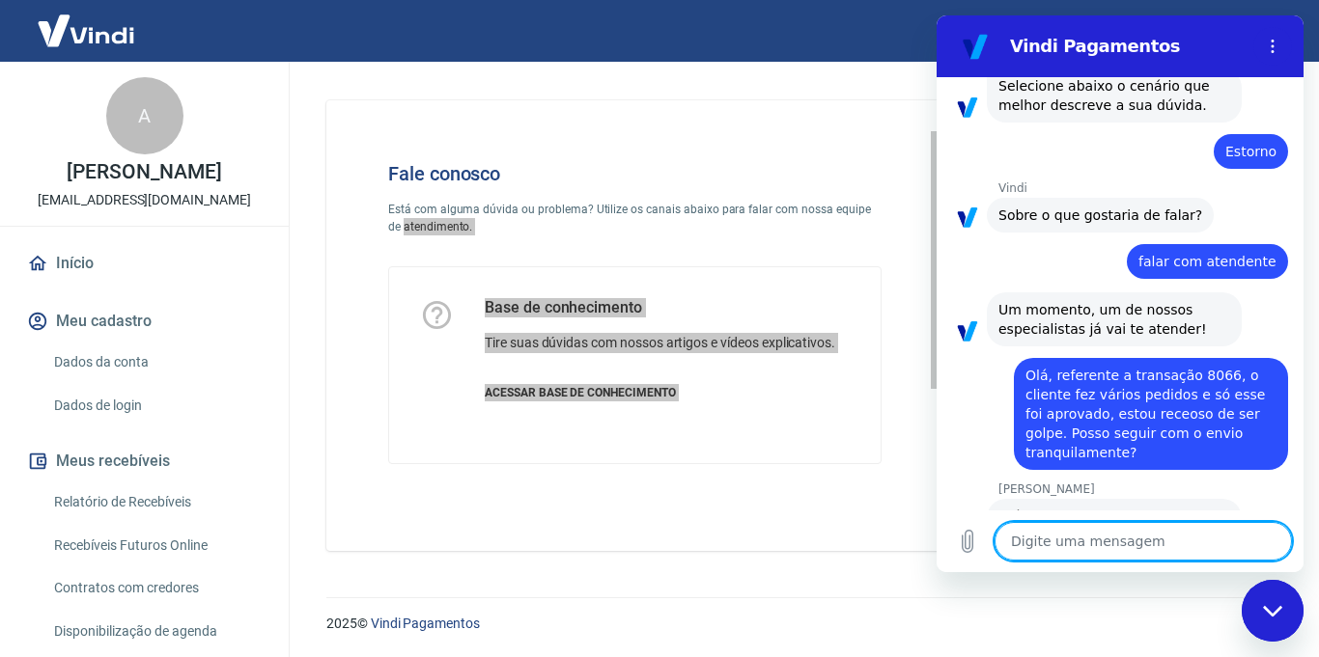
scroll to position [1819, 0]
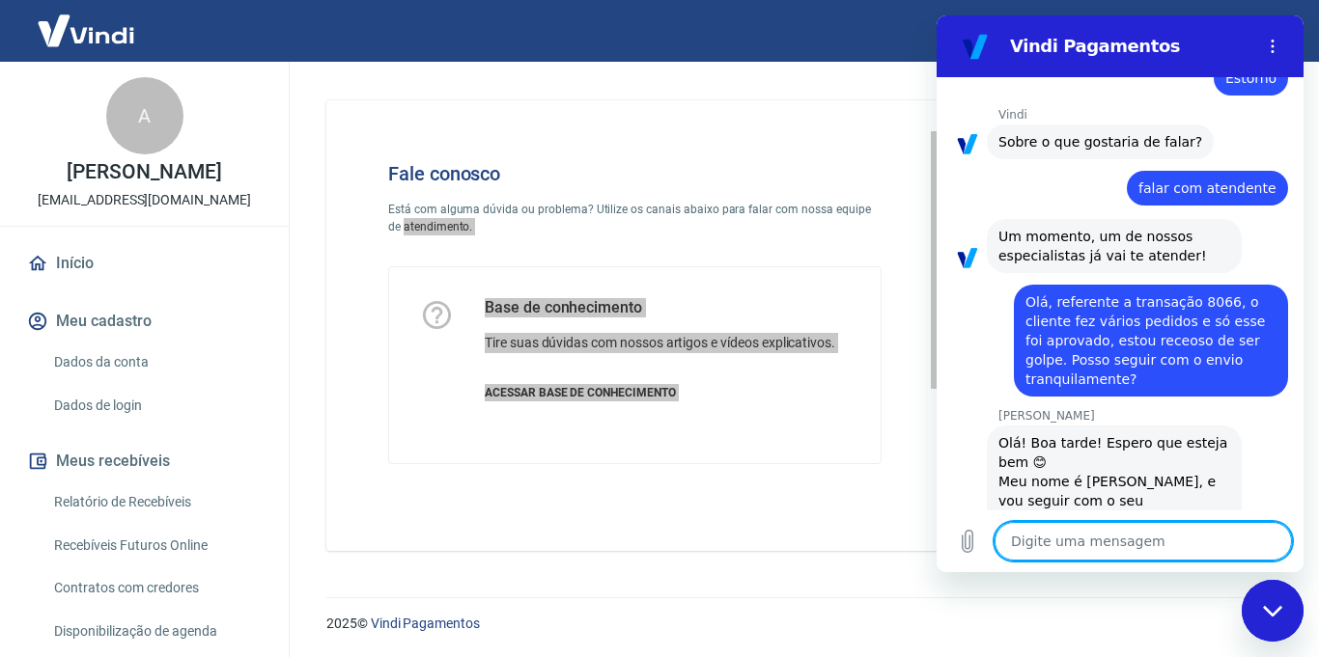
click at [1123, 564] on div "Digite uma mensagem x" at bounding box center [1119, 542] width 367 height 62
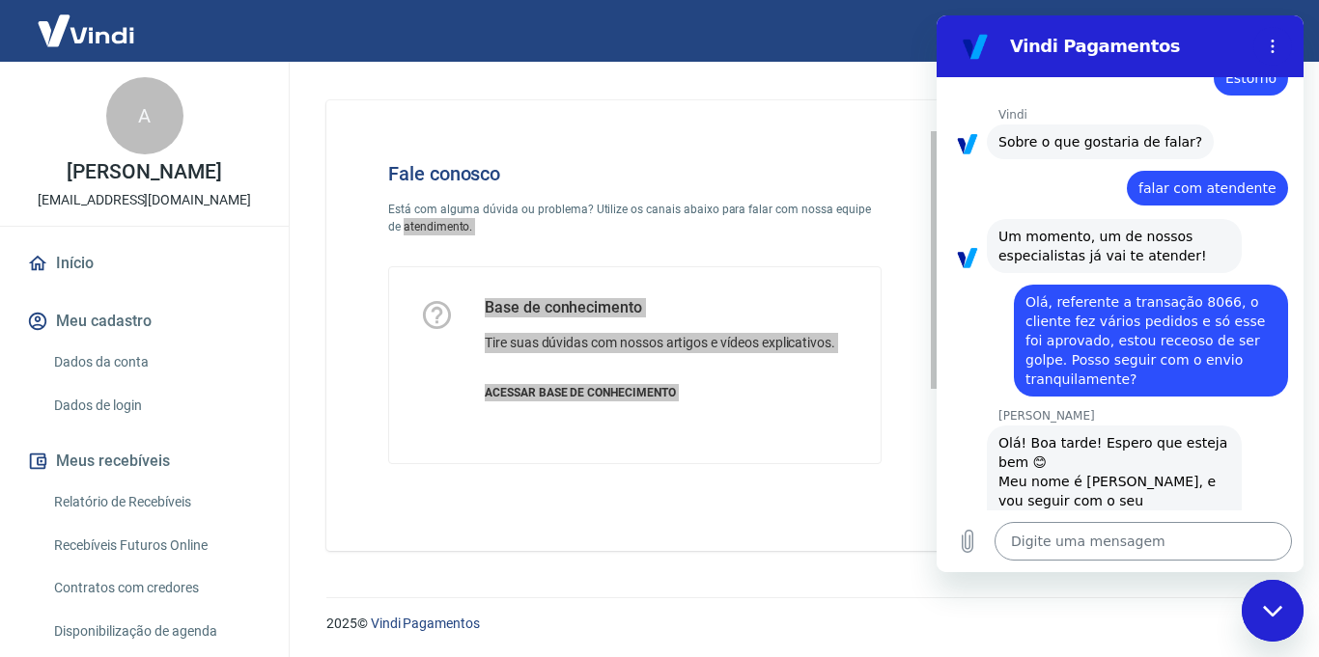
click at [1129, 548] on textarea at bounding box center [1142, 541] width 297 height 39
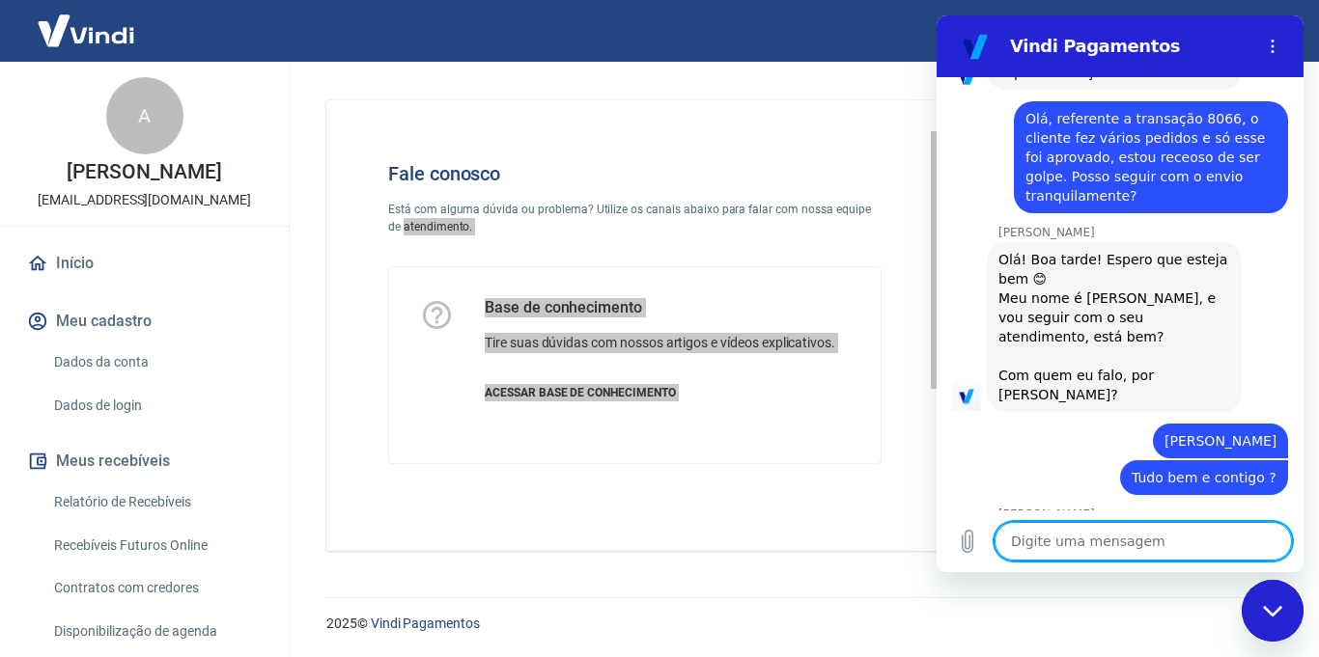
scroll to position [1906, 0]
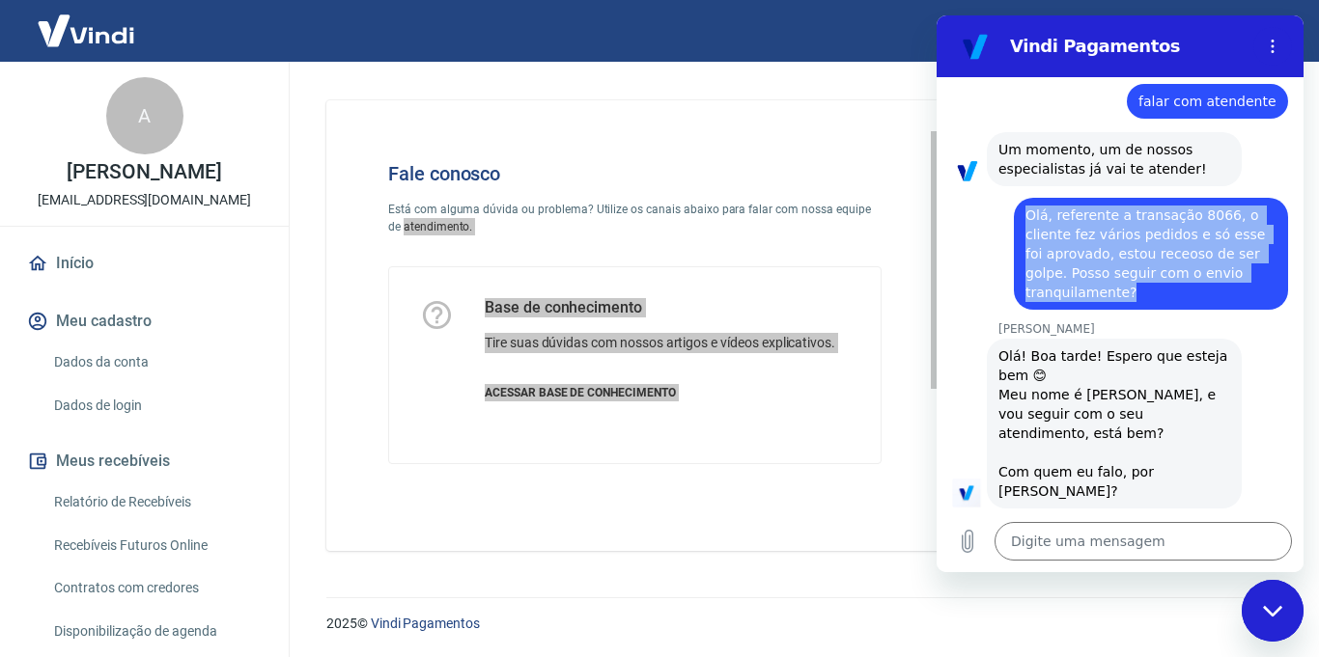
drag, startPoint x: 1162, startPoint y: 238, endPoint x: 1037, endPoint y: 225, distance: 126.2
click at [1000, 186] on div "diz: [PERSON_NAME], referente a transação 8066, o cliente fez vários pedidos e …" at bounding box center [1111, 248] width 351 height 124
copy span "Olá, referente a transação 8066, o cliente fez vários pedidos e só esse foi apr…"
click at [1148, 229] on span "Olá, referente a transação 8066, o cliente fez vários pedidos e só esse foi apr…" at bounding box center [1150, 254] width 251 height 97
drag, startPoint x: 1158, startPoint y: 218, endPoint x: 1050, endPoint y: 150, distance: 128.0
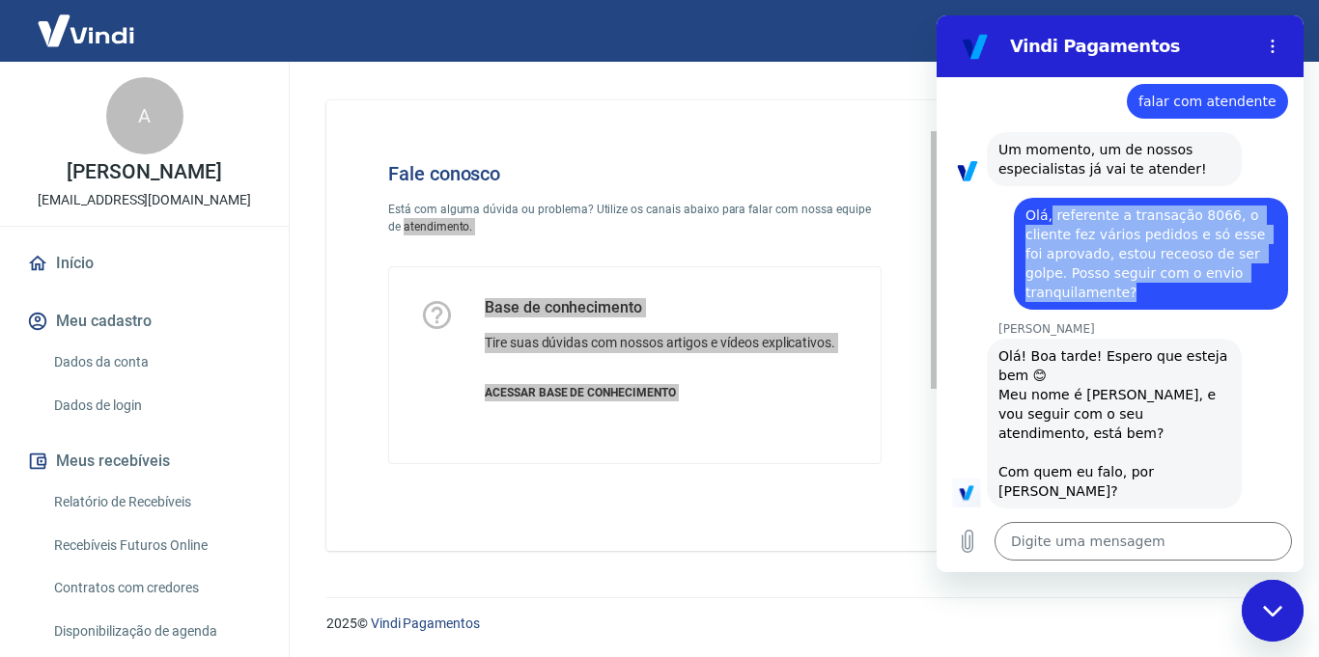
click at [1050, 206] on span "Olá, referente a transação 8066, o cliente fez vários pedidos e só esse foi apr…" at bounding box center [1150, 254] width 251 height 97
copy span "referente a transação 8066, o cliente fez vários pedidos e só esse foi aprovado…"
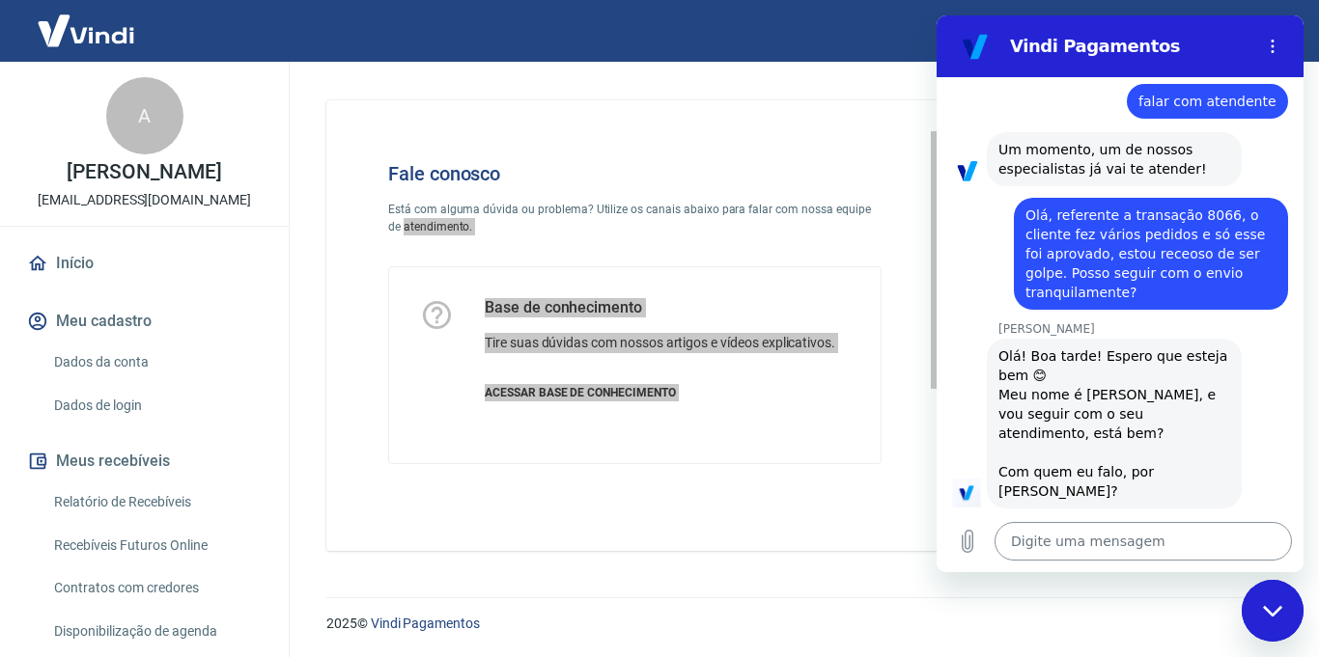
click at [1065, 547] on textarea at bounding box center [1142, 541] width 297 height 39
paste textarea "referente a transação 8066, o cliente fez vários pedidos e só esse foi aprovado…"
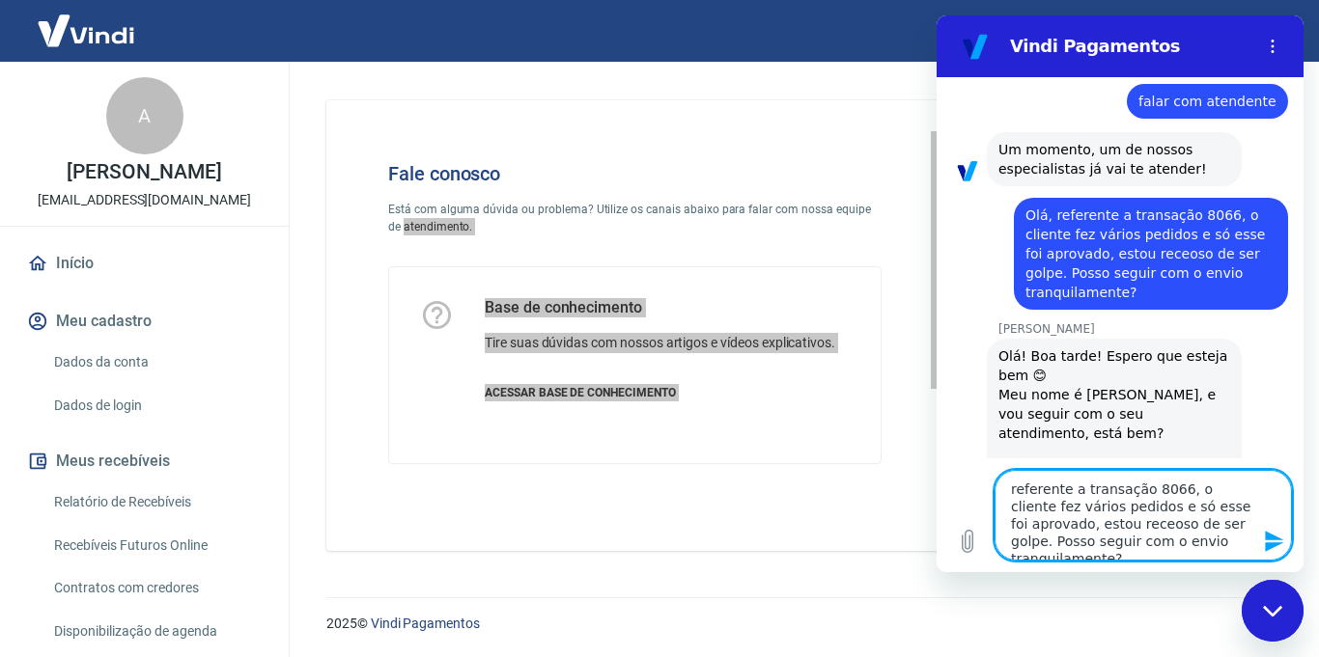
drag, startPoint x: 1023, startPoint y: 485, endPoint x: 1858, endPoint y: 495, distance: 835.1
click at [936, 480] on html "Vindi Pagamentos 17:33 diz: [PERSON_NAME], referente a transação 8066, o client…" at bounding box center [1119, 293] width 367 height 557
click at [1267, 537] on icon "Enviar mensagem" at bounding box center [1274, 541] width 18 height 21
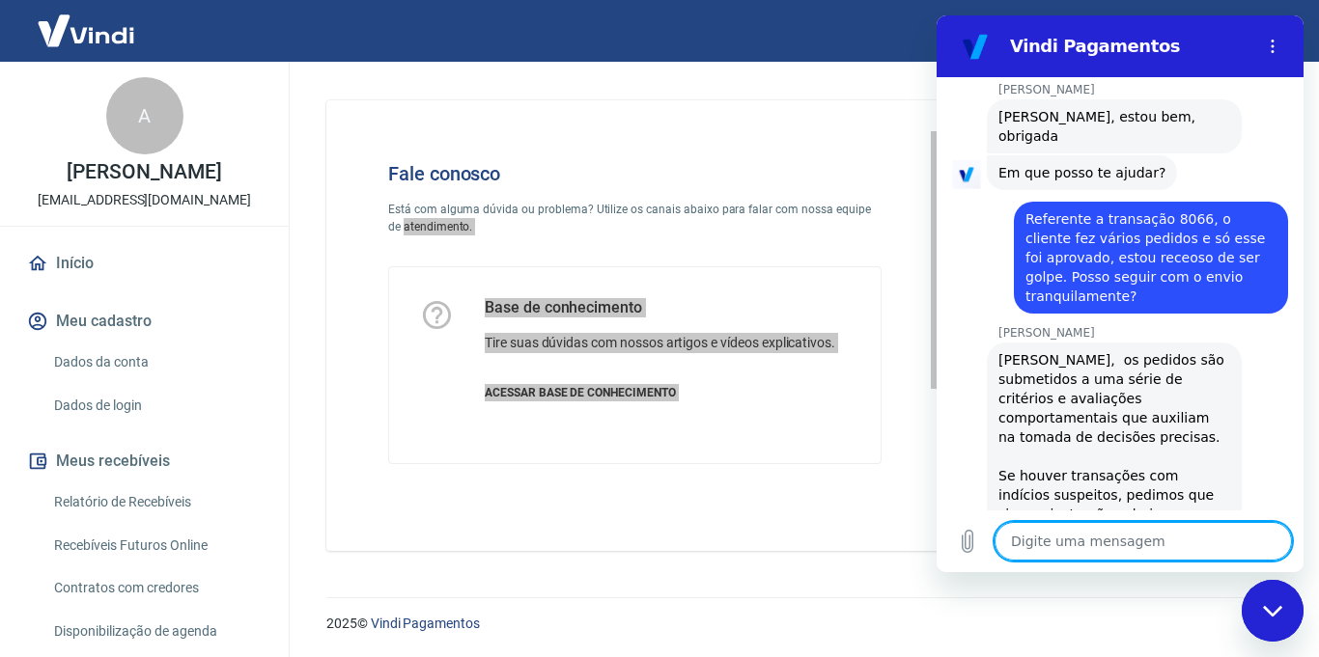
scroll to position [2498, 0]
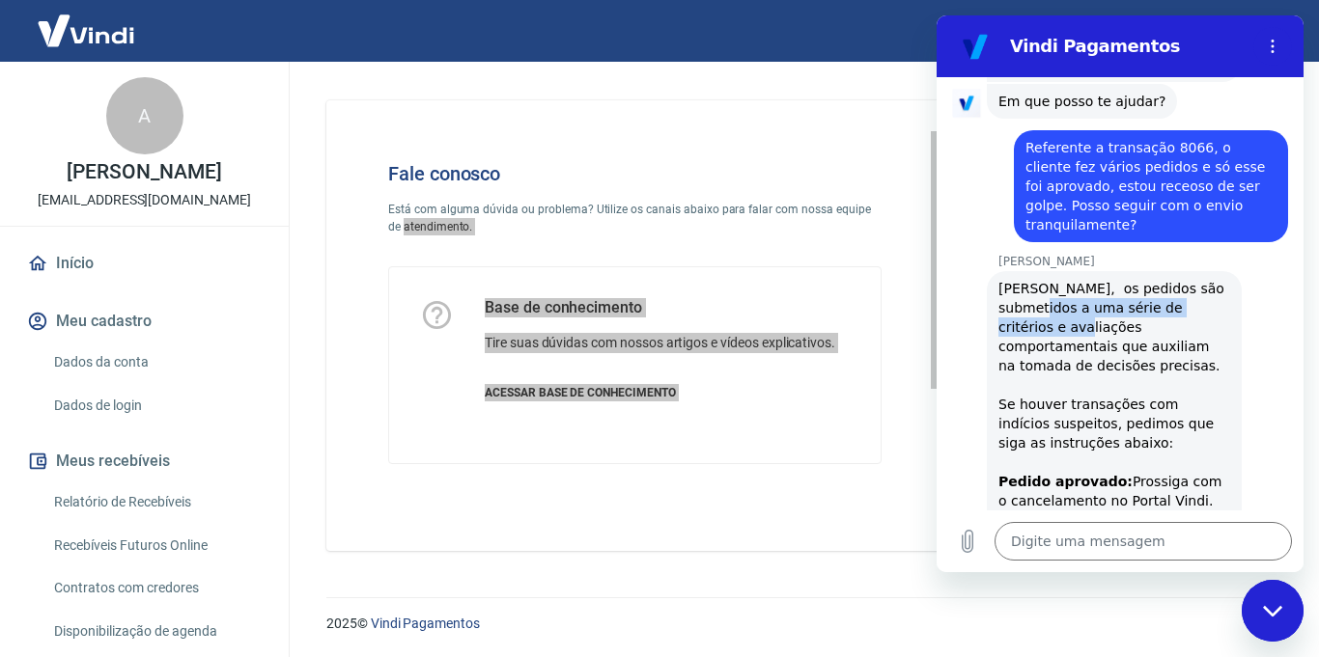
drag, startPoint x: 1059, startPoint y: 181, endPoint x: 1205, endPoint y: 185, distance: 145.8
click at [1205, 279] on div "[PERSON_NAME], os pedidos são submetidos a uma série de critérios e avaliações …" at bounding box center [1114, 453] width 232 height 348
drag, startPoint x: 1050, startPoint y: 202, endPoint x: 1194, endPoint y: 206, distance: 143.9
click at [1194, 279] on div "[PERSON_NAME], os pedidos são submetidos a uma série de critérios e avaliações …" at bounding box center [1114, 453] width 232 height 348
drag, startPoint x: 1046, startPoint y: 232, endPoint x: 1131, endPoint y: 240, distance: 85.4
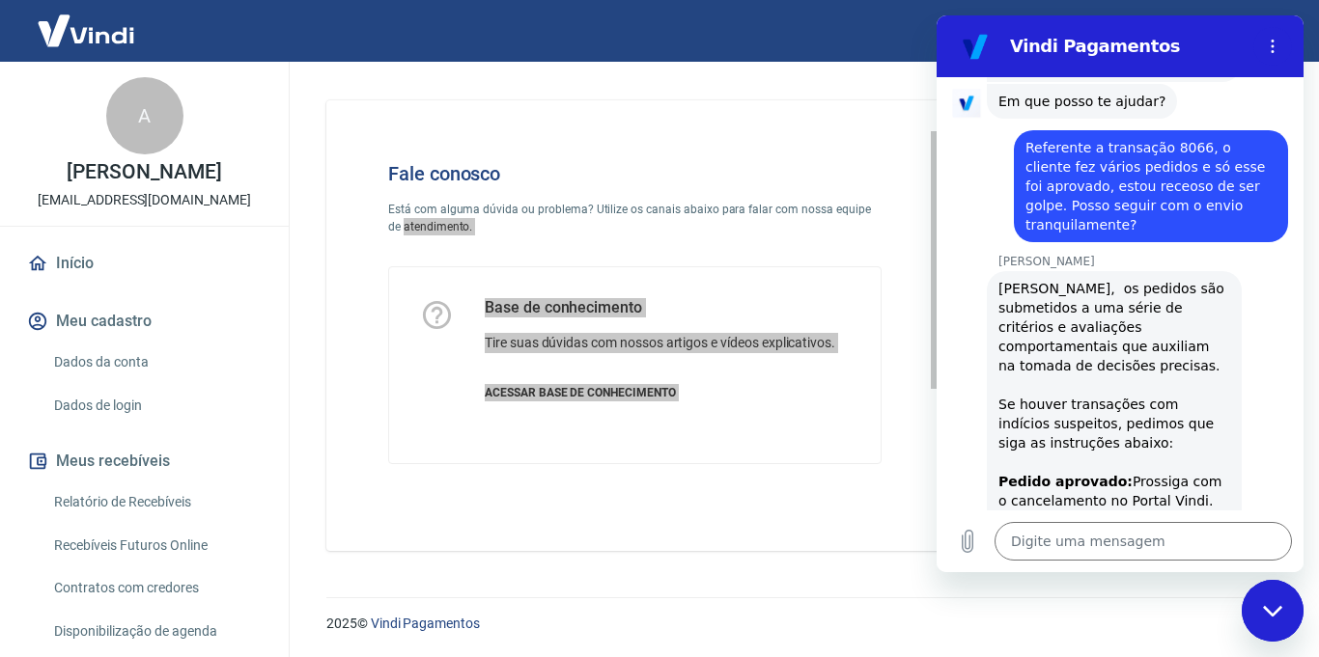
click at [1131, 279] on div "[PERSON_NAME], os pedidos são submetidos a uma série de critérios e avaliações …" at bounding box center [1114, 453] width 232 height 348
drag, startPoint x: 1021, startPoint y: 259, endPoint x: 1133, endPoint y: 278, distance: 113.6
click at [1194, 279] on div "[PERSON_NAME], os pedidos são submetidos a uma série de critérios e avaliações …" at bounding box center [1114, 453] width 232 height 348
drag, startPoint x: 1119, startPoint y: 279, endPoint x: 1178, endPoint y: 307, distance: 65.2
click at [1196, 285] on div "[PERSON_NAME], os pedidos são submetidos a uma série de critérios e avaliações …" at bounding box center [1114, 453] width 232 height 348
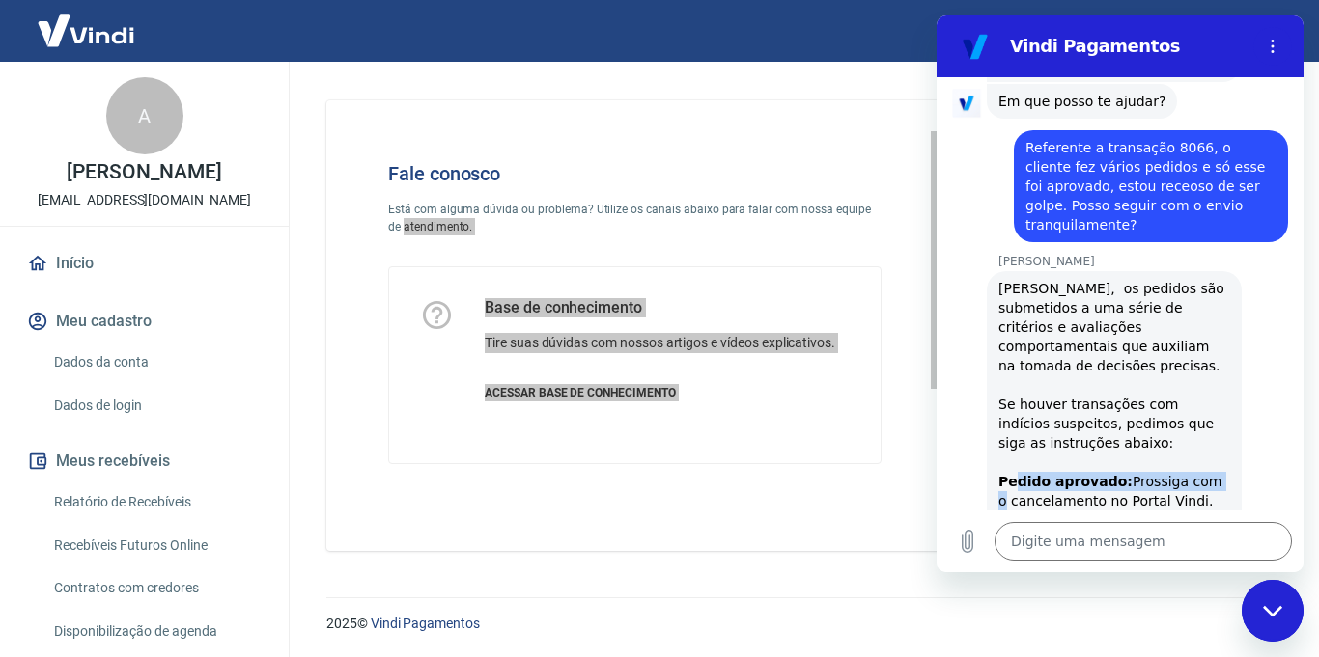
drag, startPoint x: 1039, startPoint y: 336, endPoint x: 1185, endPoint y: 338, distance: 146.8
click at [1211, 333] on div "[PERSON_NAME], os pedidos são submetidos a uma série de critérios e avaliações …" at bounding box center [1114, 453] width 232 height 348
drag, startPoint x: 1064, startPoint y: 359, endPoint x: 1197, endPoint y: 357, distance: 133.2
click at [1197, 357] on div "[PERSON_NAME], os pedidos são submetidos a uma série de critérios e avaliações …" at bounding box center [1114, 453] width 232 height 348
drag, startPoint x: 1084, startPoint y: 372, endPoint x: 1113, endPoint y: 387, distance: 32.8
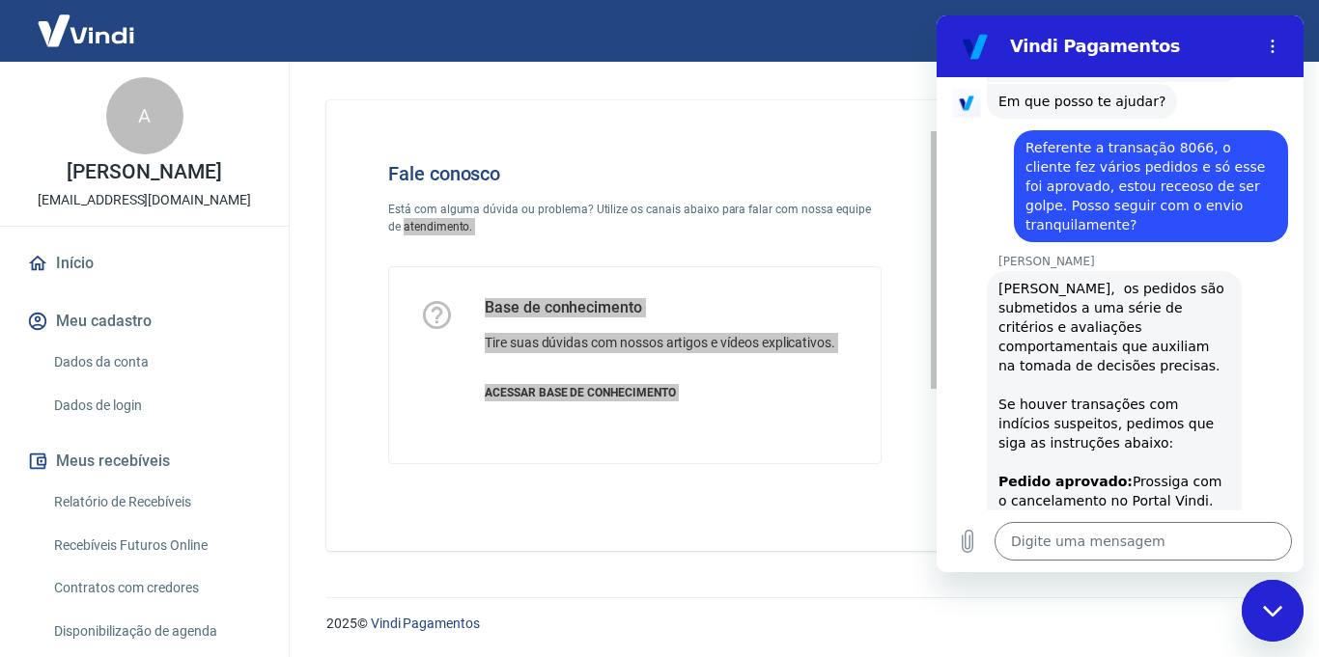
click at [1211, 376] on div "[PERSON_NAME], os pedidos são submetidos a uma série de critérios e avaliações …" at bounding box center [1114, 453] width 232 height 348
drag, startPoint x: 1038, startPoint y: 395, endPoint x: 1173, endPoint y: 397, distance: 135.2
click at [1172, 395] on div "[PERSON_NAME], os pedidos são submetidos a uma série de critérios e avaliações …" at bounding box center [1114, 453] width 232 height 348
drag, startPoint x: 1115, startPoint y: 406, endPoint x: 1170, endPoint y: 410, distance: 55.2
click at [1170, 410] on div "[PERSON_NAME], os pedidos são submetidos a uma série de critérios e avaliações …" at bounding box center [1114, 453] width 232 height 348
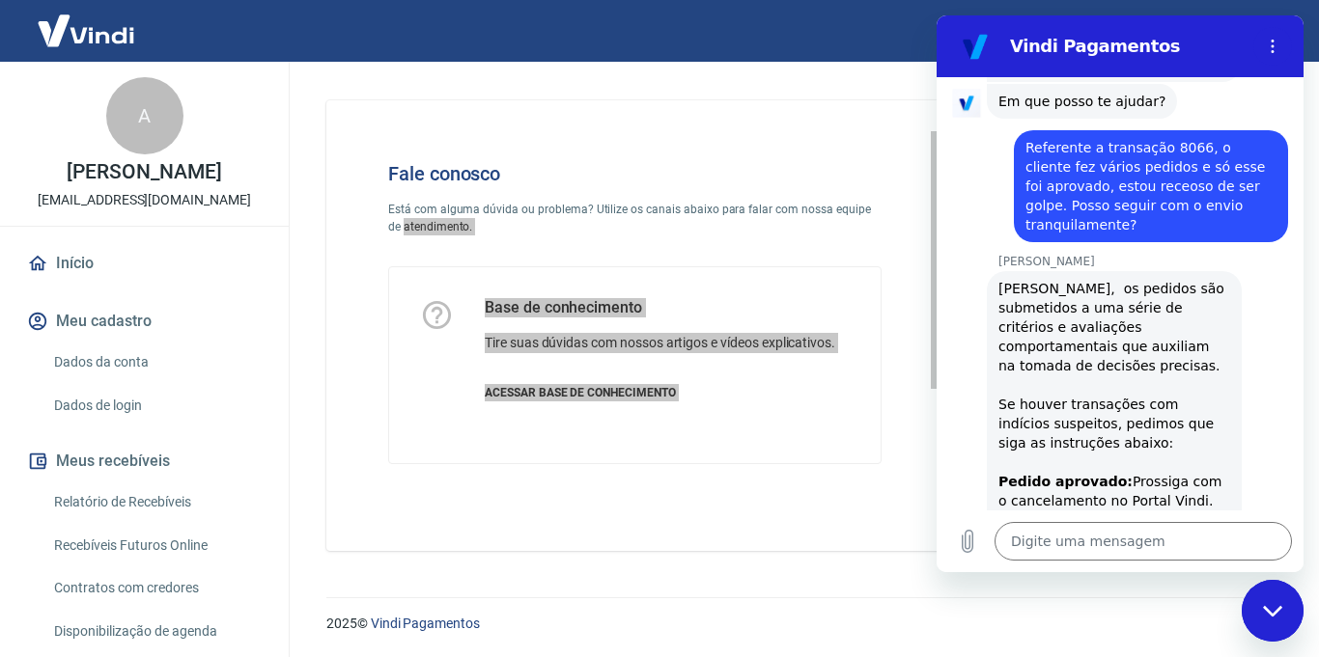
drag, startPoint x: 1045, startPoint y: 430, endPoint x: 1162, endPoint y: 433, distance: 117.8
click at [1162, 430] on div "[PERSON_NAME], os pedidos são submetidos a uma série de critérios e avaliações …" at bounding box center [1114, 453] width 232 height 348
drag, startPoint x: 1031, startPoint y: 453, endPoint x: 1110, endPoint y: 460, distance: 79.5
click at [1129, 449] on div "[PERSON_NAME], os pedidos são submetidos a uma série de critérios e avaliações …" at bounding box center [1114, 453] width 232 height 348
drag, startPoint x: 1035, startPoint y: 464, endPoint x: 1137, endPoint y: 476, distance: 103.0
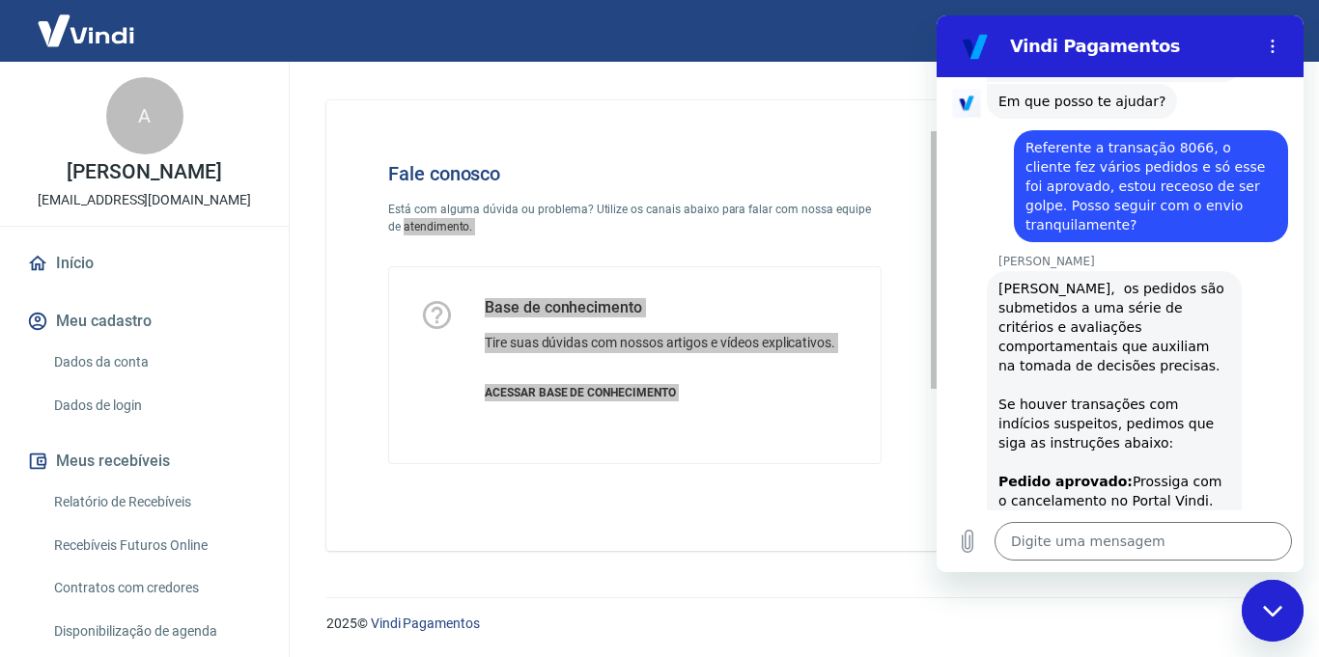
click at [1135, 476] on div "[PERSON_NAME], os pedidos são submetidos a uma série de critérios e avaliações …" at bounding box center [1114, 453] width 232 height 348
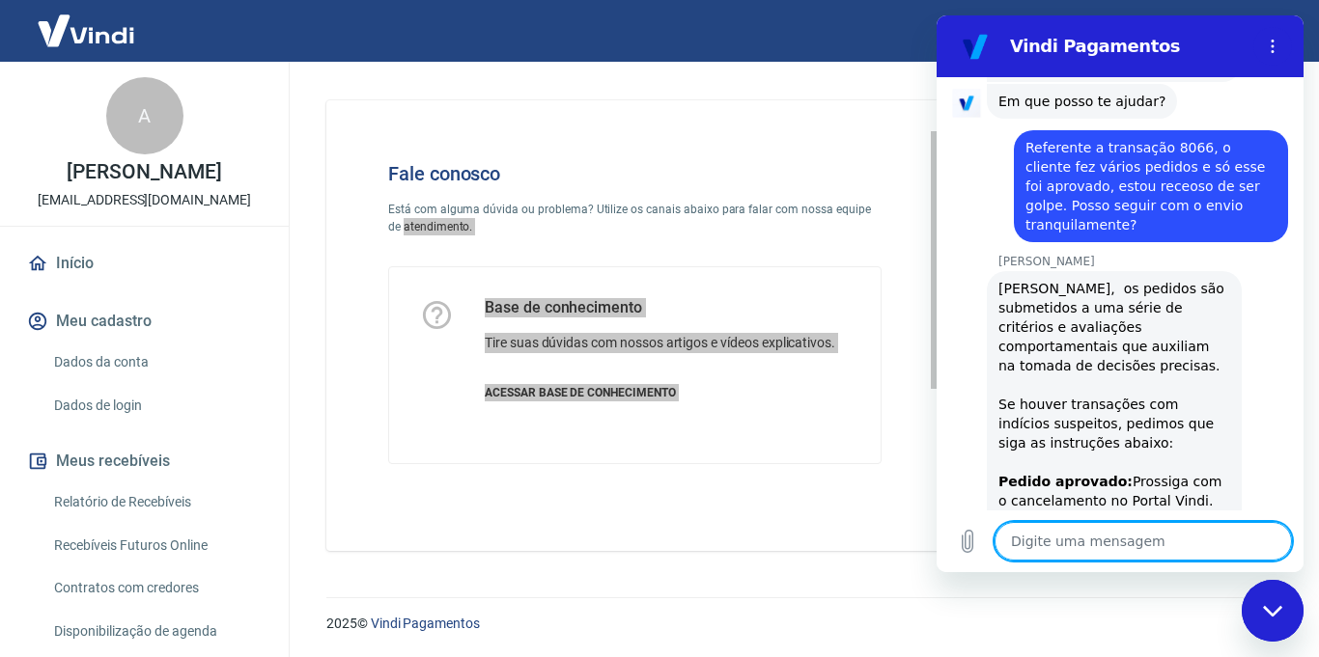
click at [1176, 555] on textarea at bounding box center [1142, 541] width 297 height 39
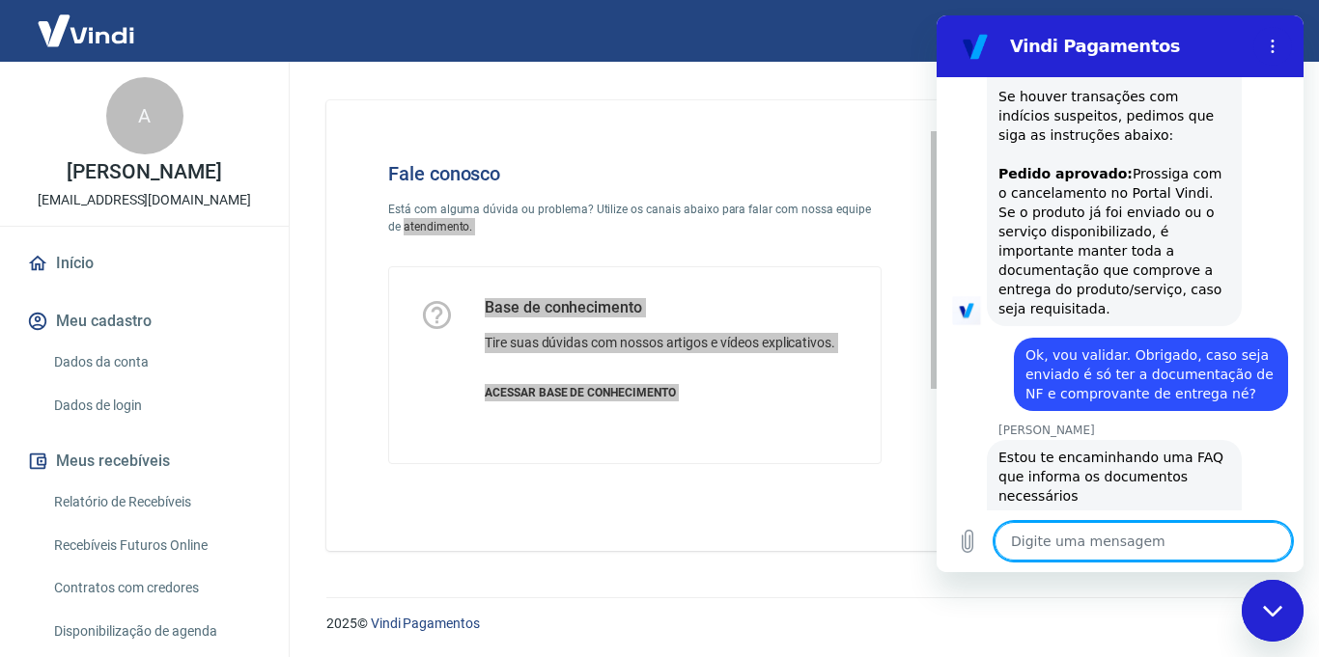
scroll to position [2821, 0]
